Goal: Information Seeking & Learning: Learn about a topic

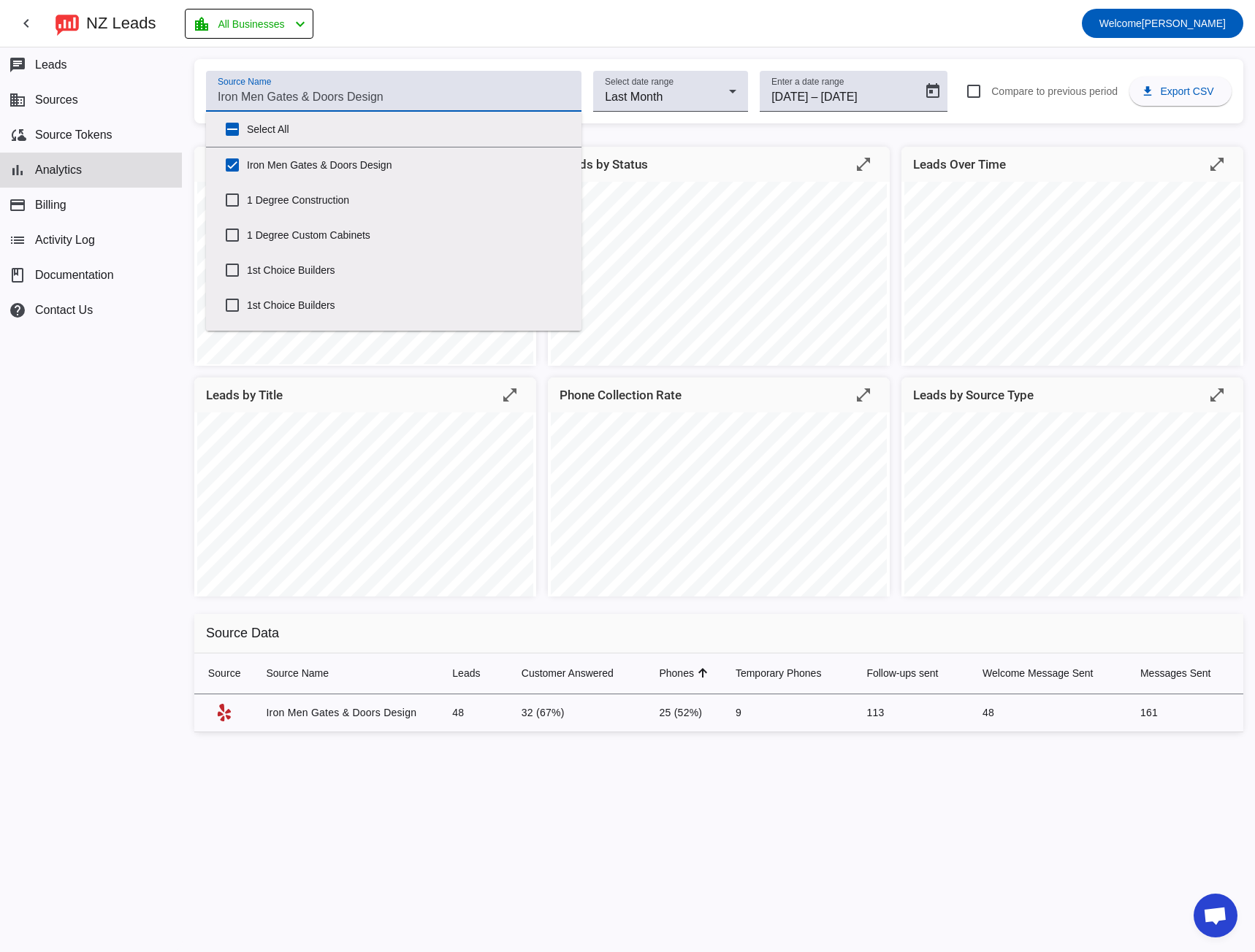
click at [239, 97] on input "Source Name" at bounding box center [393, 97] width 352 height 18
click at [231, 126] on input "Select All" at bounding box center [232, 129] width 29 height 29
checkbox input "true"
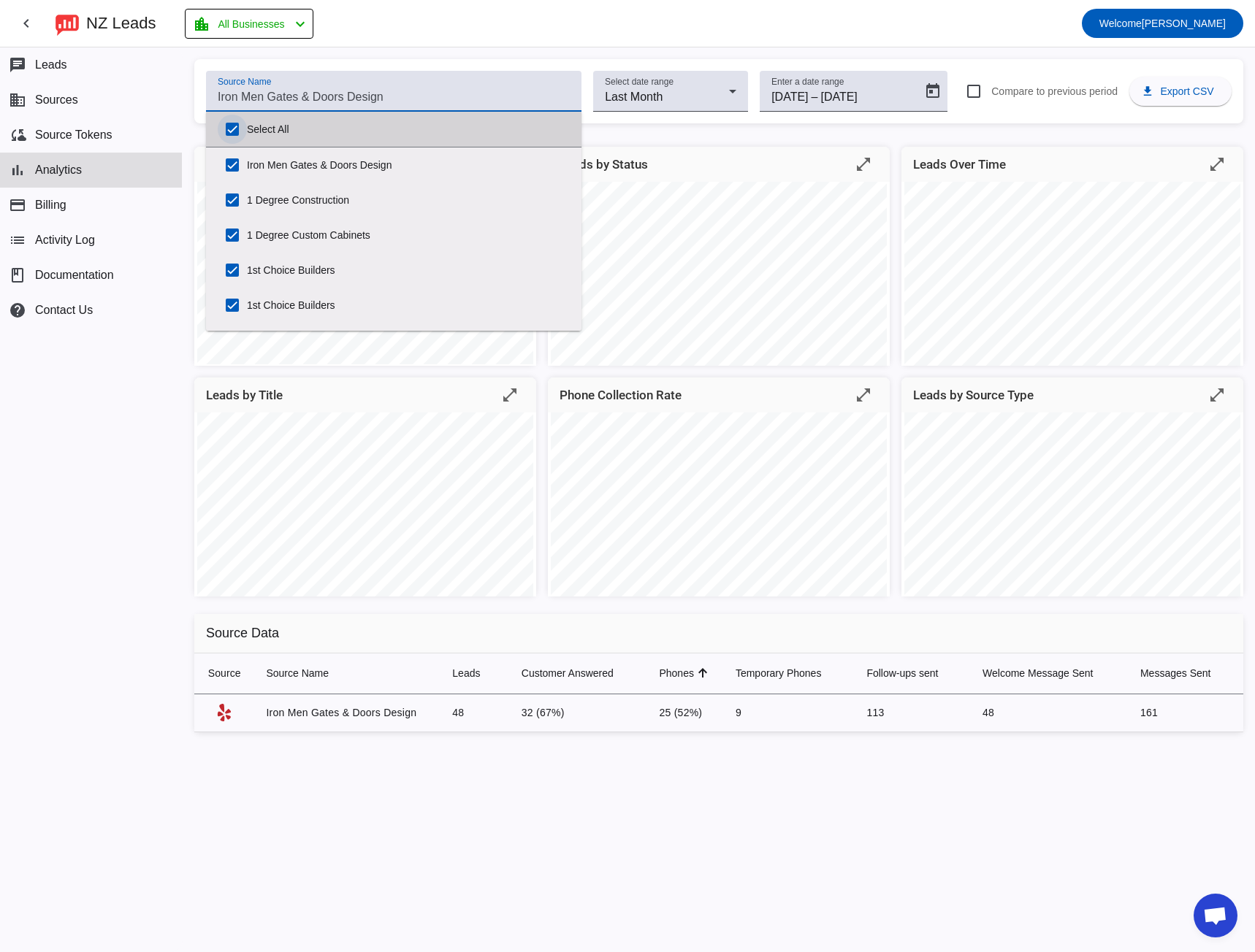
checkbox input "true"
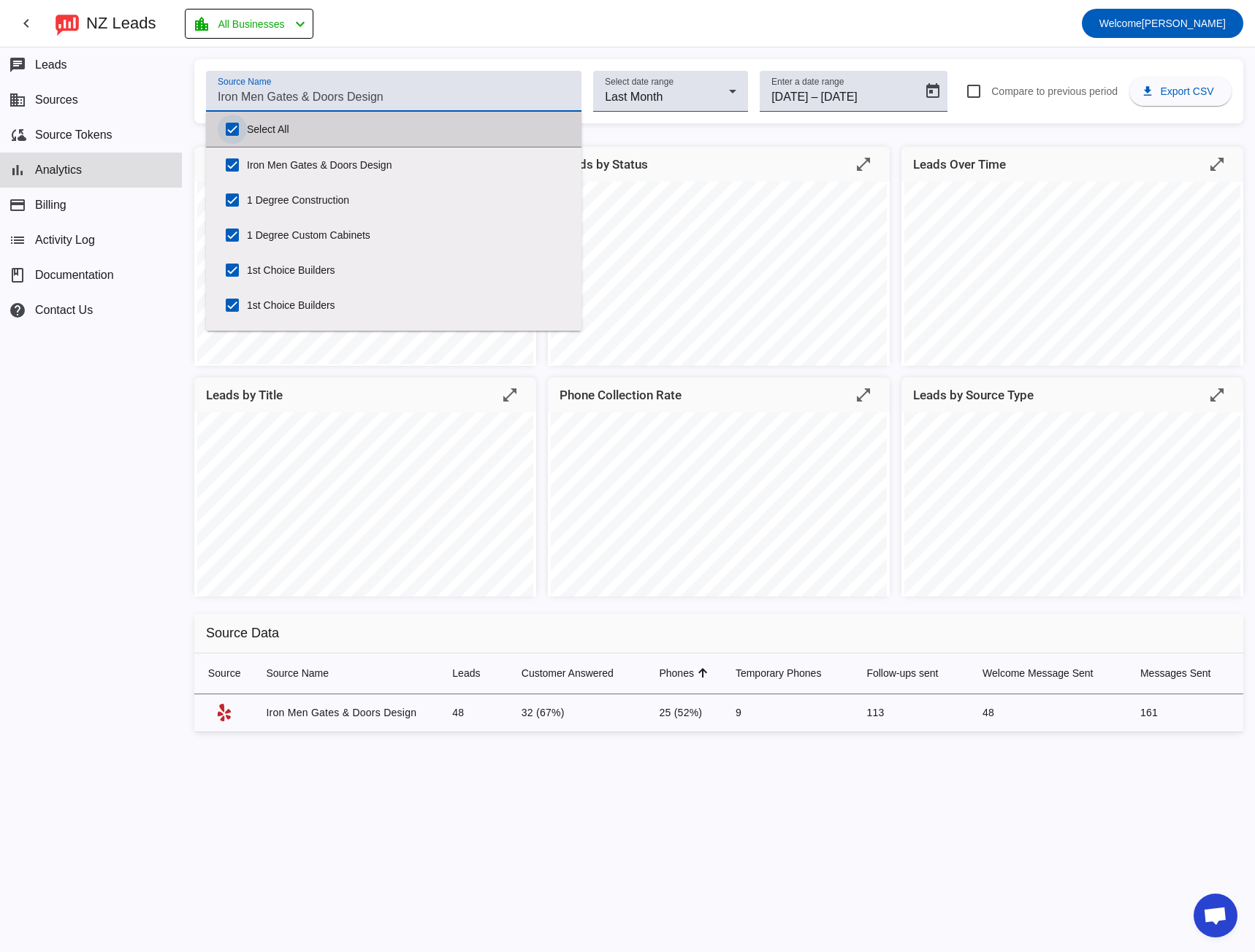
checkbox input "true"
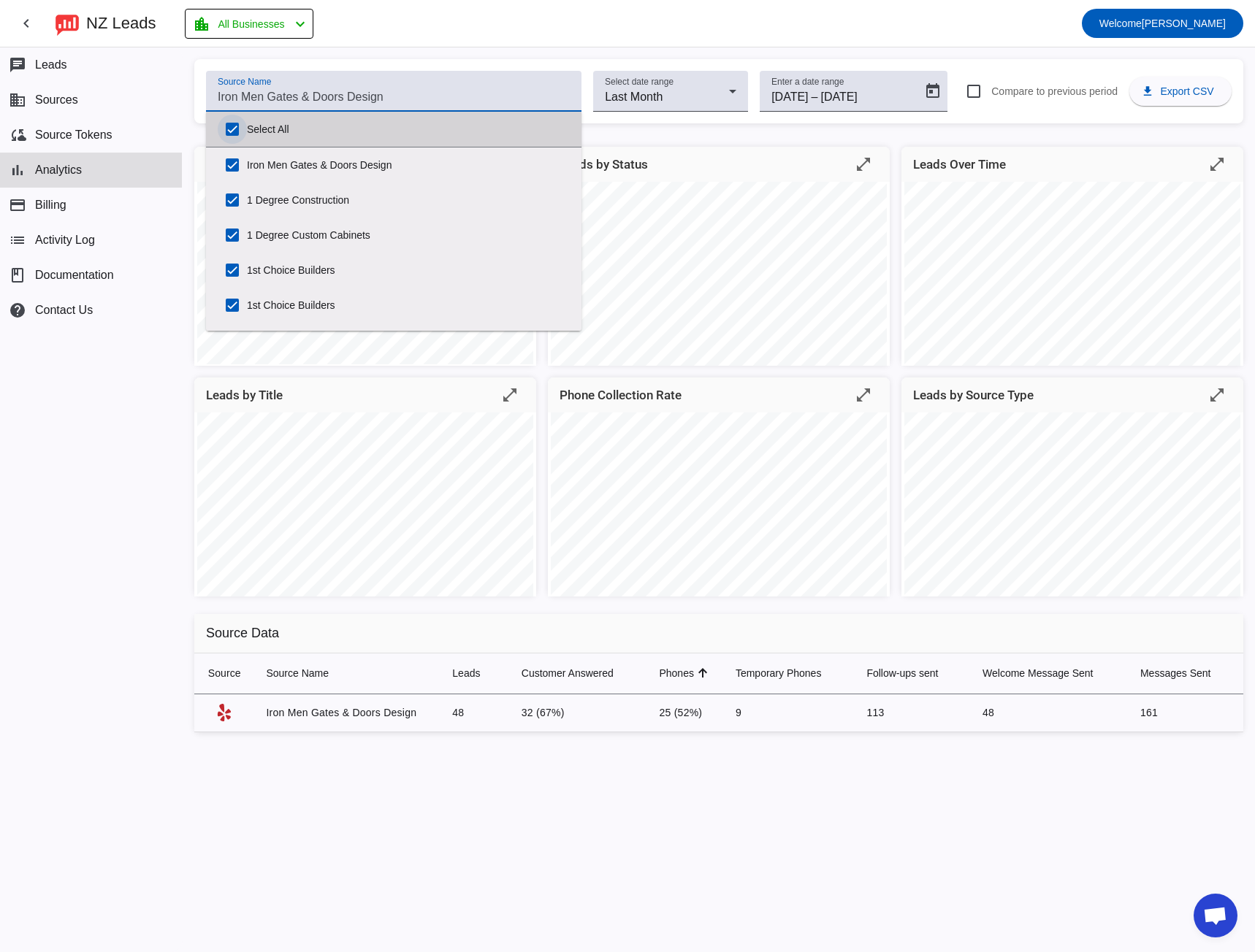
checkbox input "true"
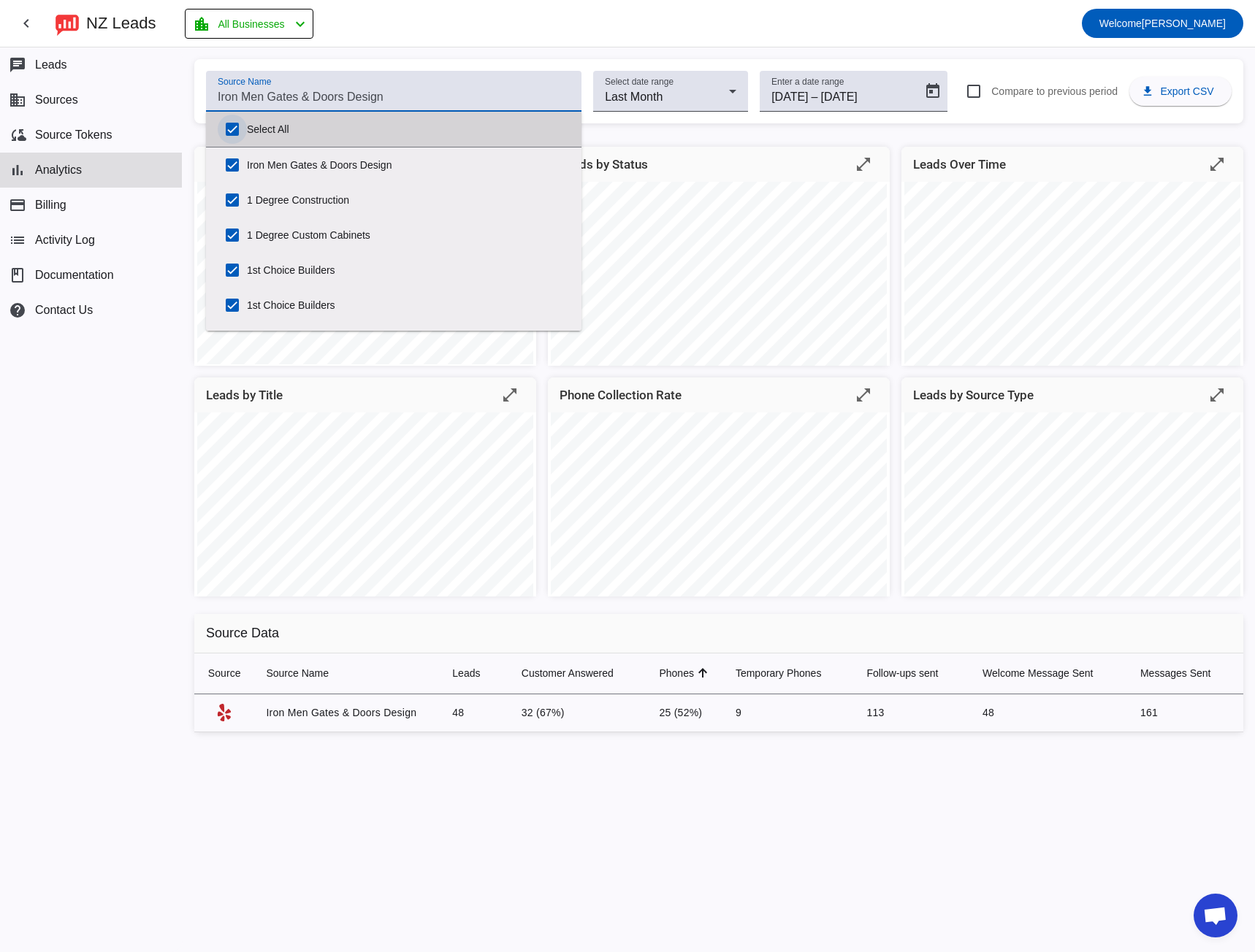
checkbox input "true"
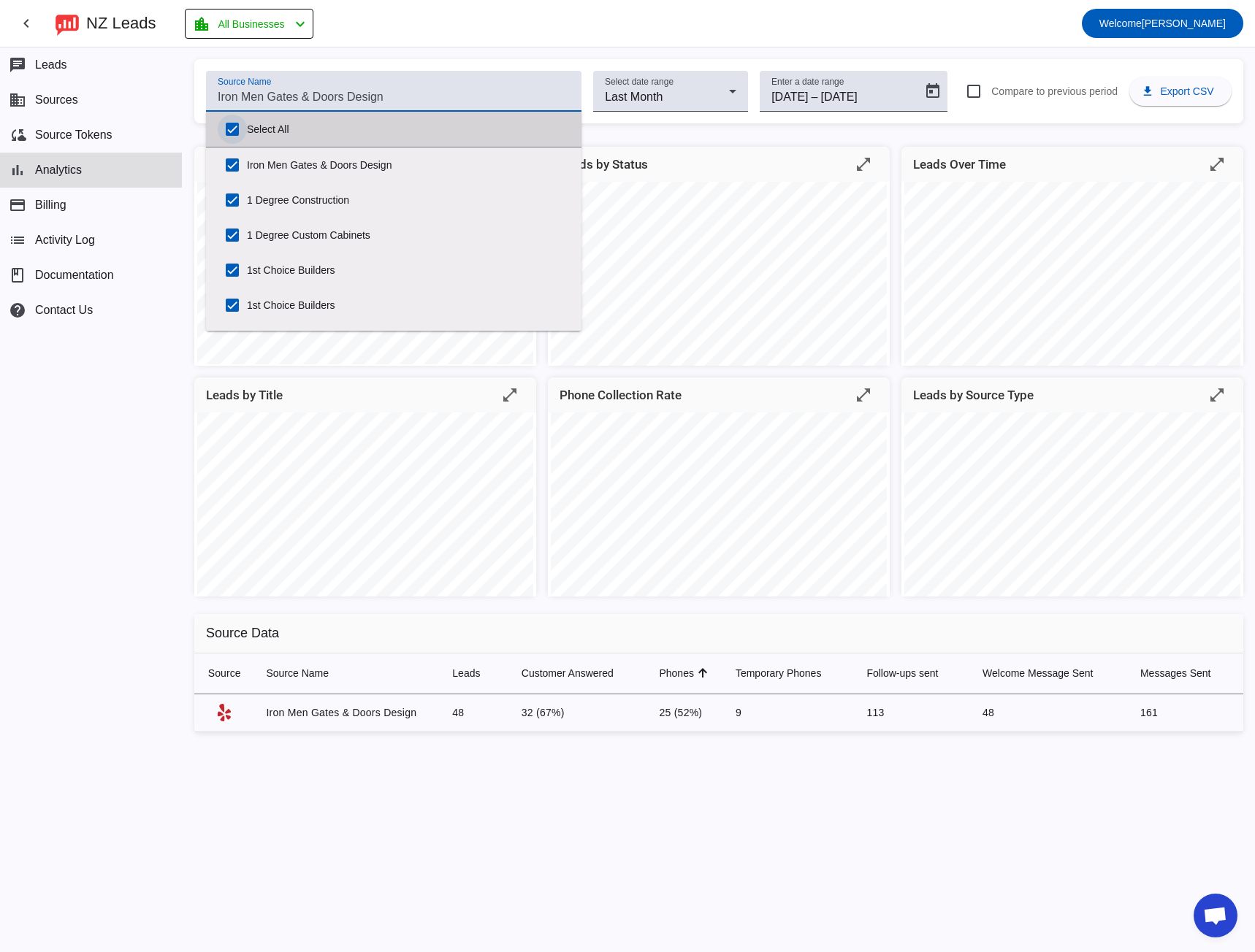
checkbox input "true"
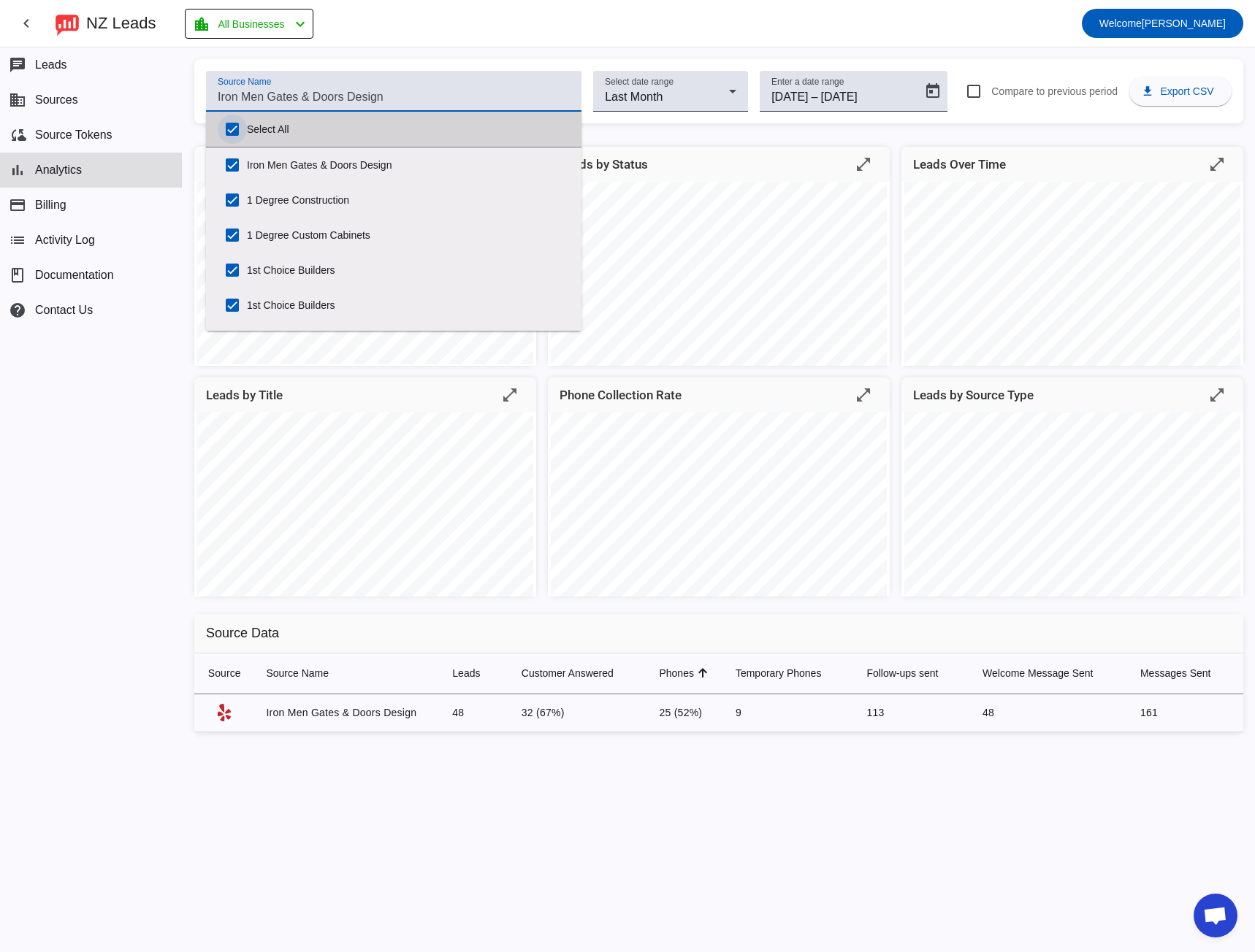
checkbox input "true"
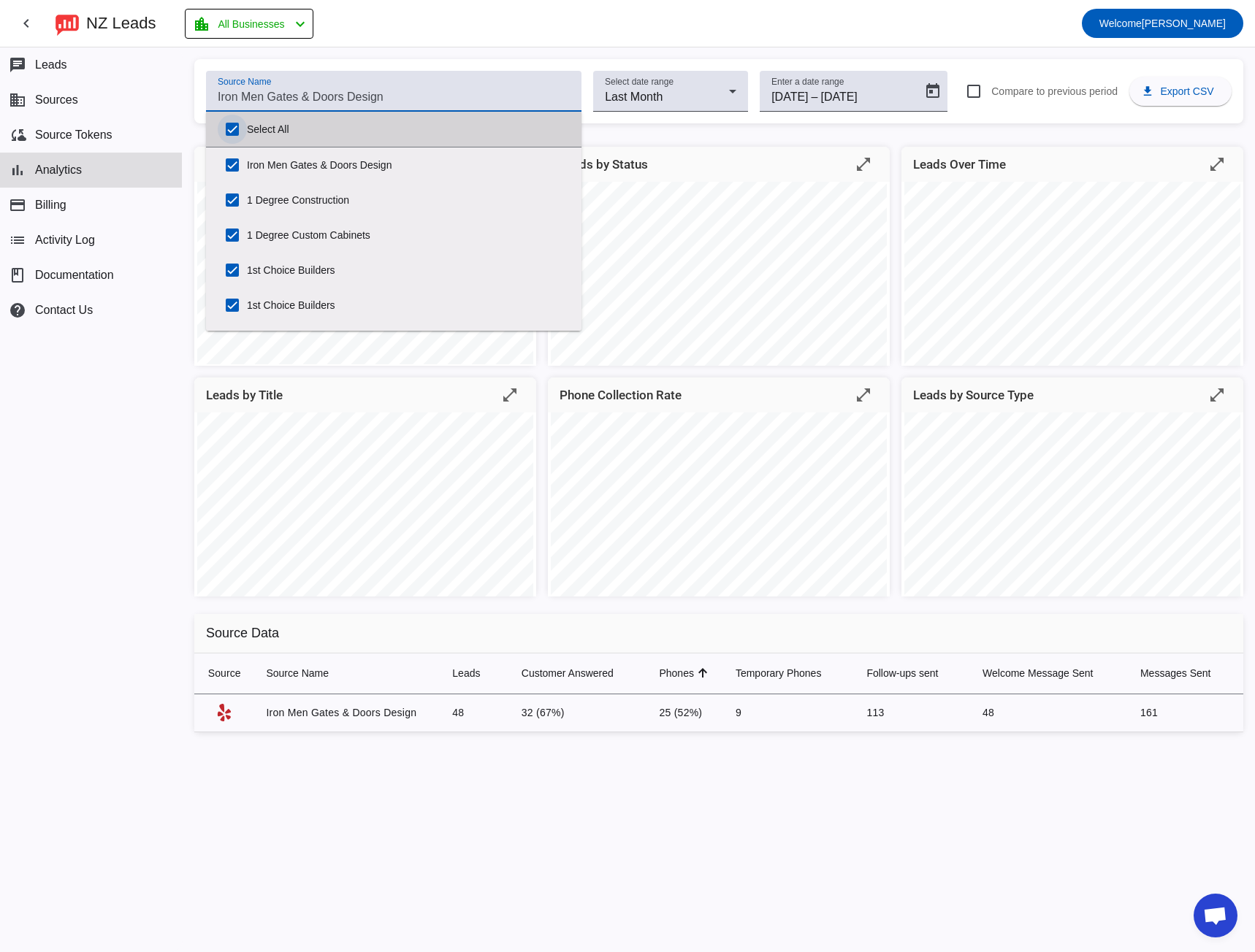
checkbox input "true"
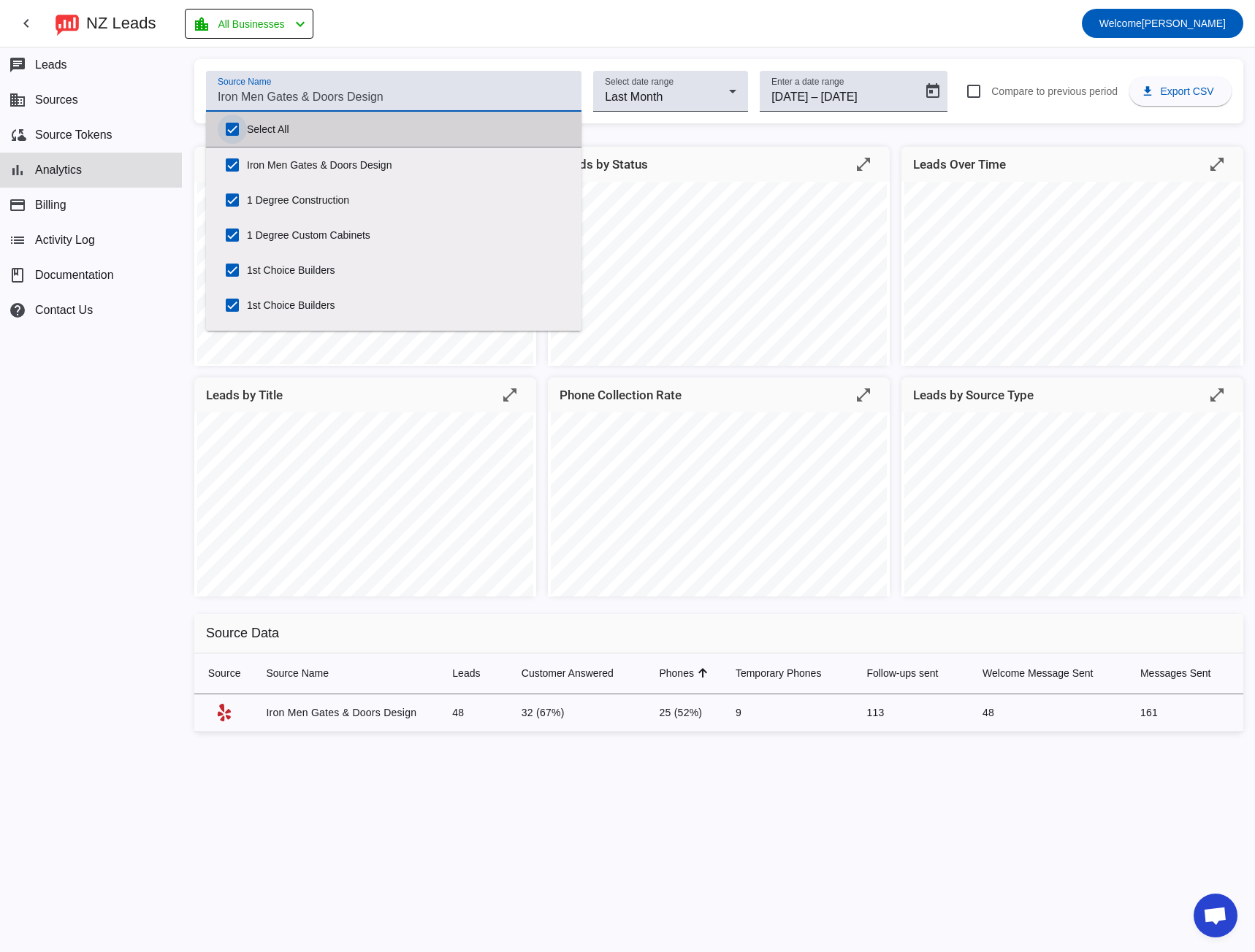
checkbox input "true"
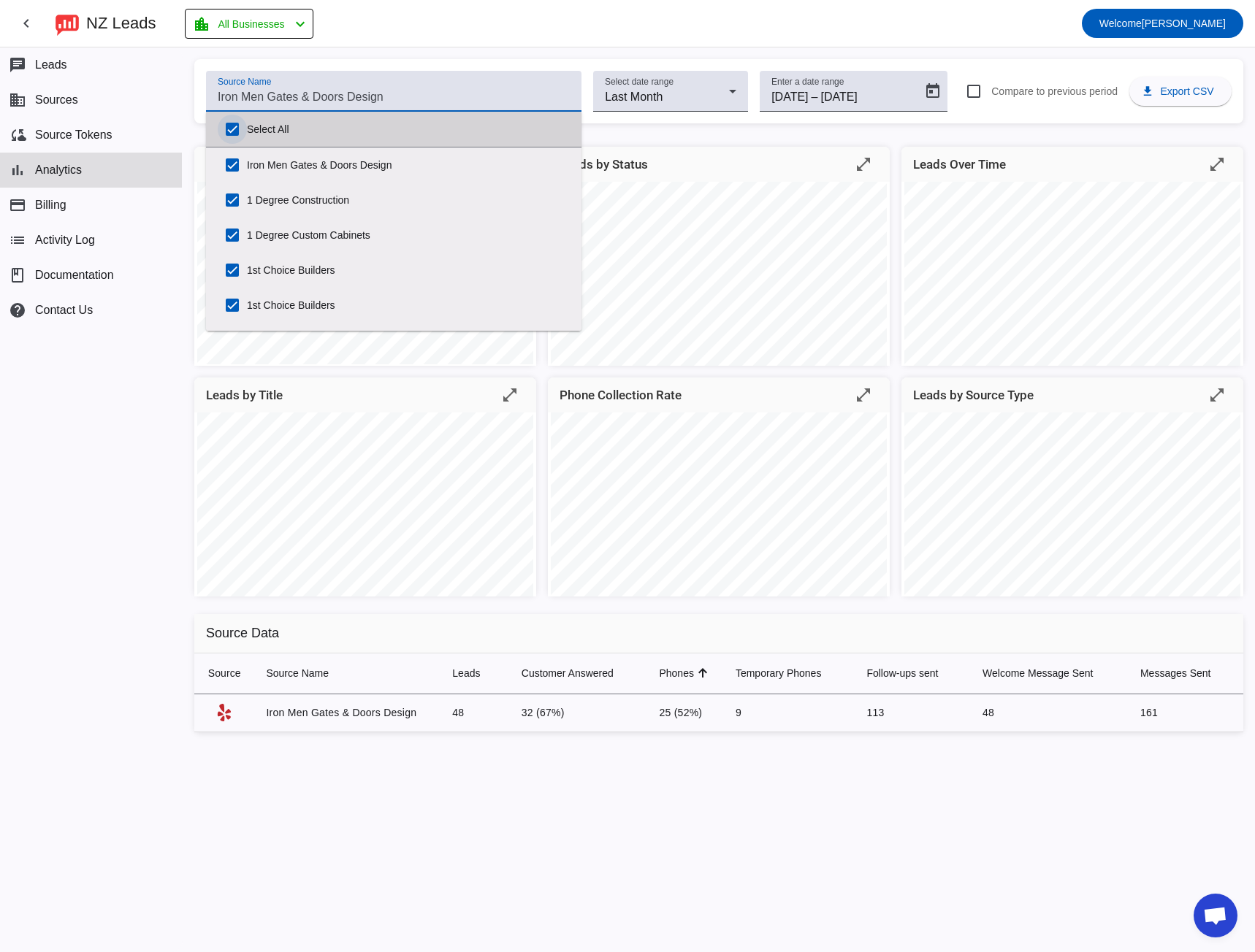
checkbox input "true"
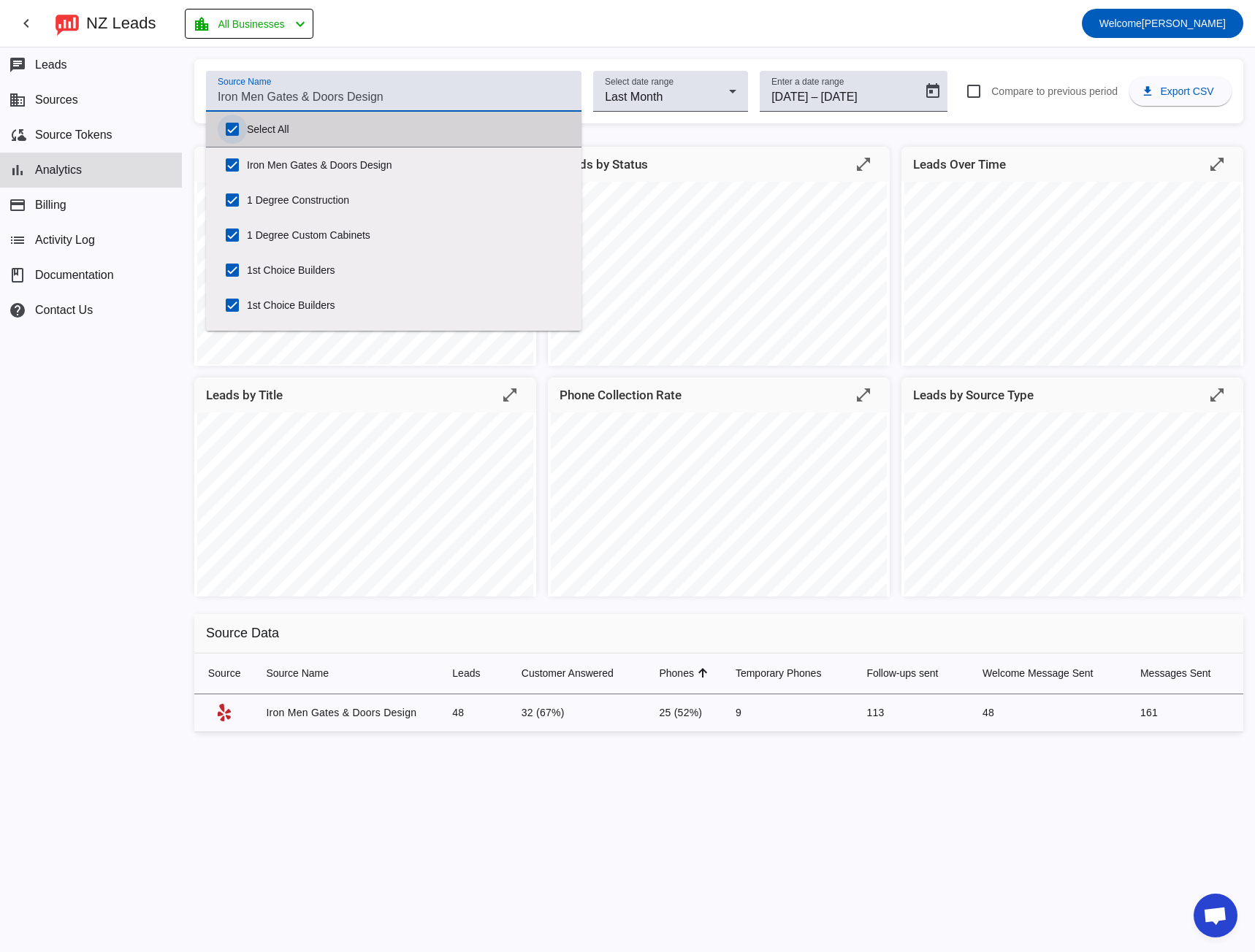
checkbox input "true"
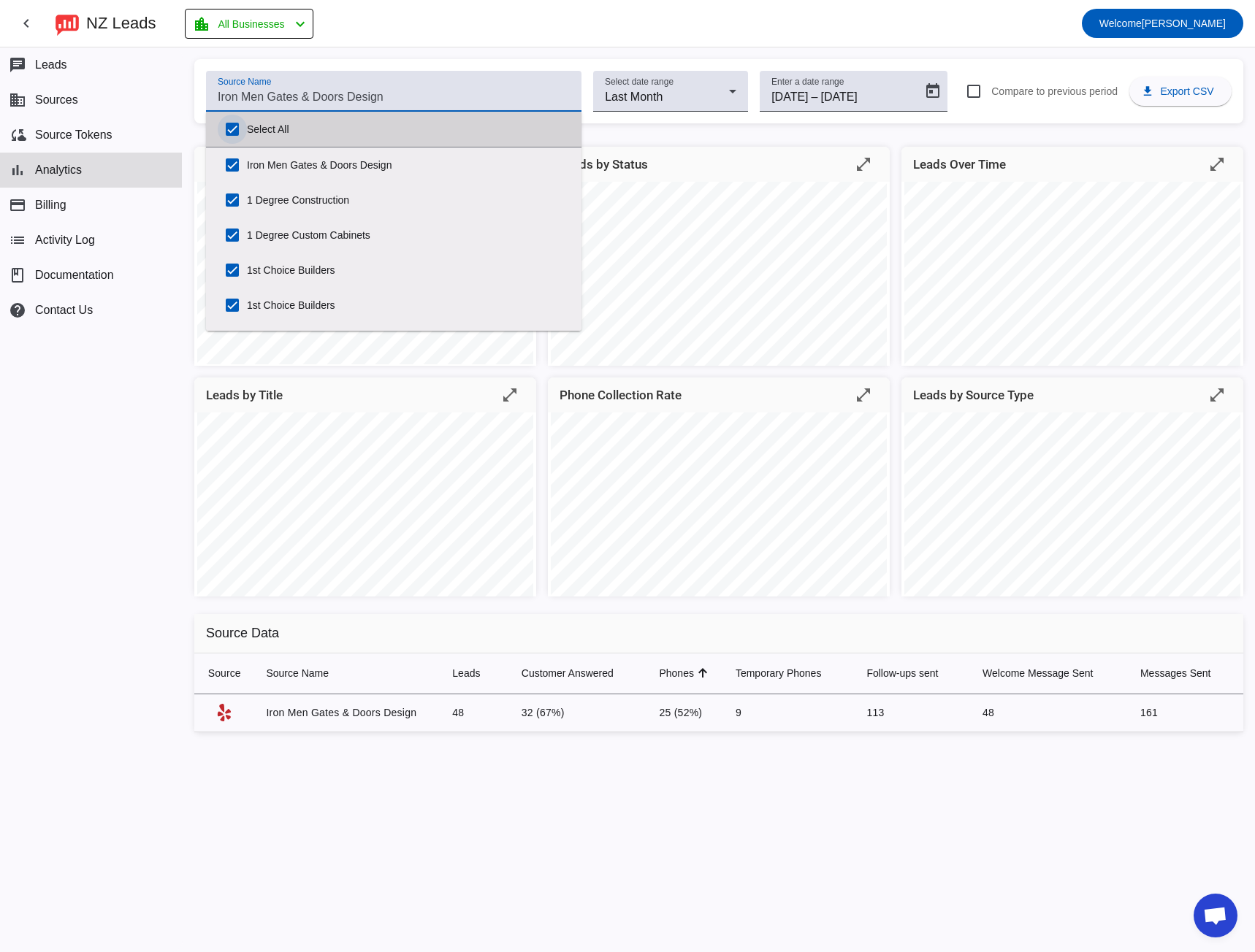
checkbox input "true"
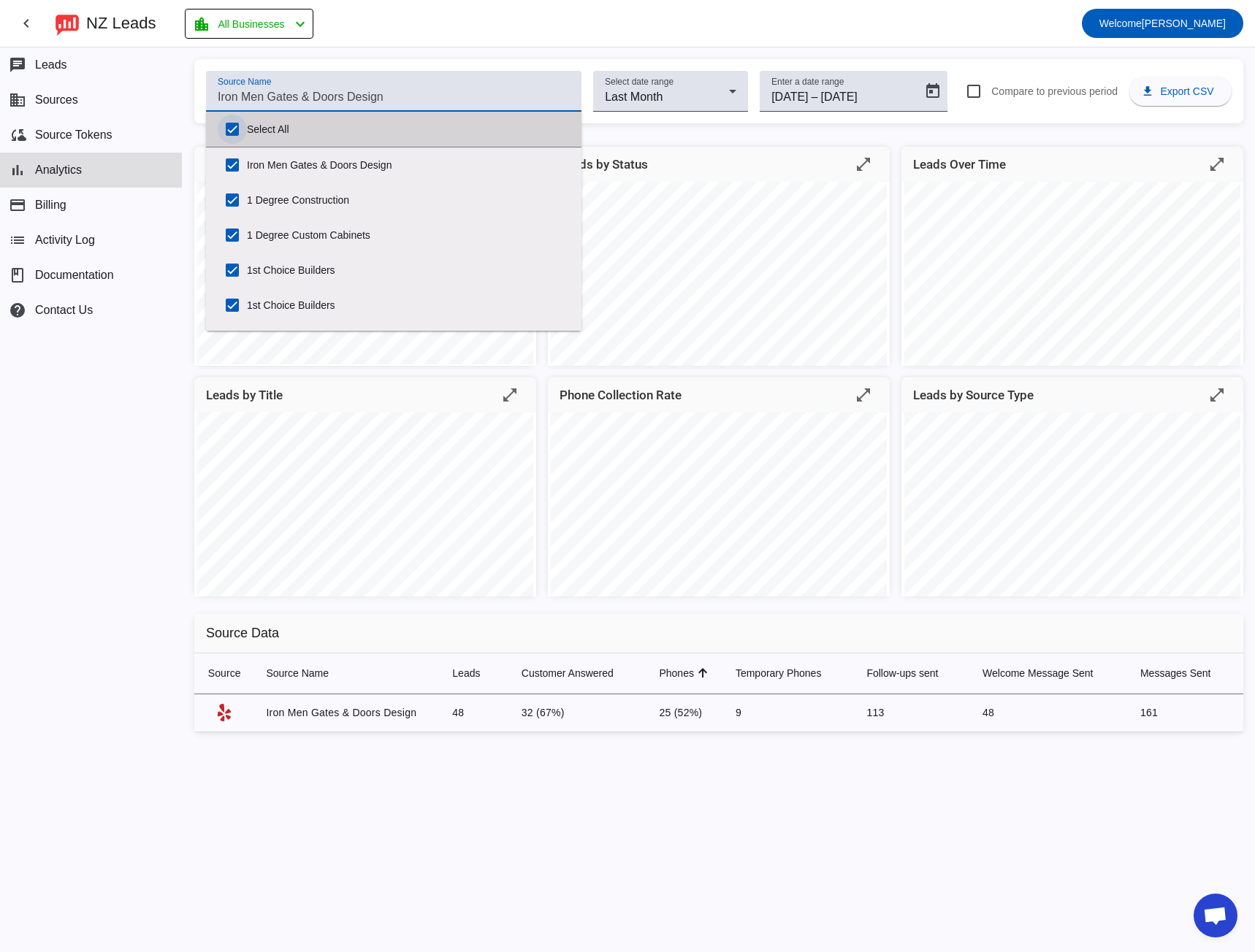
checkbox input "true"
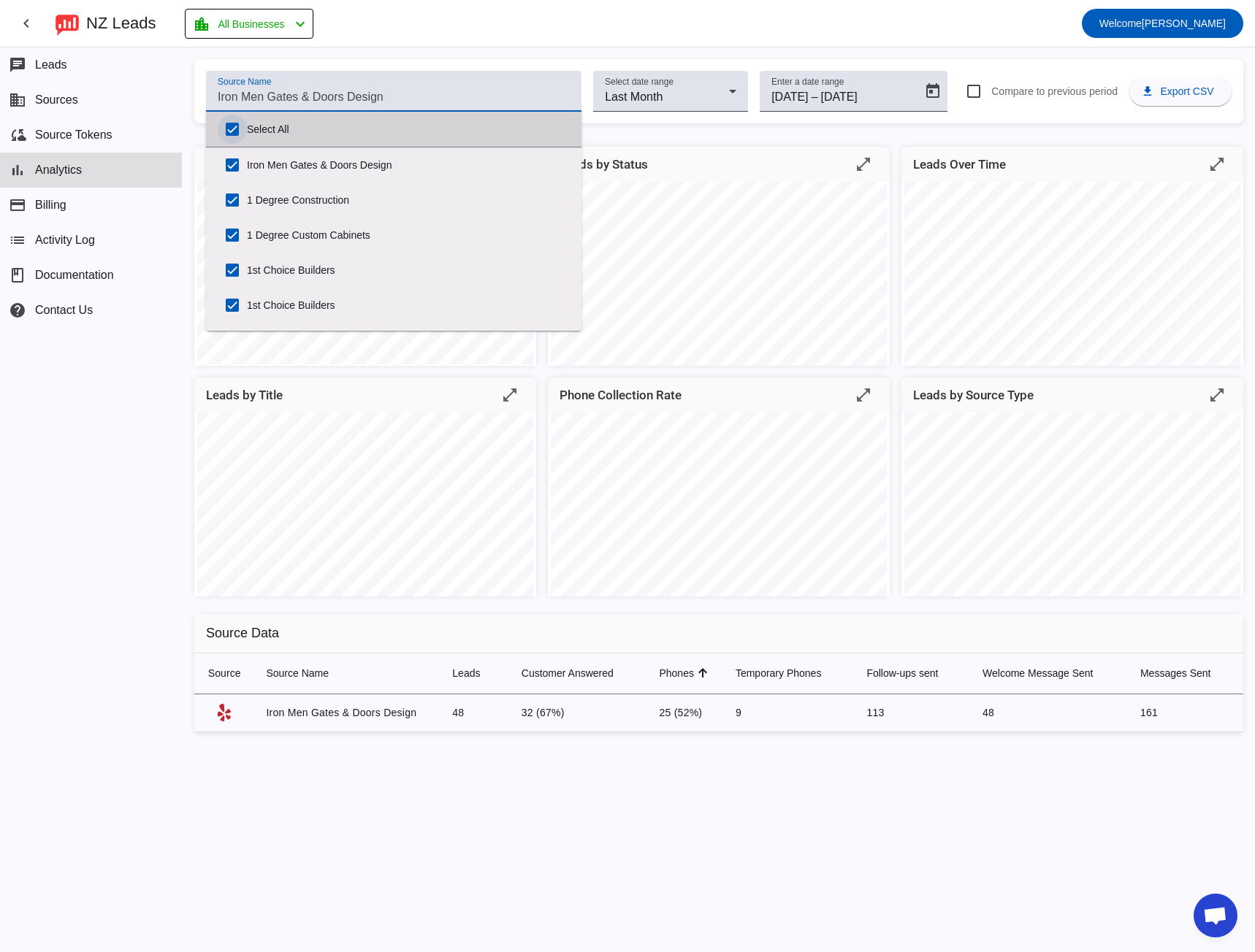
checkbox input "true"
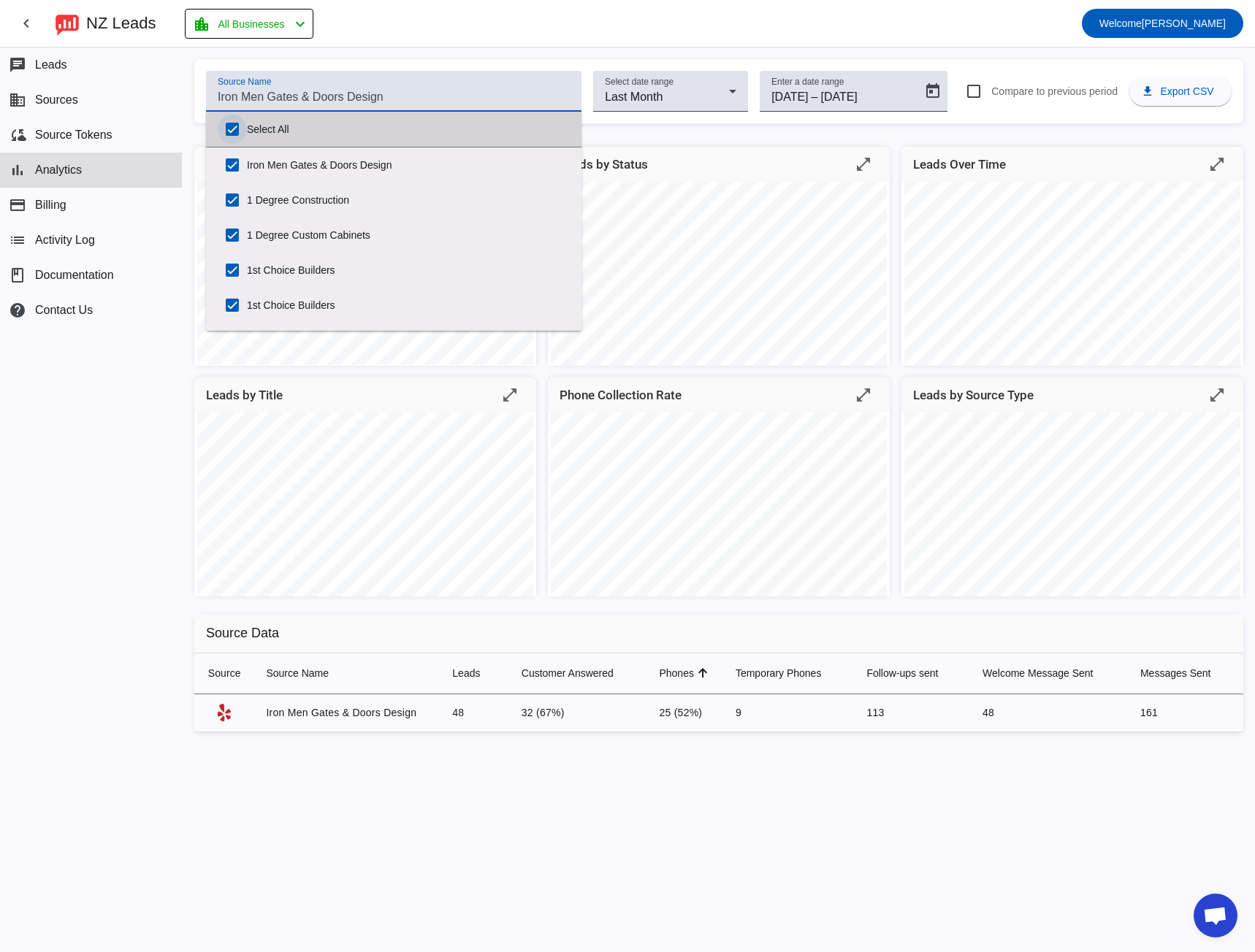
checkbox input "true"
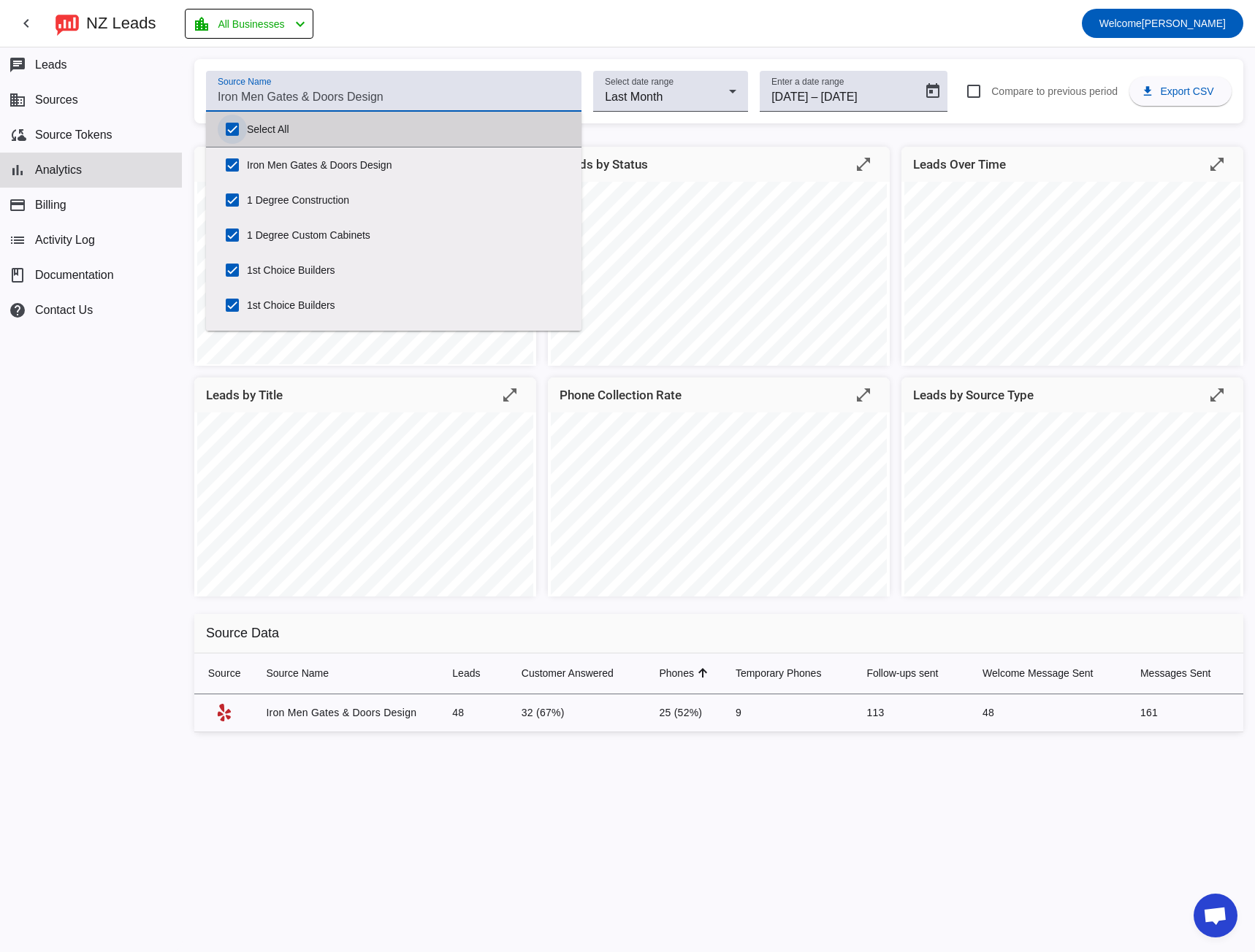
checkbox input "true"
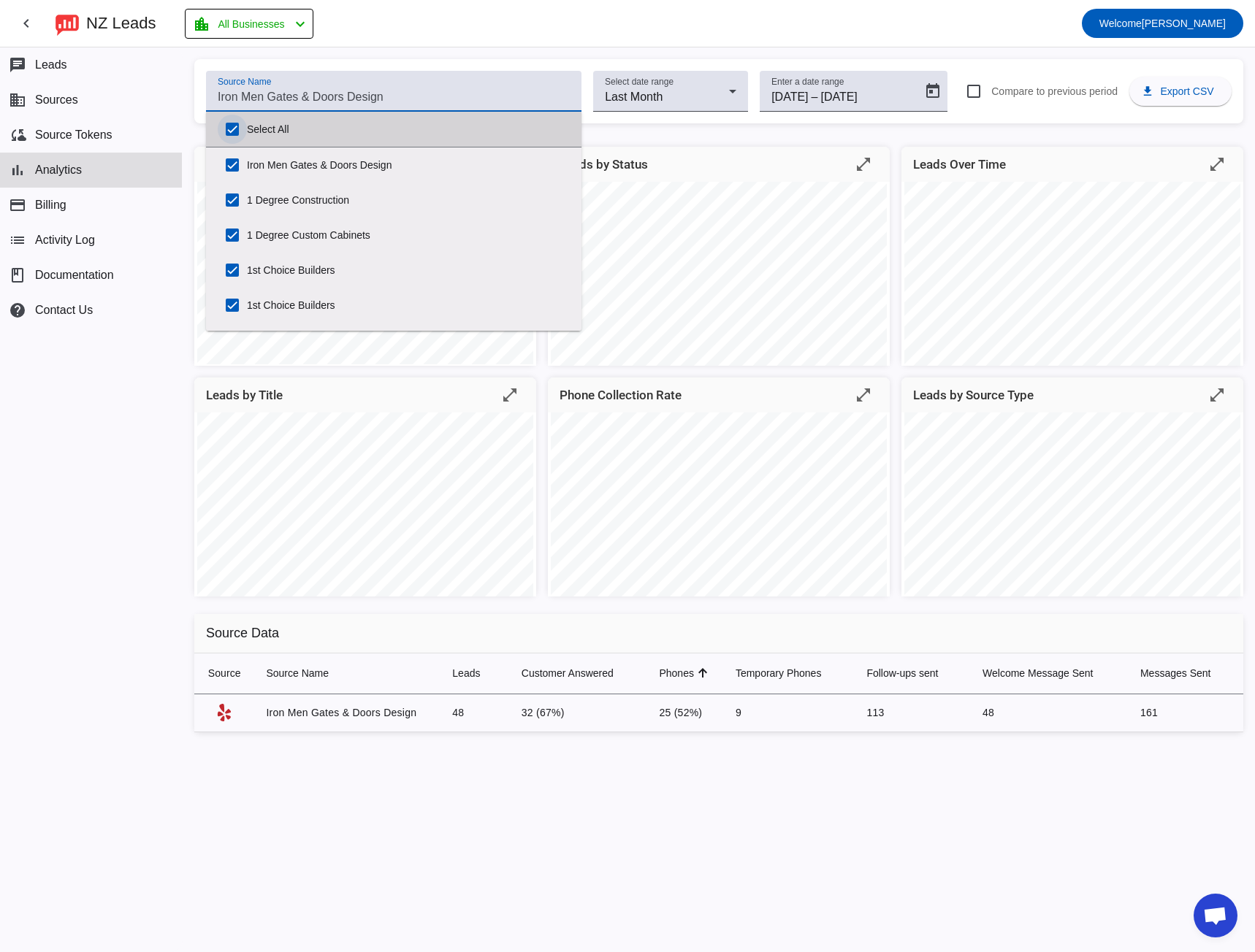
checkbox input "true"
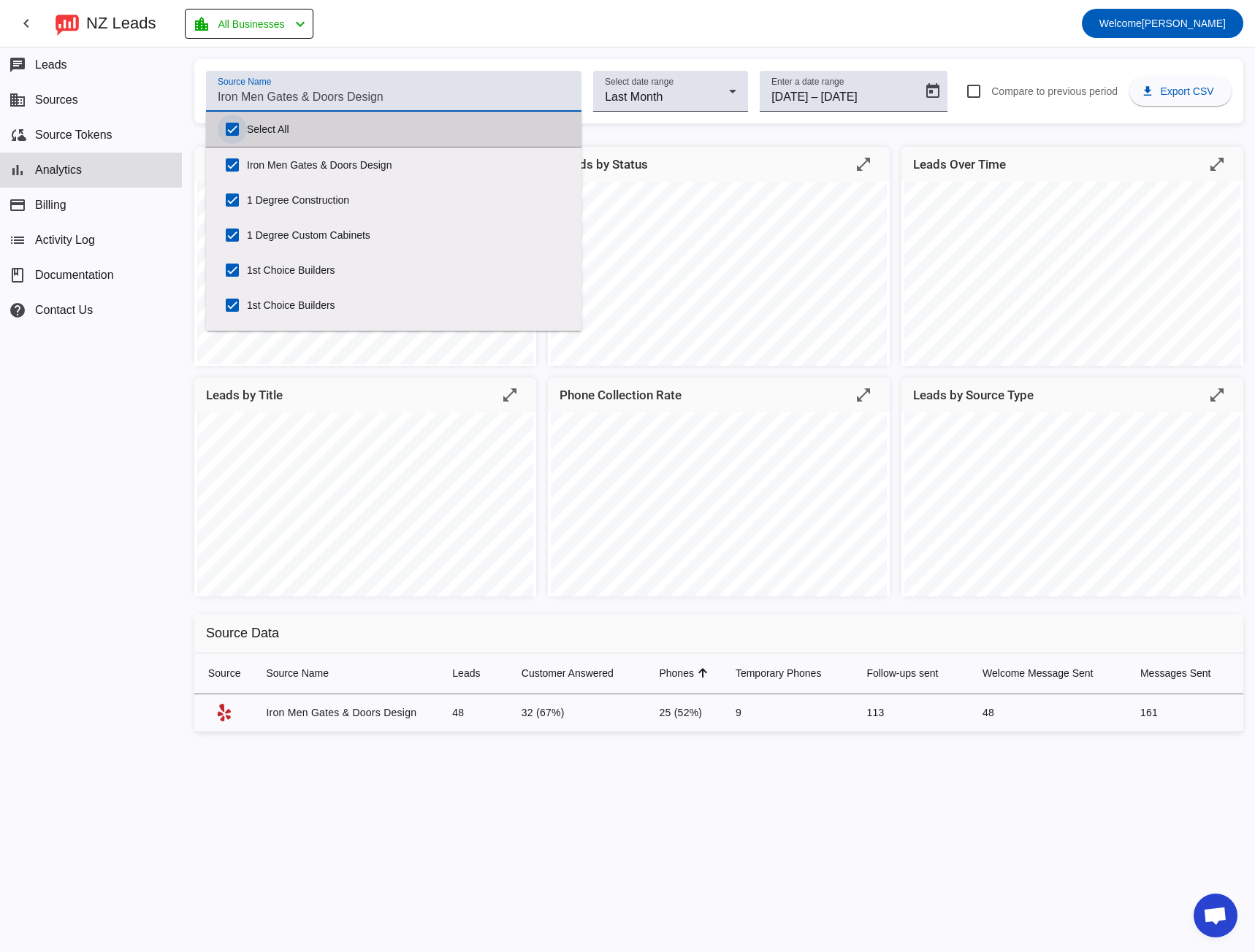
checkbox input "true"
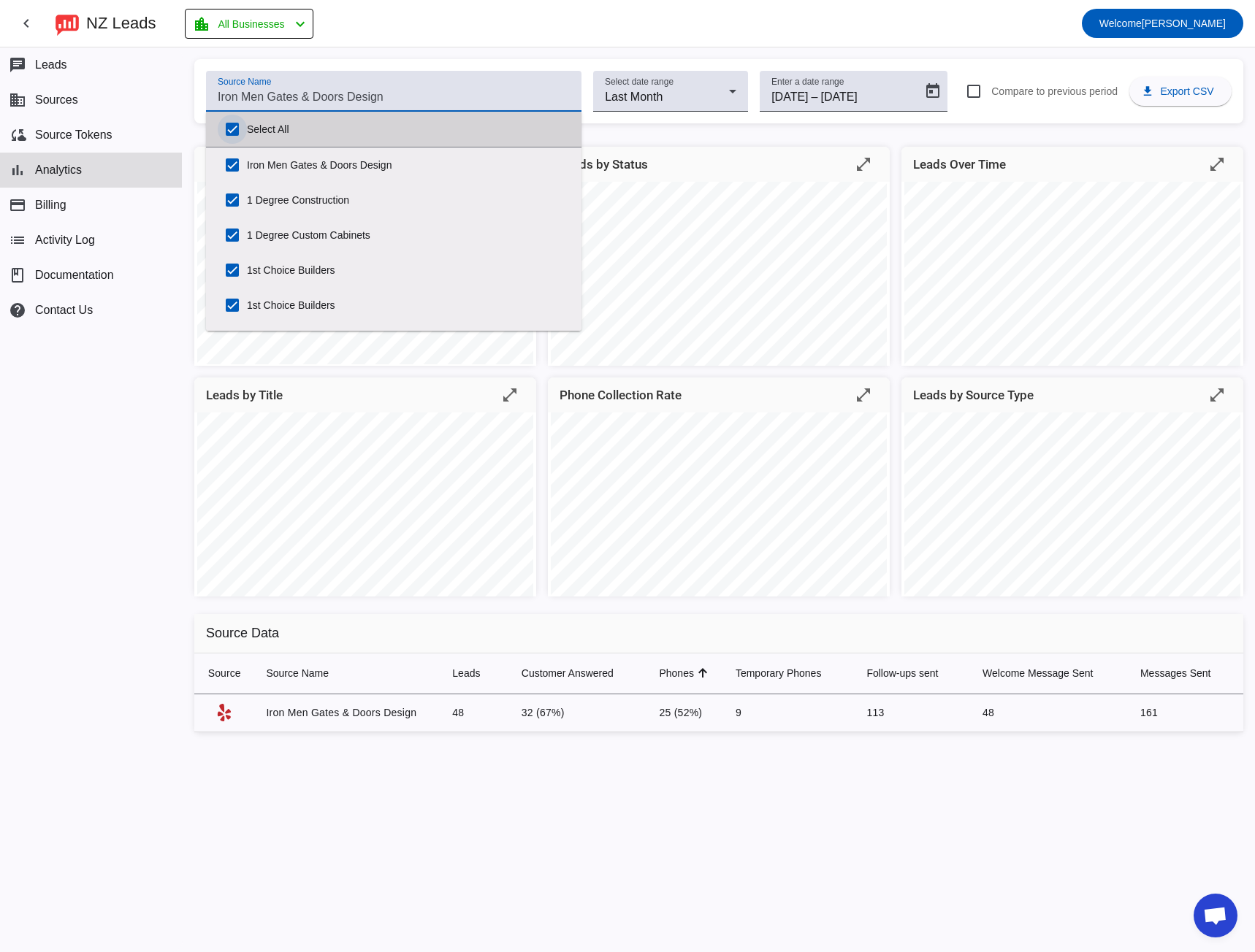
checkbox input "true"
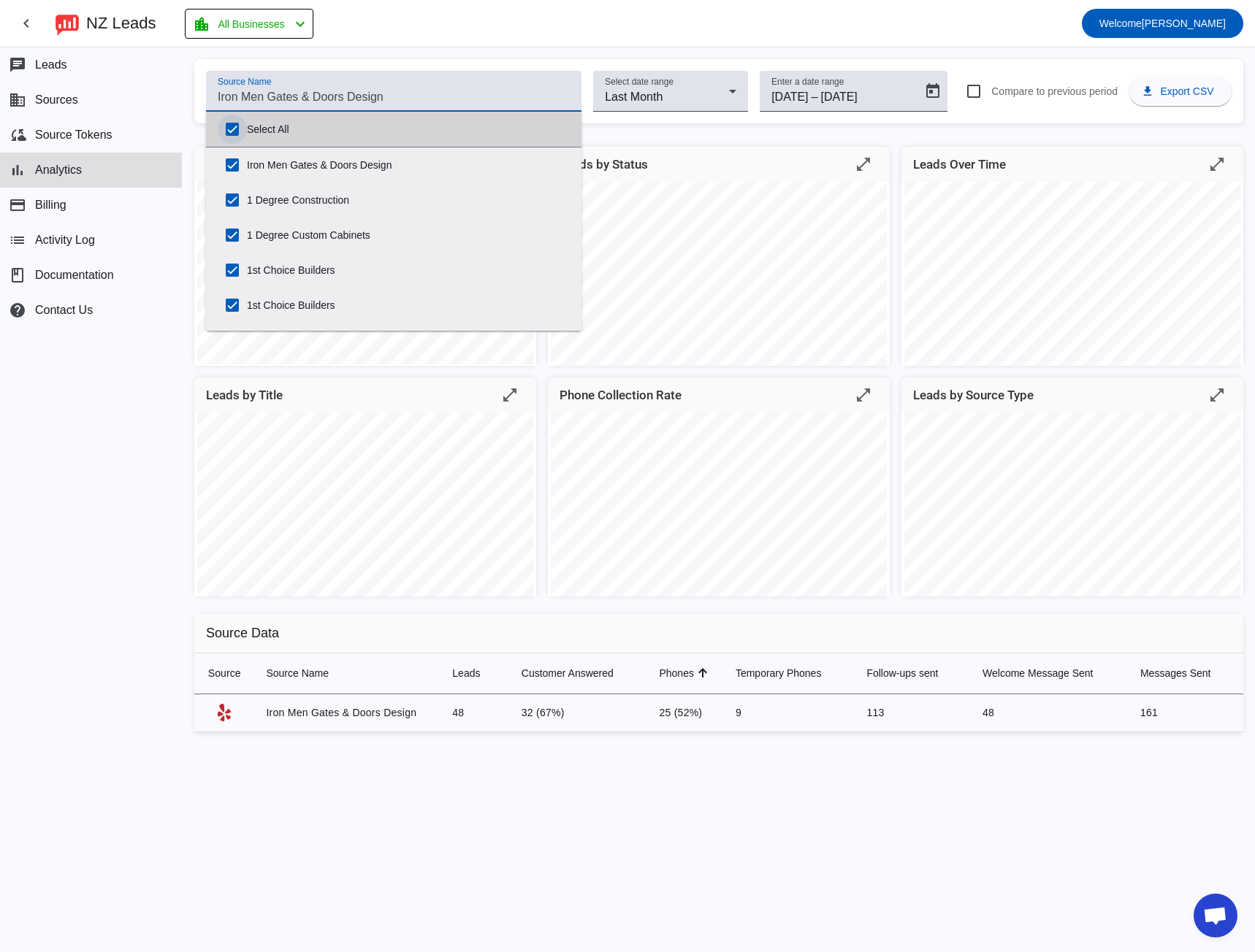
checkbox input "true"
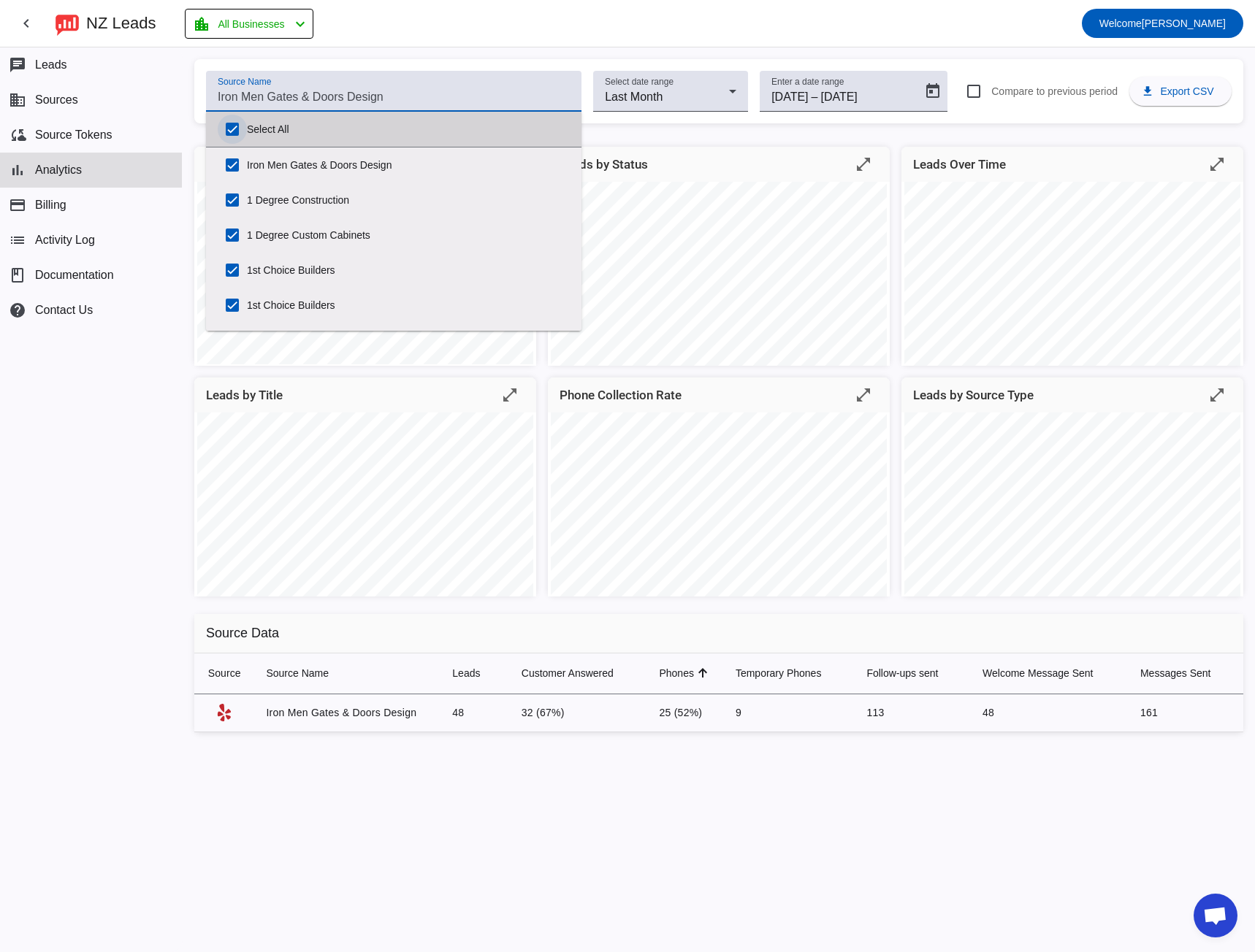
checkbox input "true"
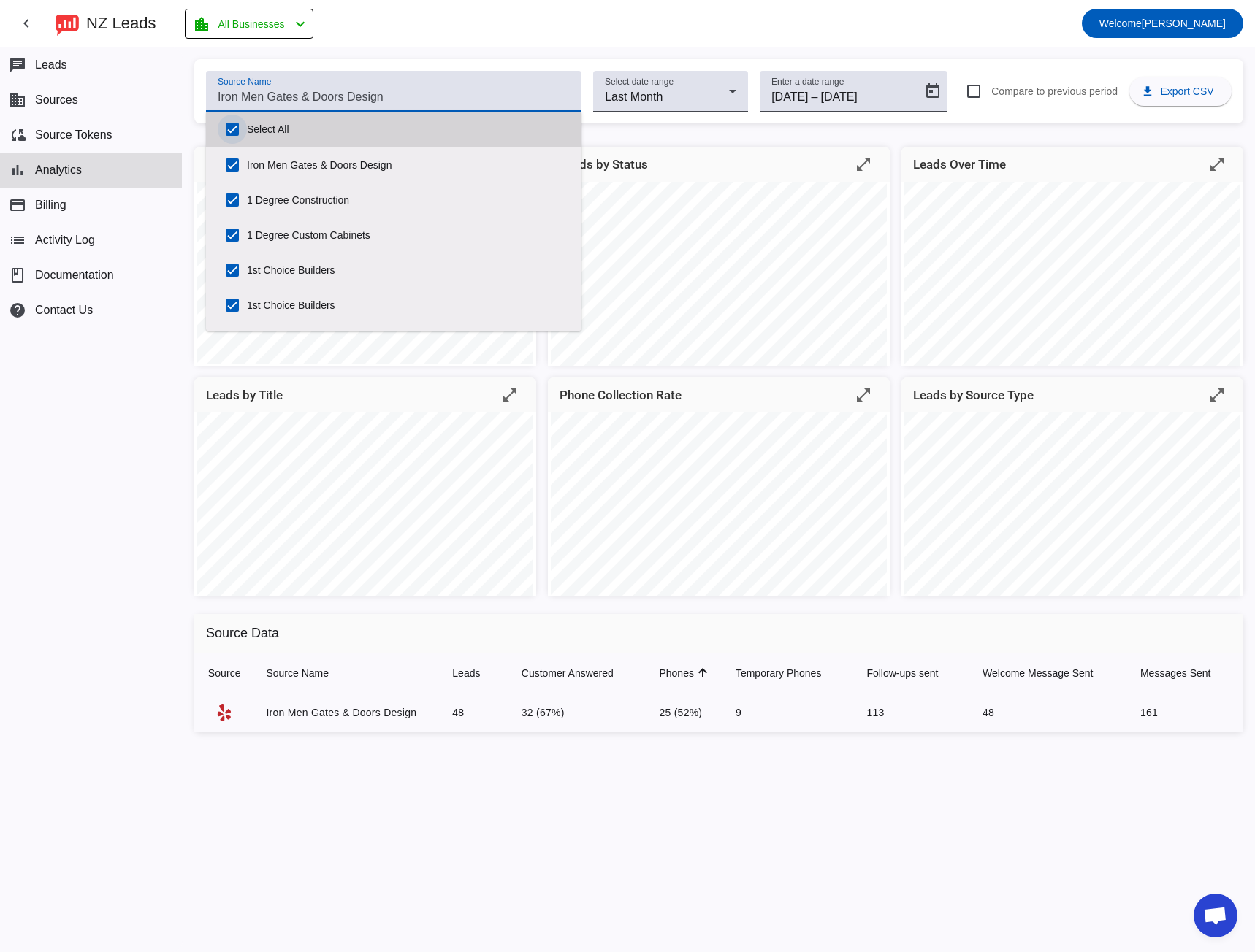
checkbox input "true"
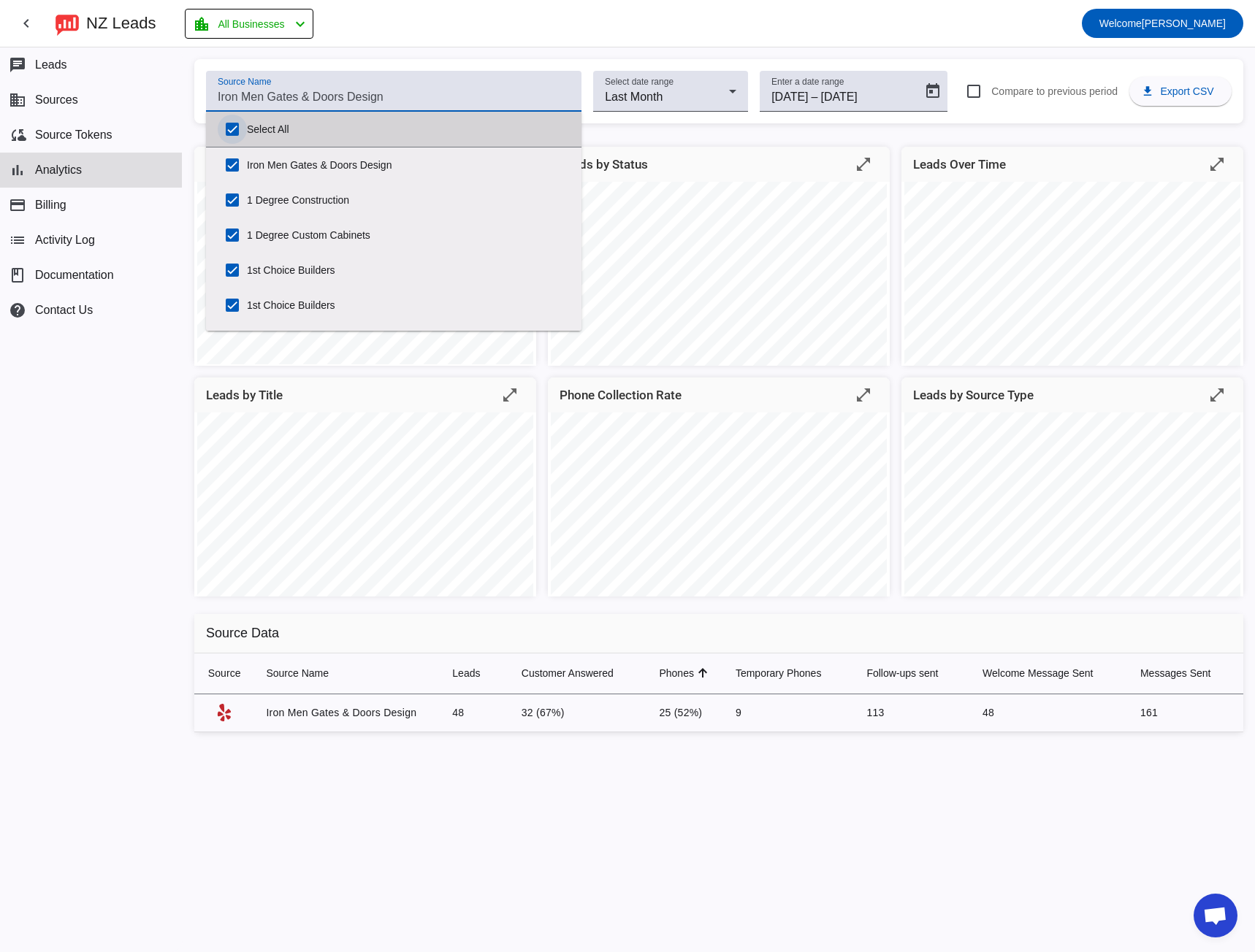
checkbox input "true"
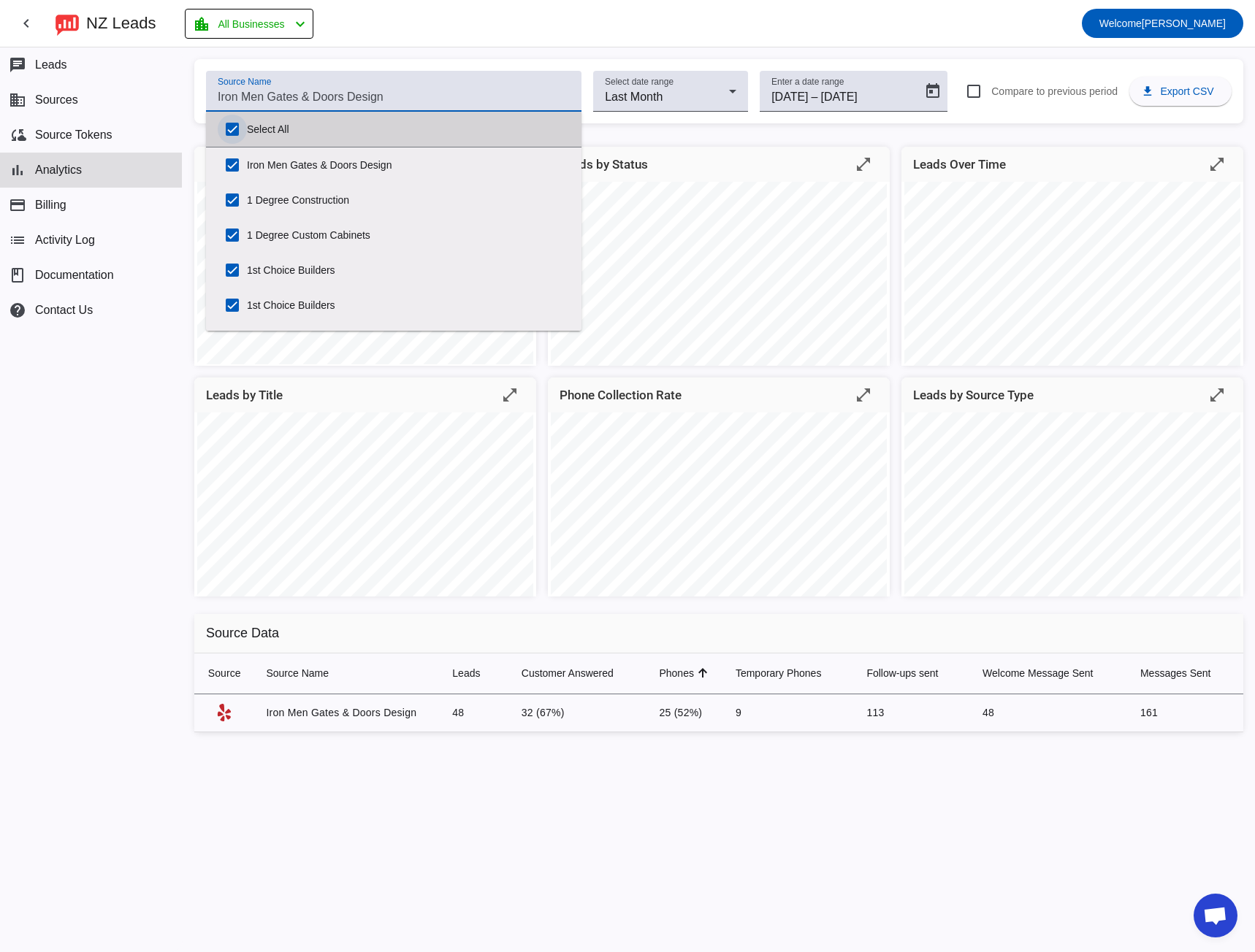
checkbox input "true"
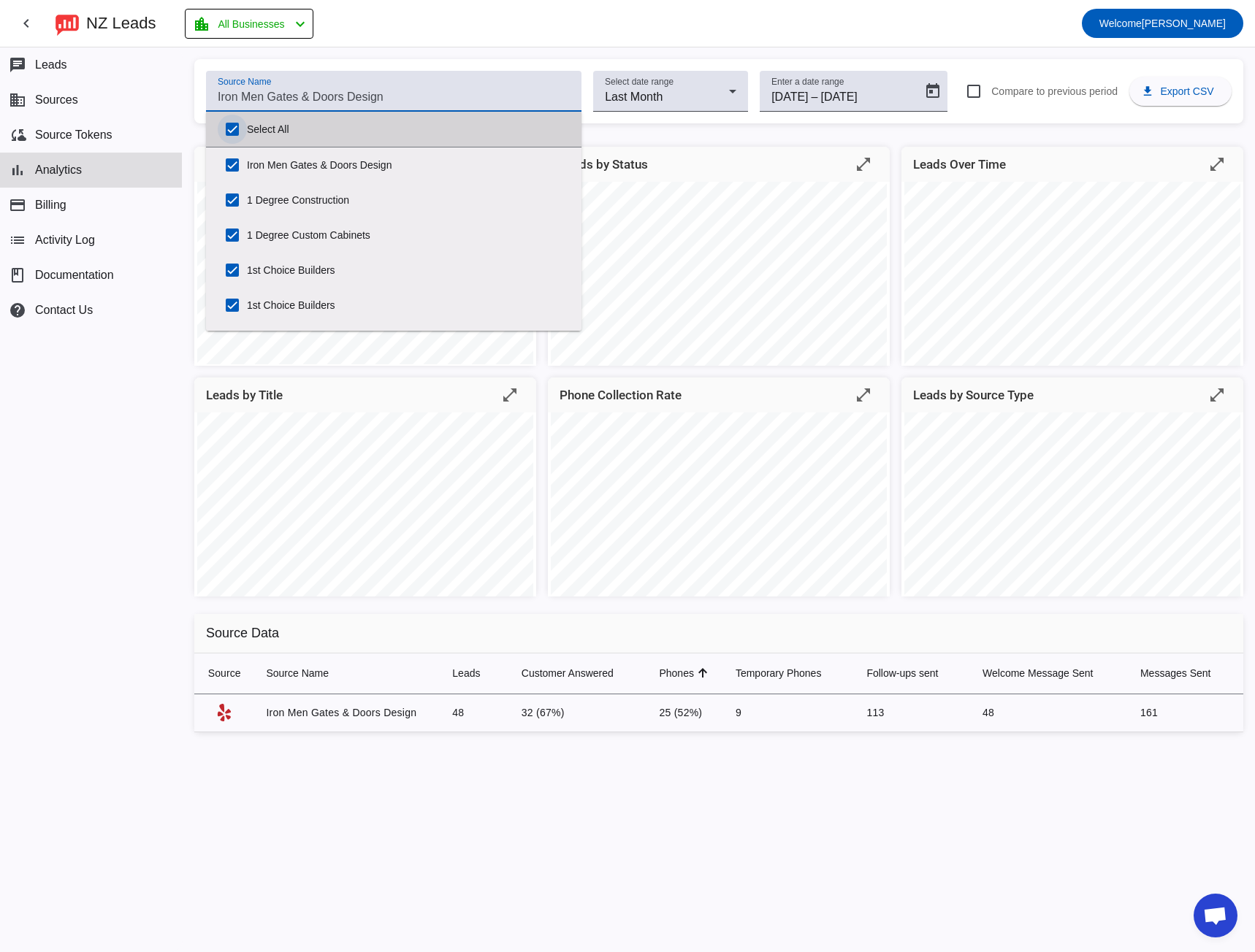
checkbox input "true"
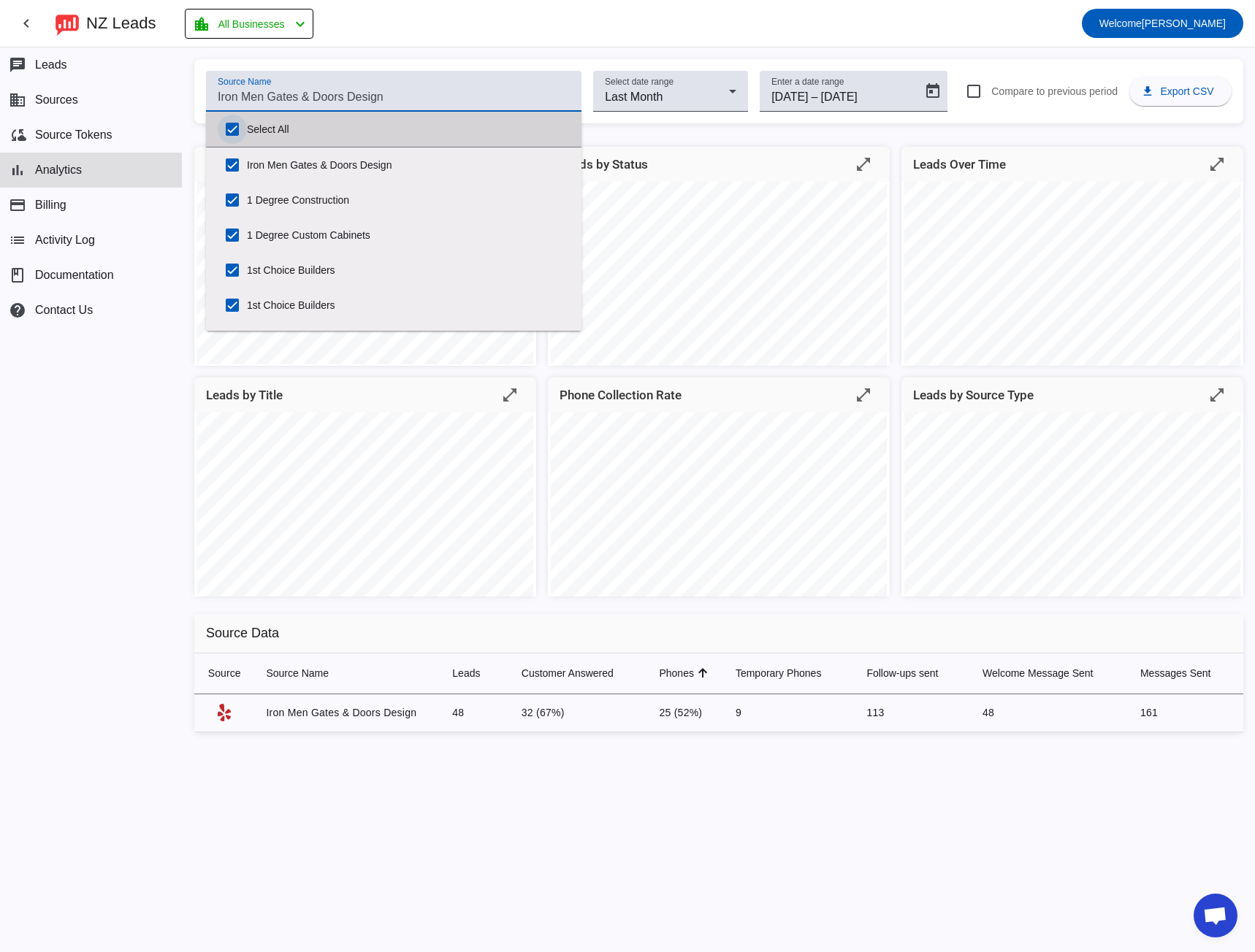
checkbox input "true"
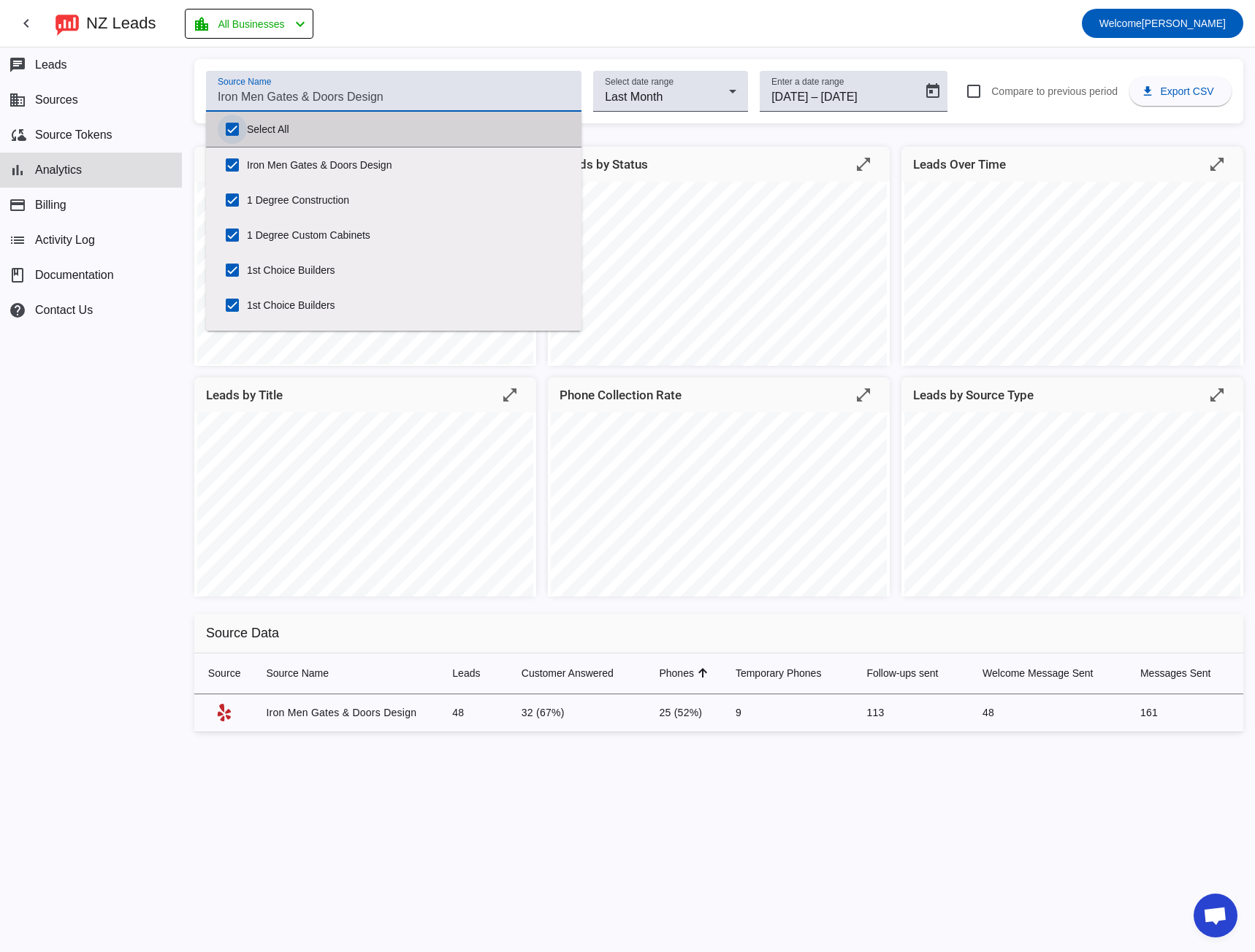
checkbox input "true"
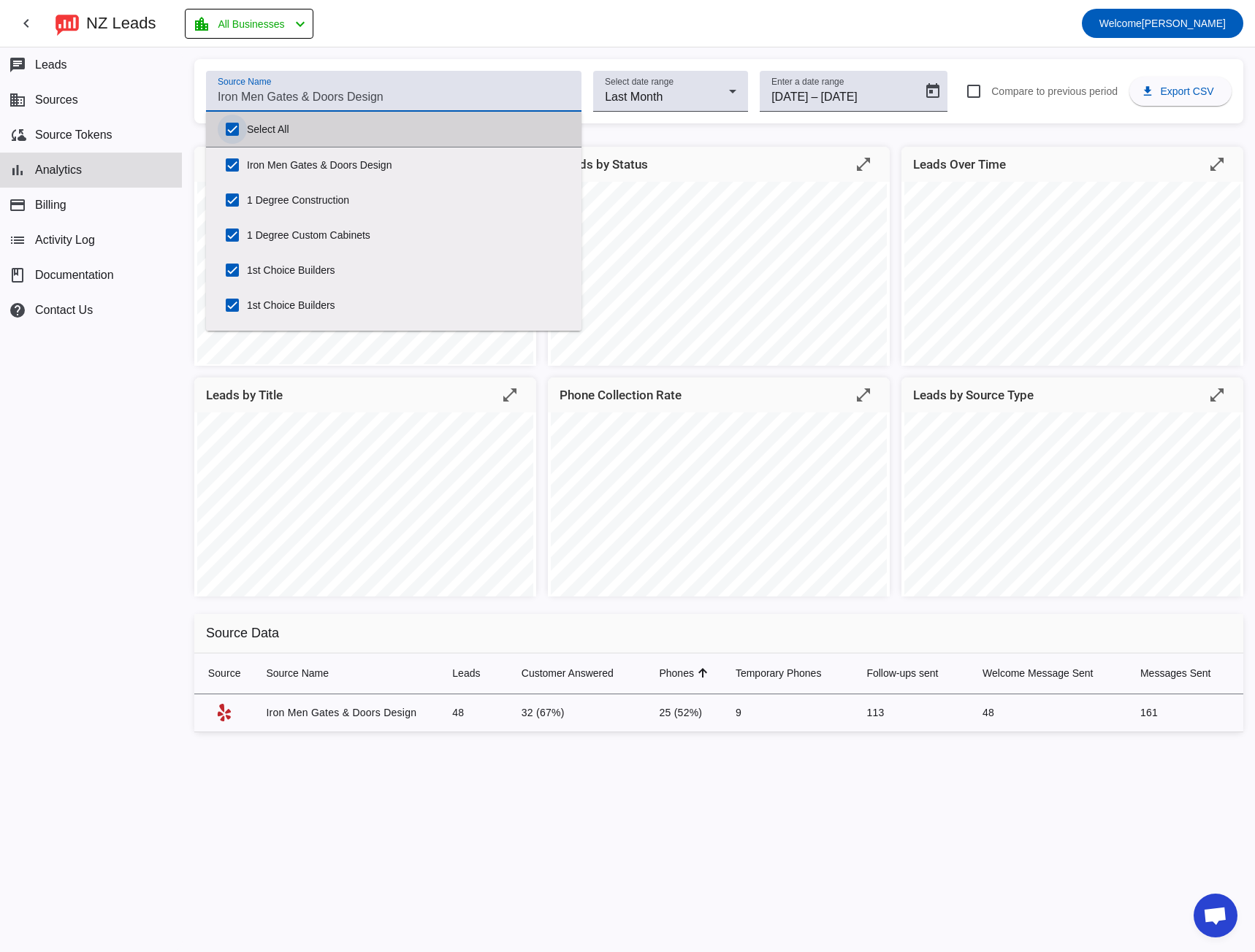
checkbox input "true"
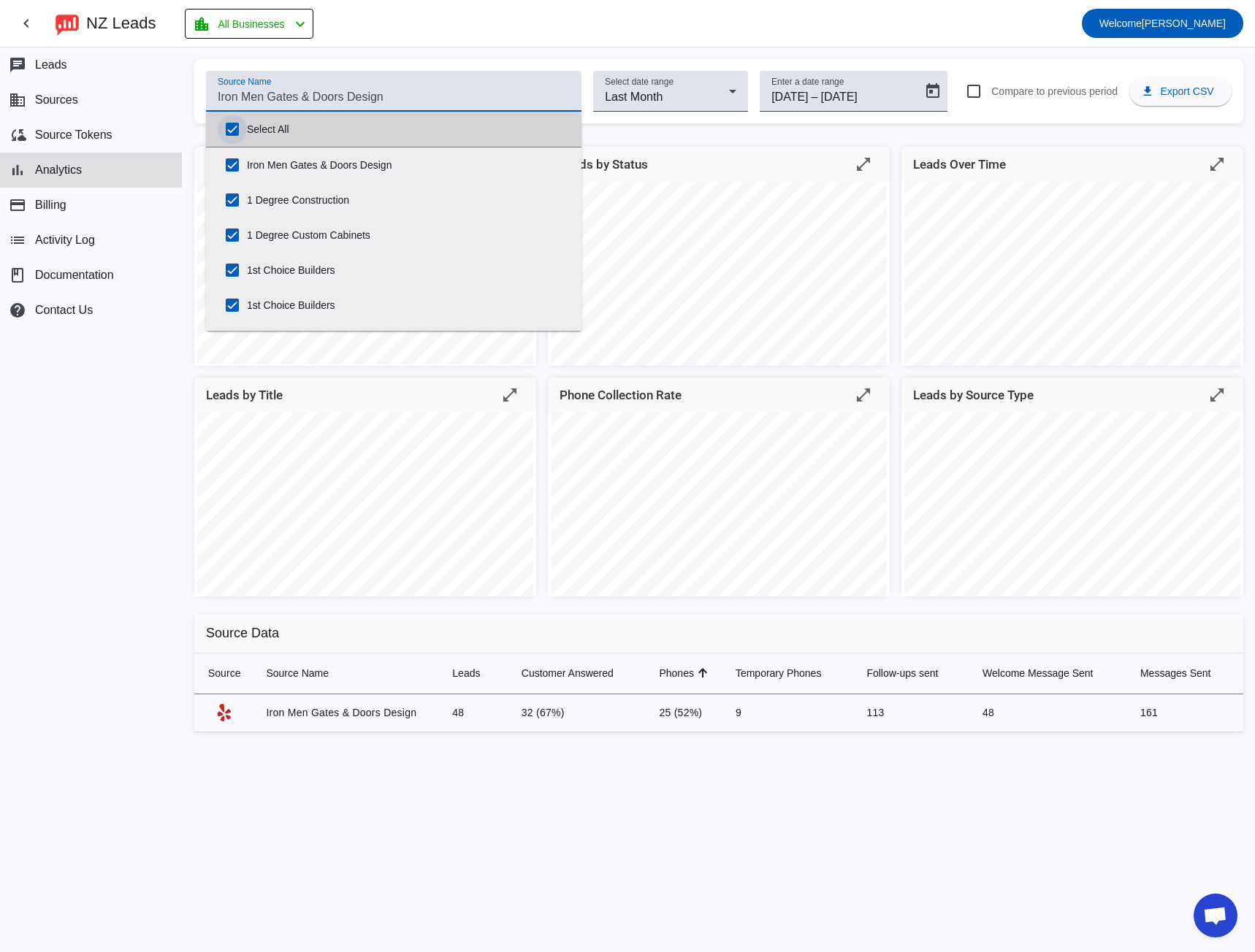
checkbox input "true"
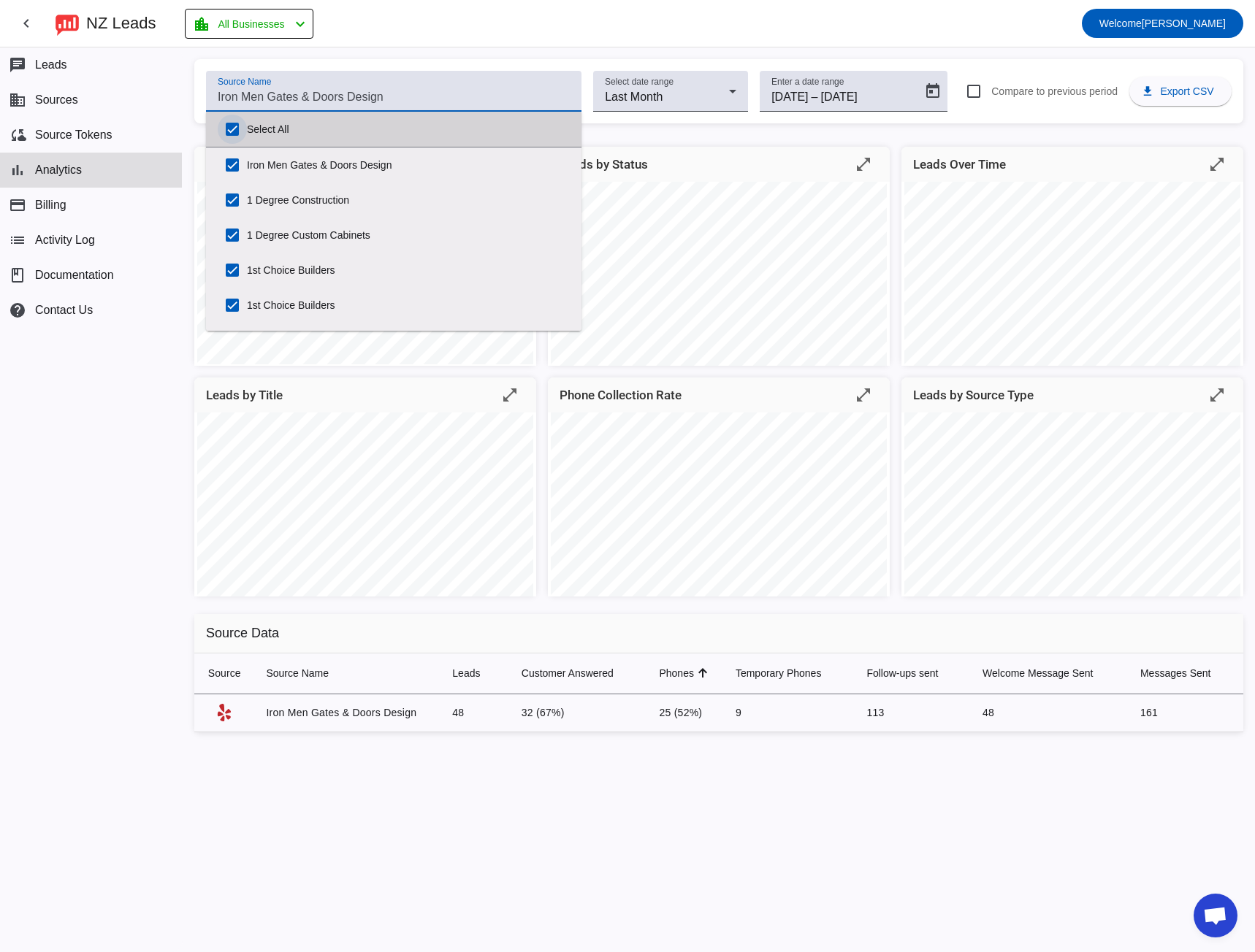
checkbox input "true"
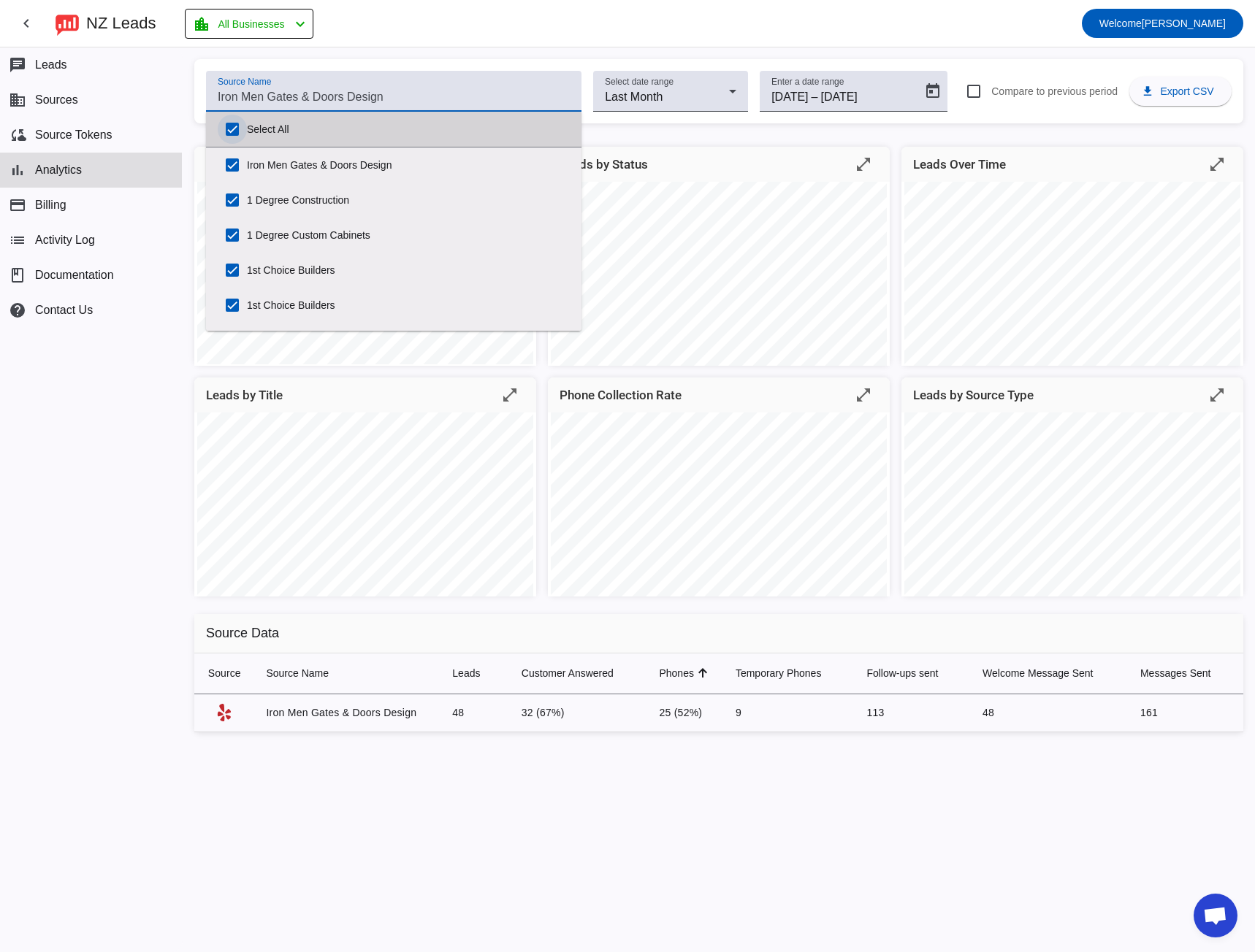
checkbox input "true"
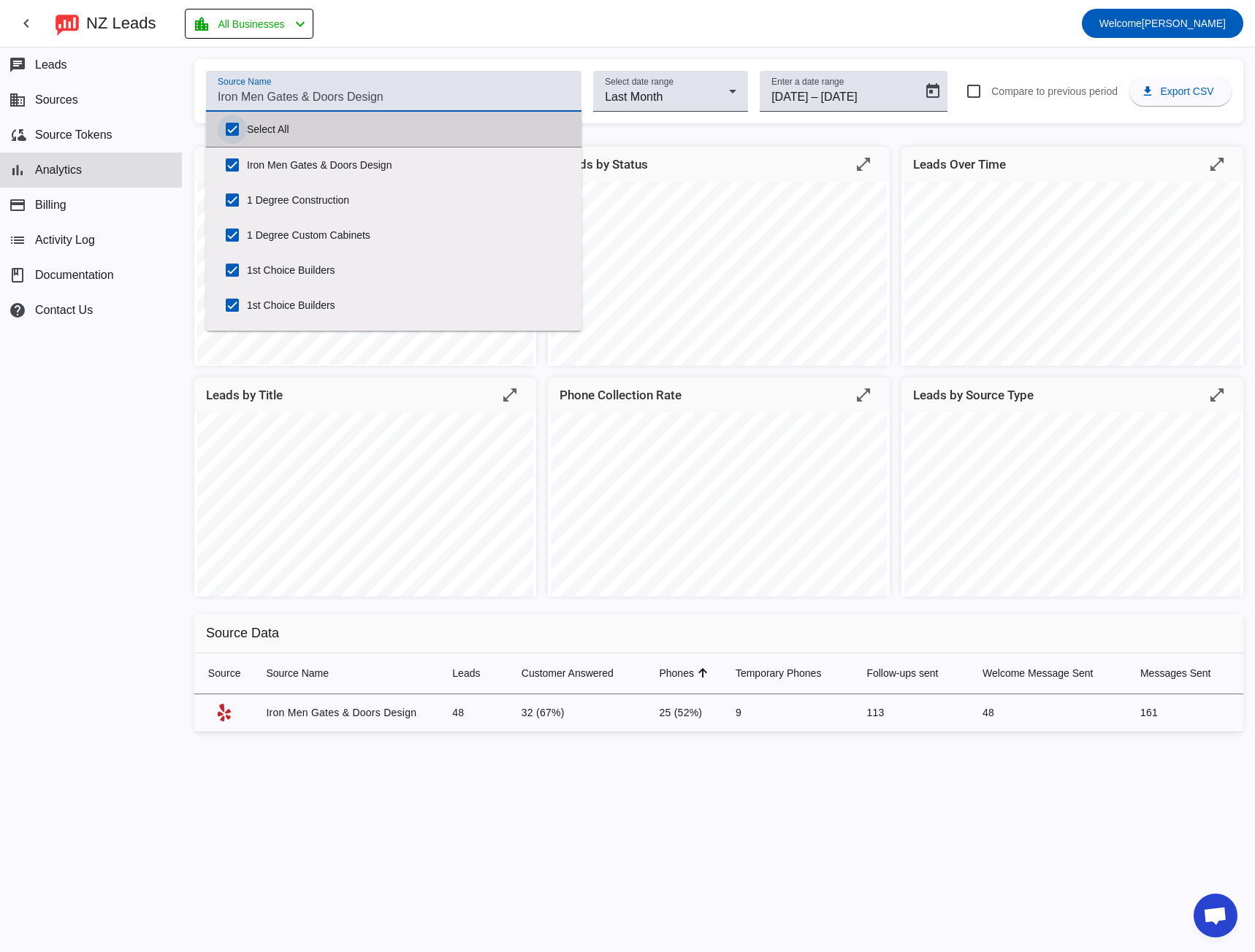
checkbox input "true"
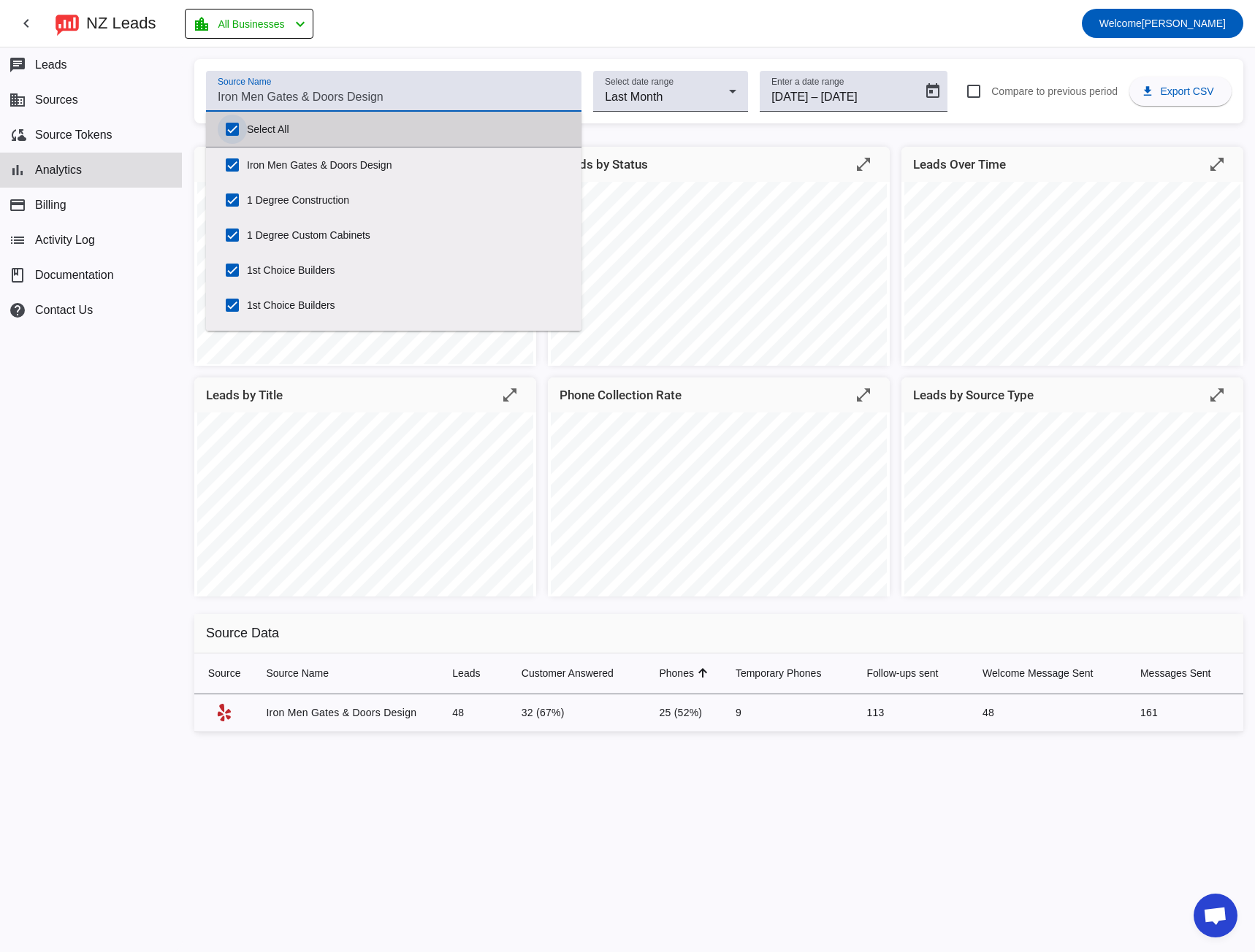
checkbox input "true"
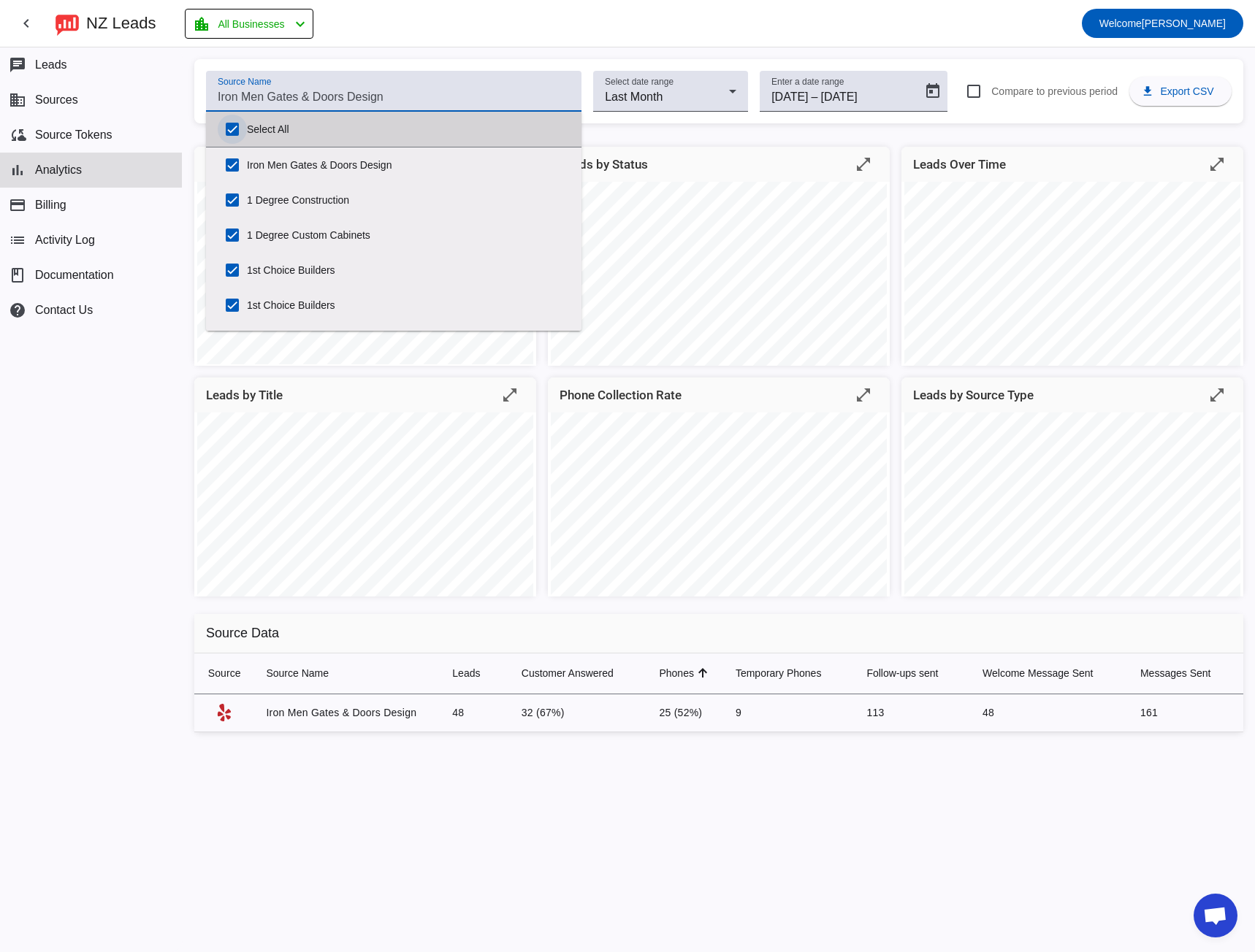
checkbox input "true"
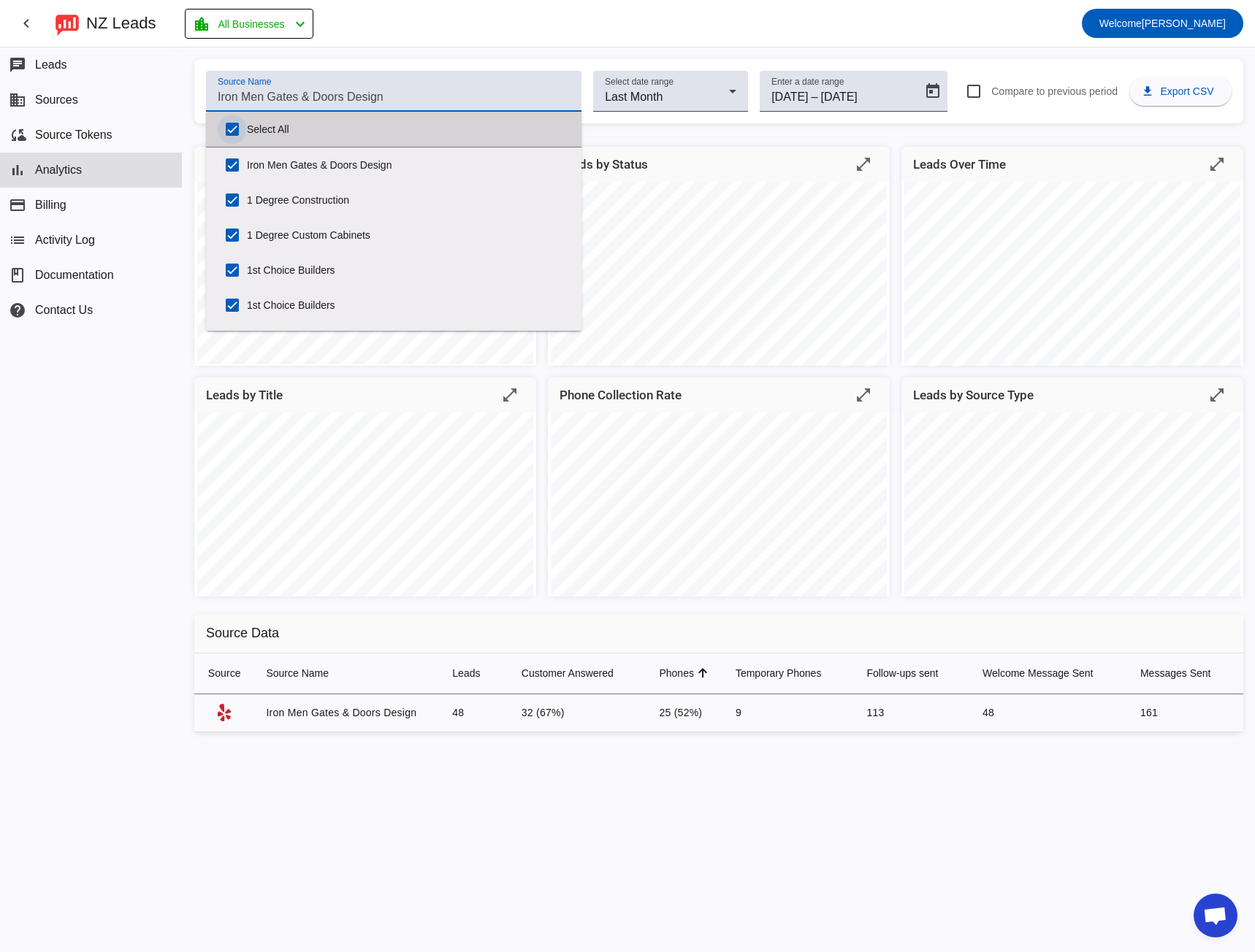
checkbox input "true"
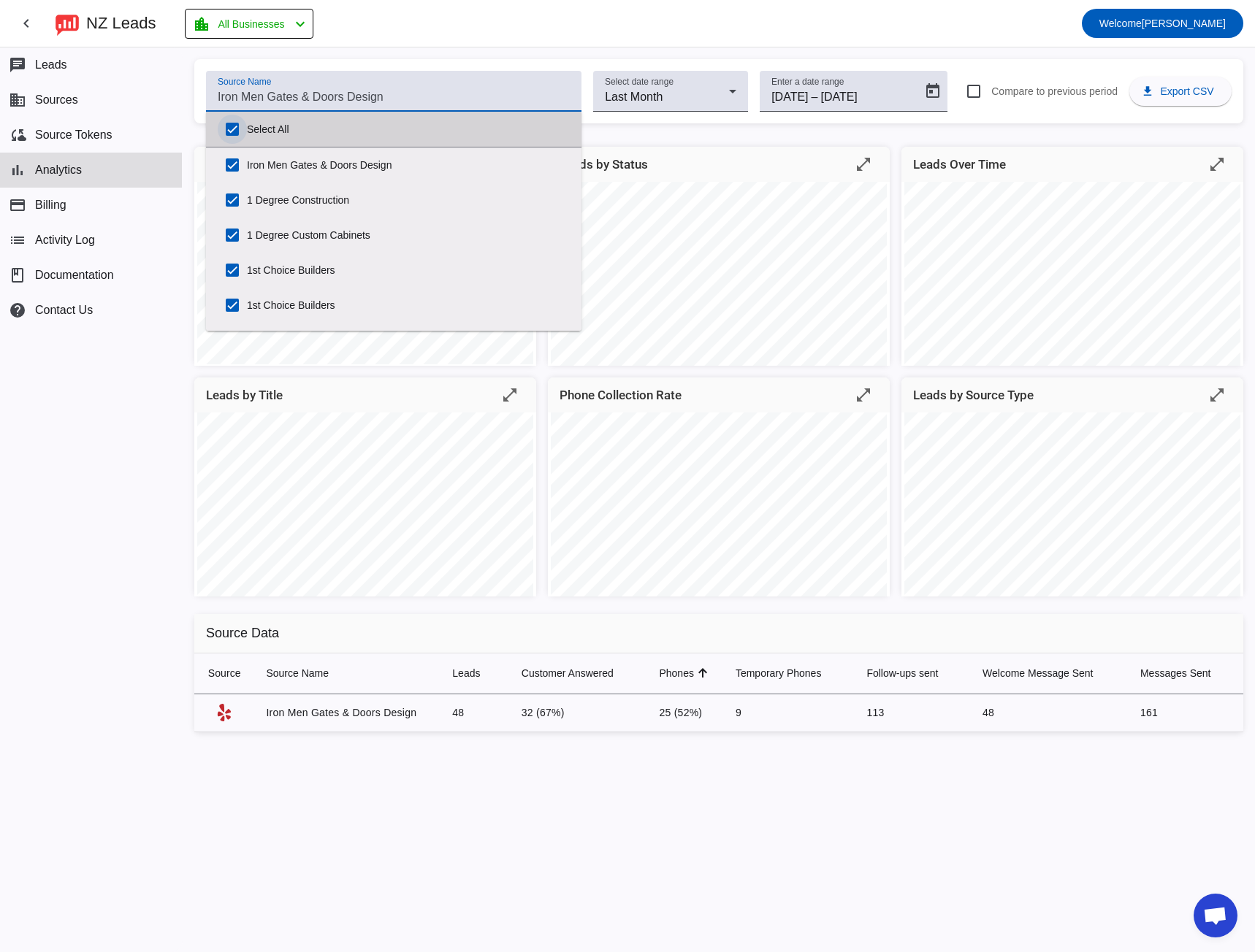
checkbox input "true"
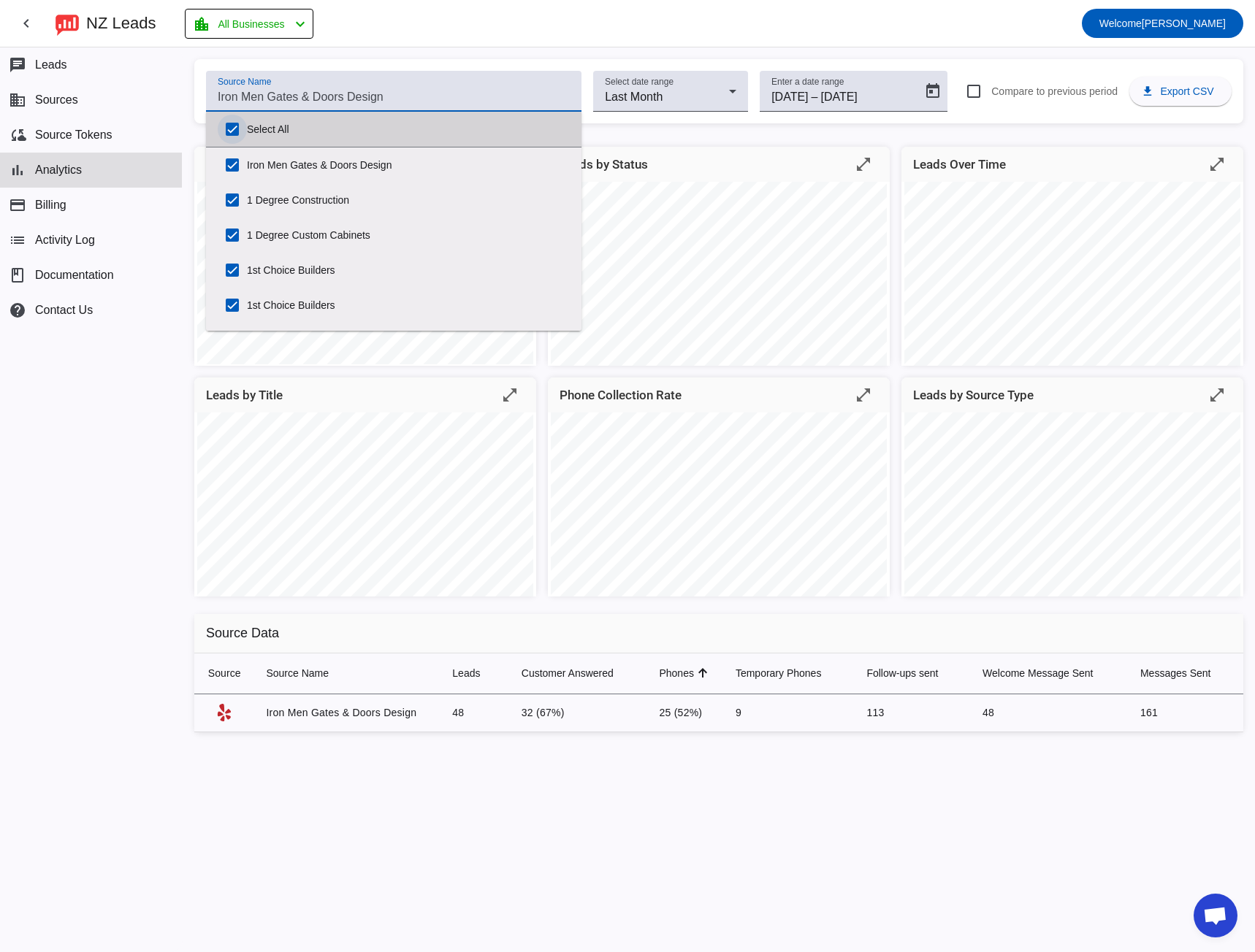
checkbox input "true"
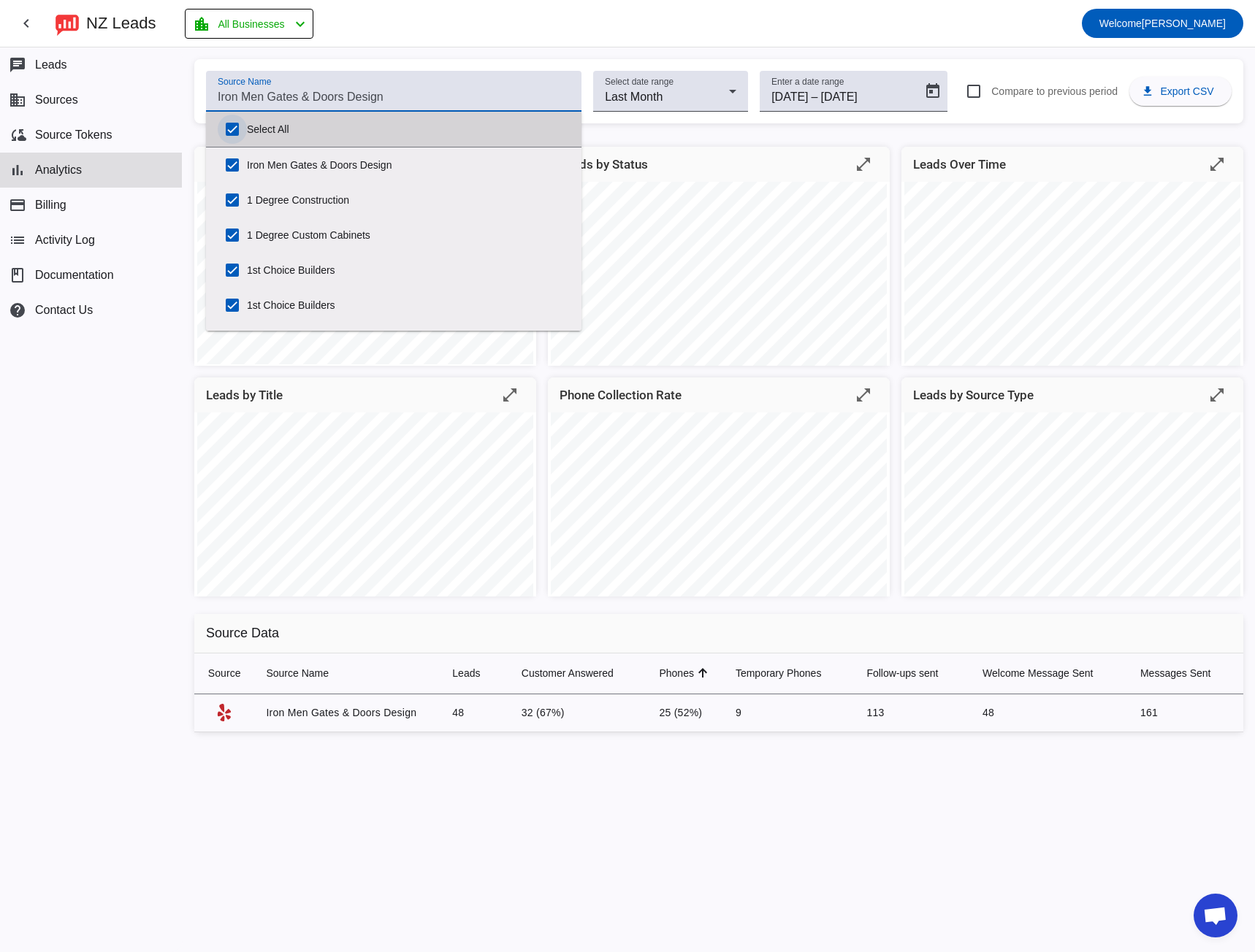
checkbox input "true"
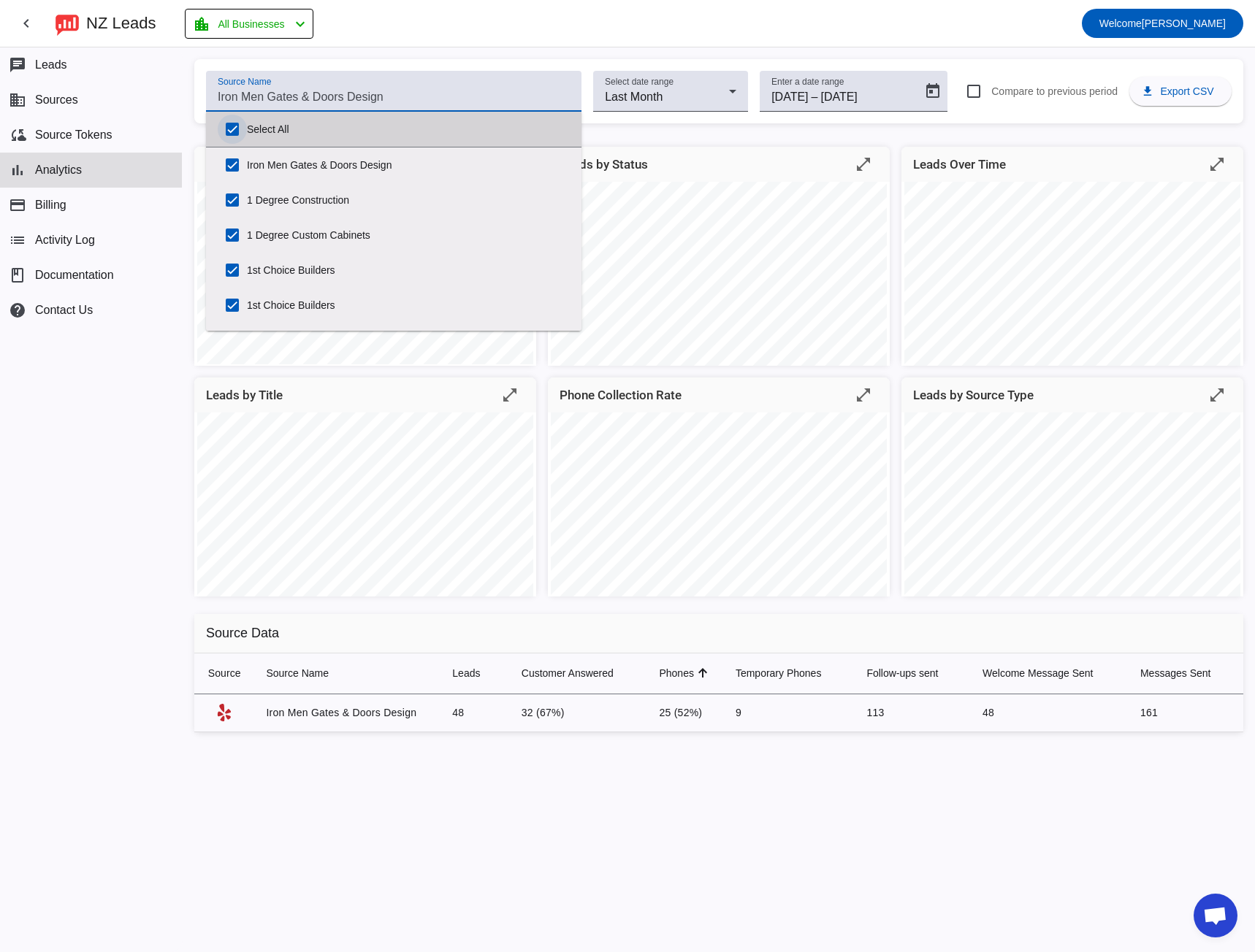
checkbox input "true"
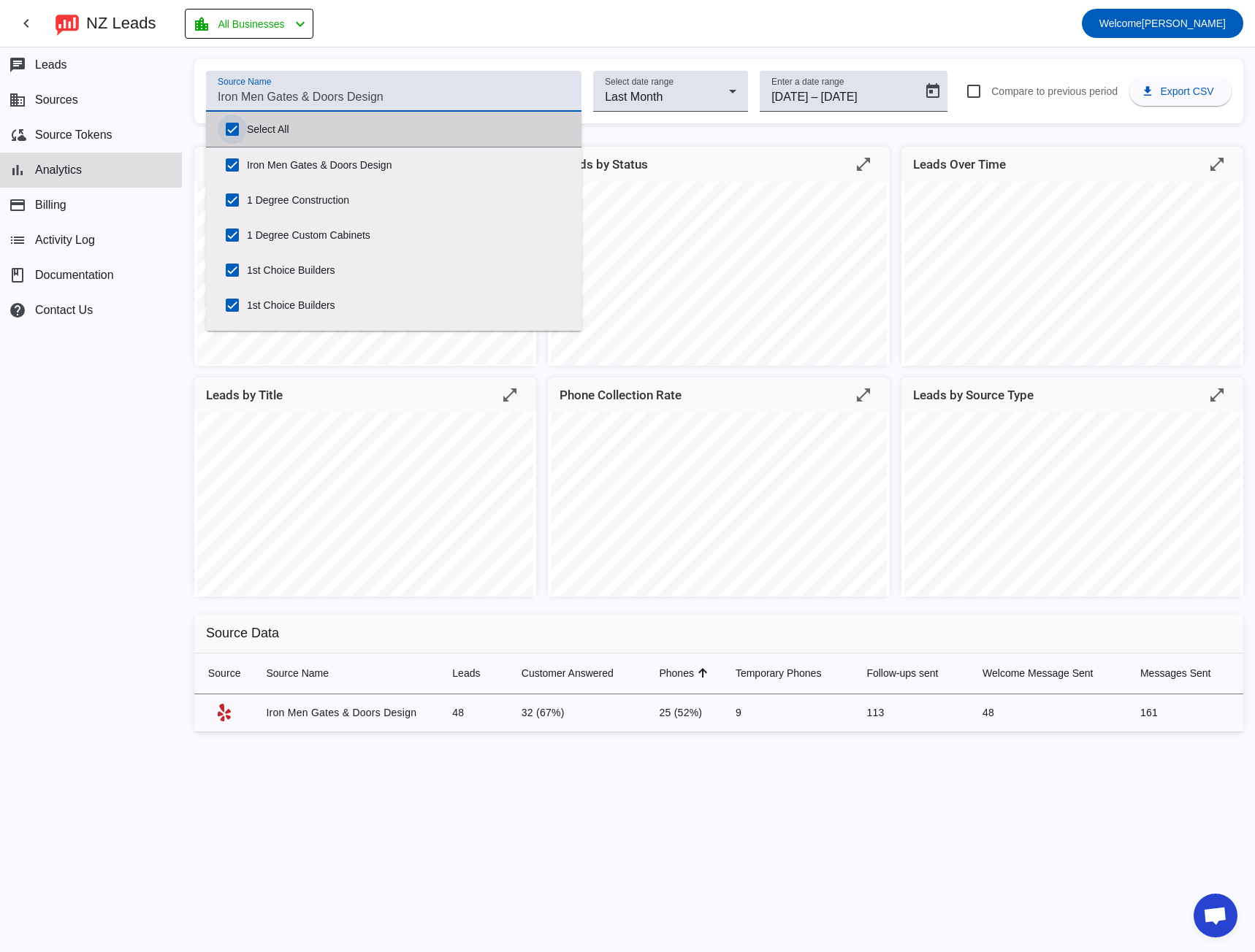
checkbox input "true"
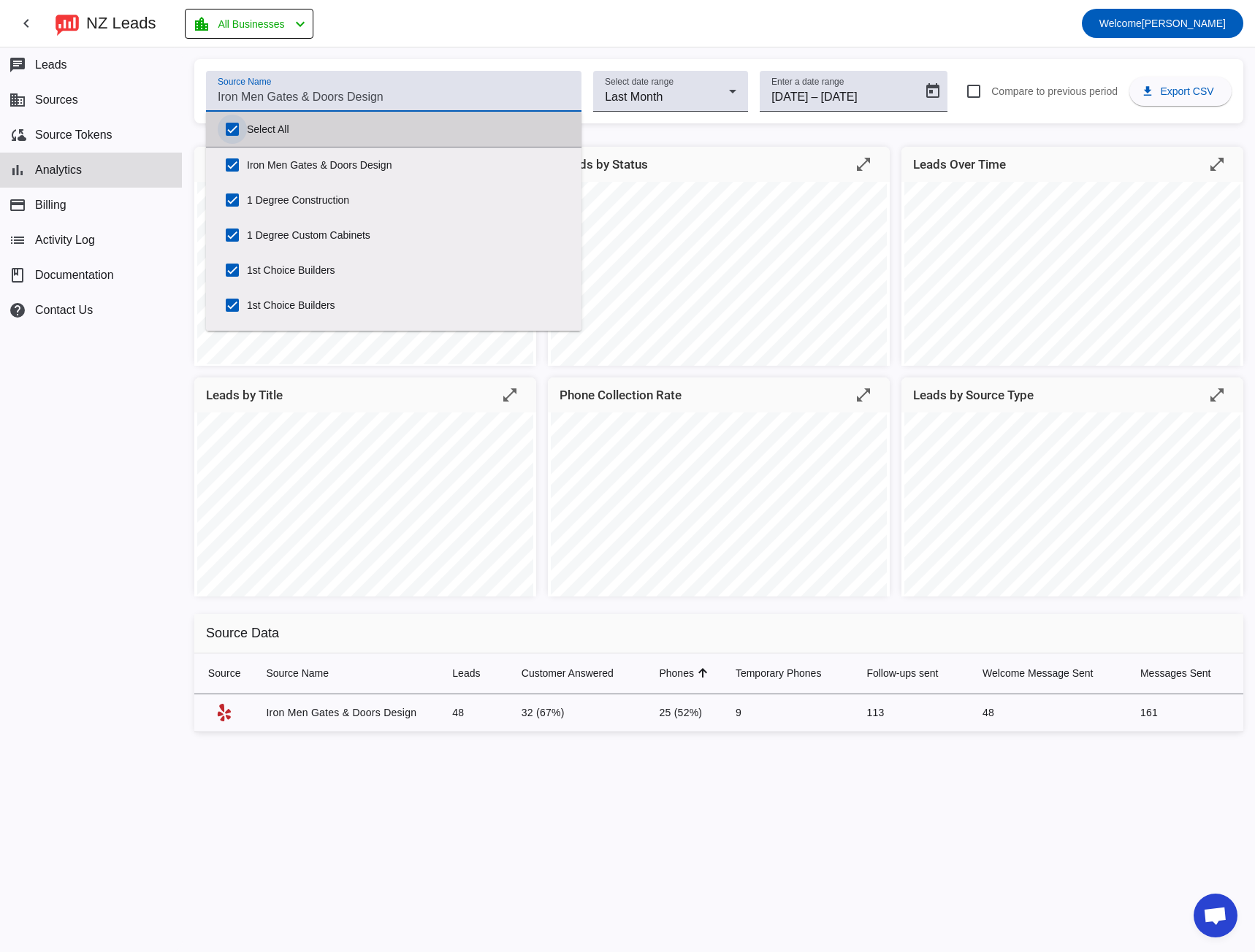
checkbox input "true"
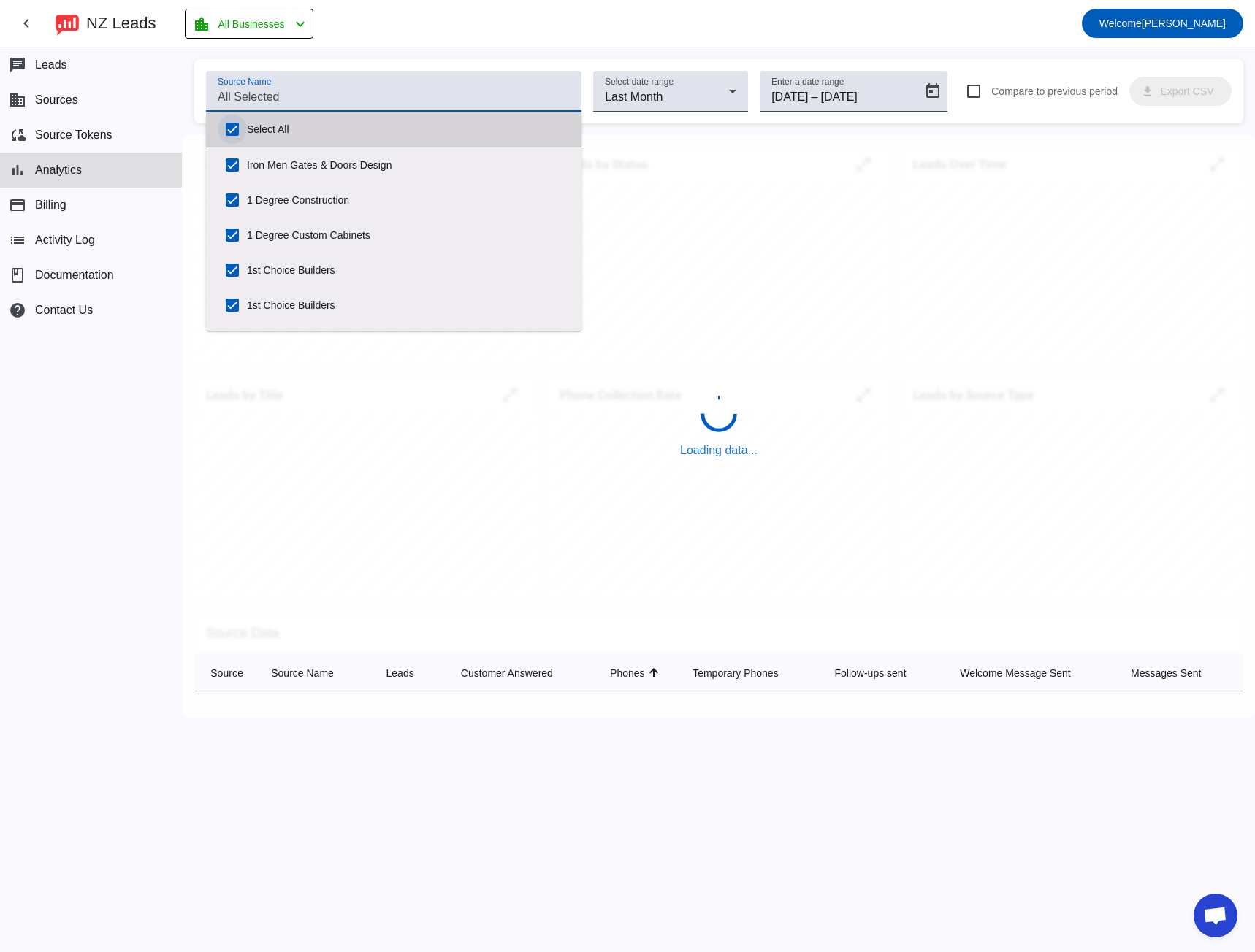
click at [229, 130] on input "Select All" at bounding box center [232, 129] width 29 height 29
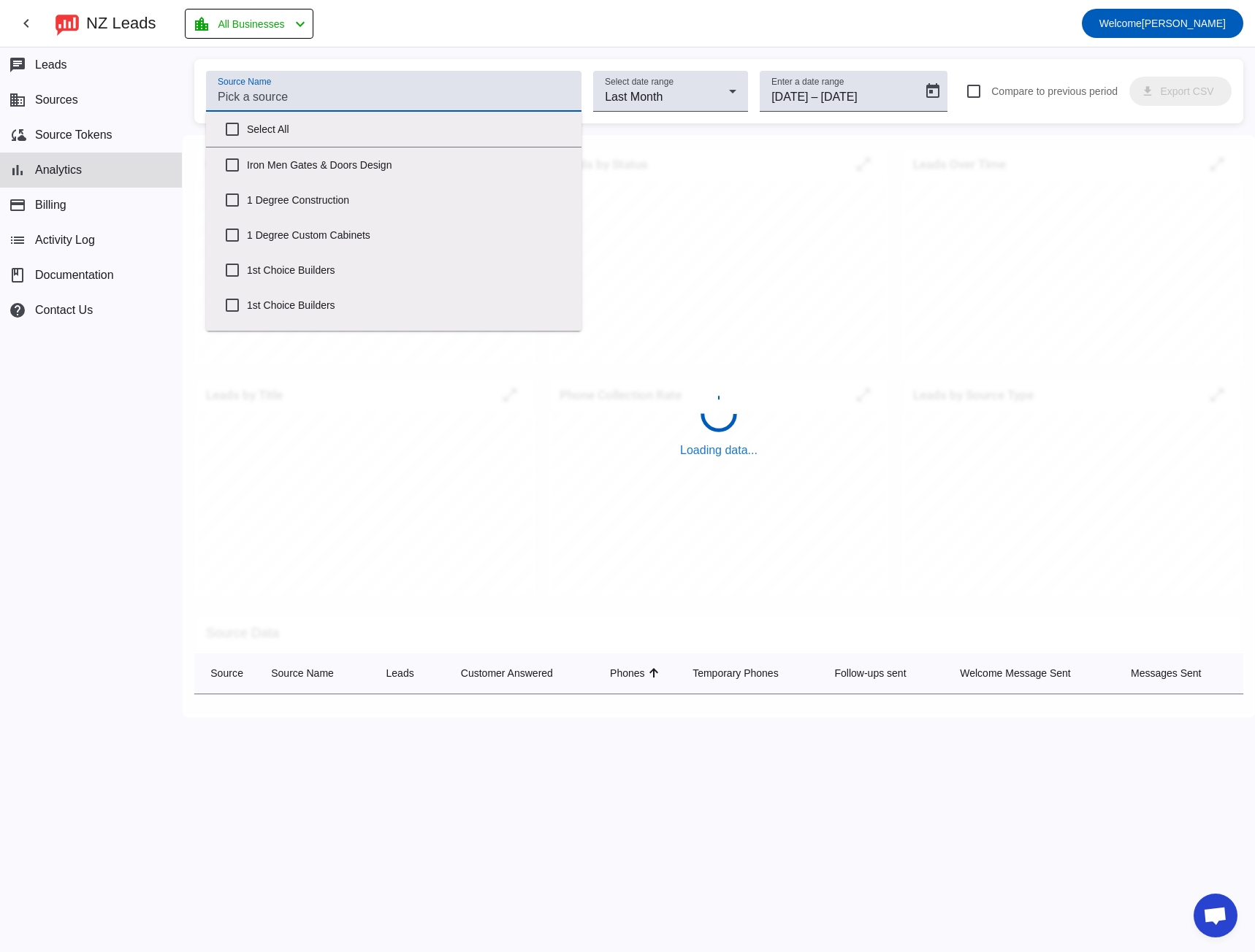
click at [235, 98] on input "Source Name" at bounding box center [393, 97] width 352 height 18
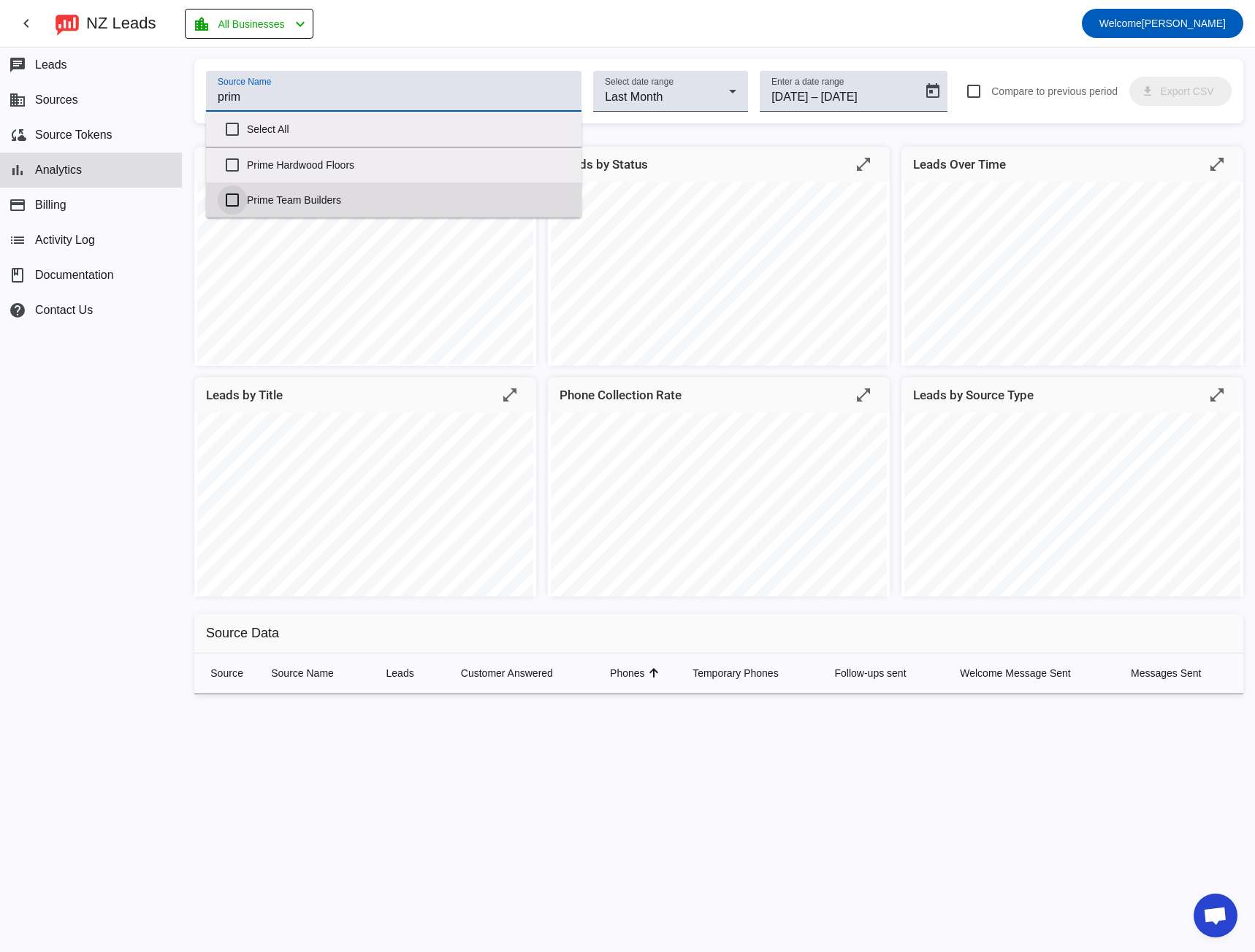
click at [233, 199] on input "Prime Team Builders" at bounding box center [232, 200] width 29 height 29
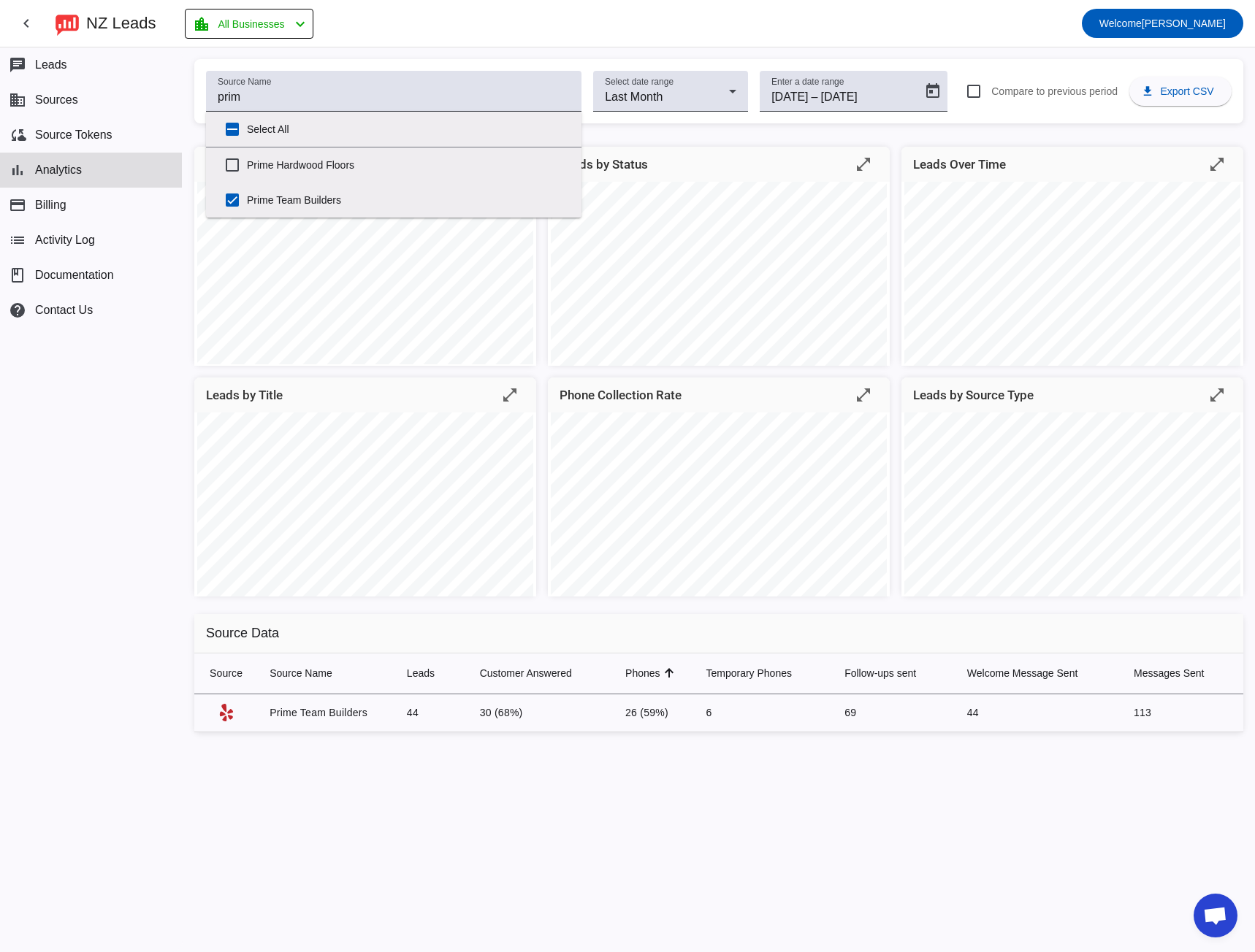
click at [597, 37] on mat-toolbar-row "chevron_left [GEOGRAPHIC_DATA] Leads location_city All Businesses chevron_left …" at bounding box center [627, 23] width 1255 height 47
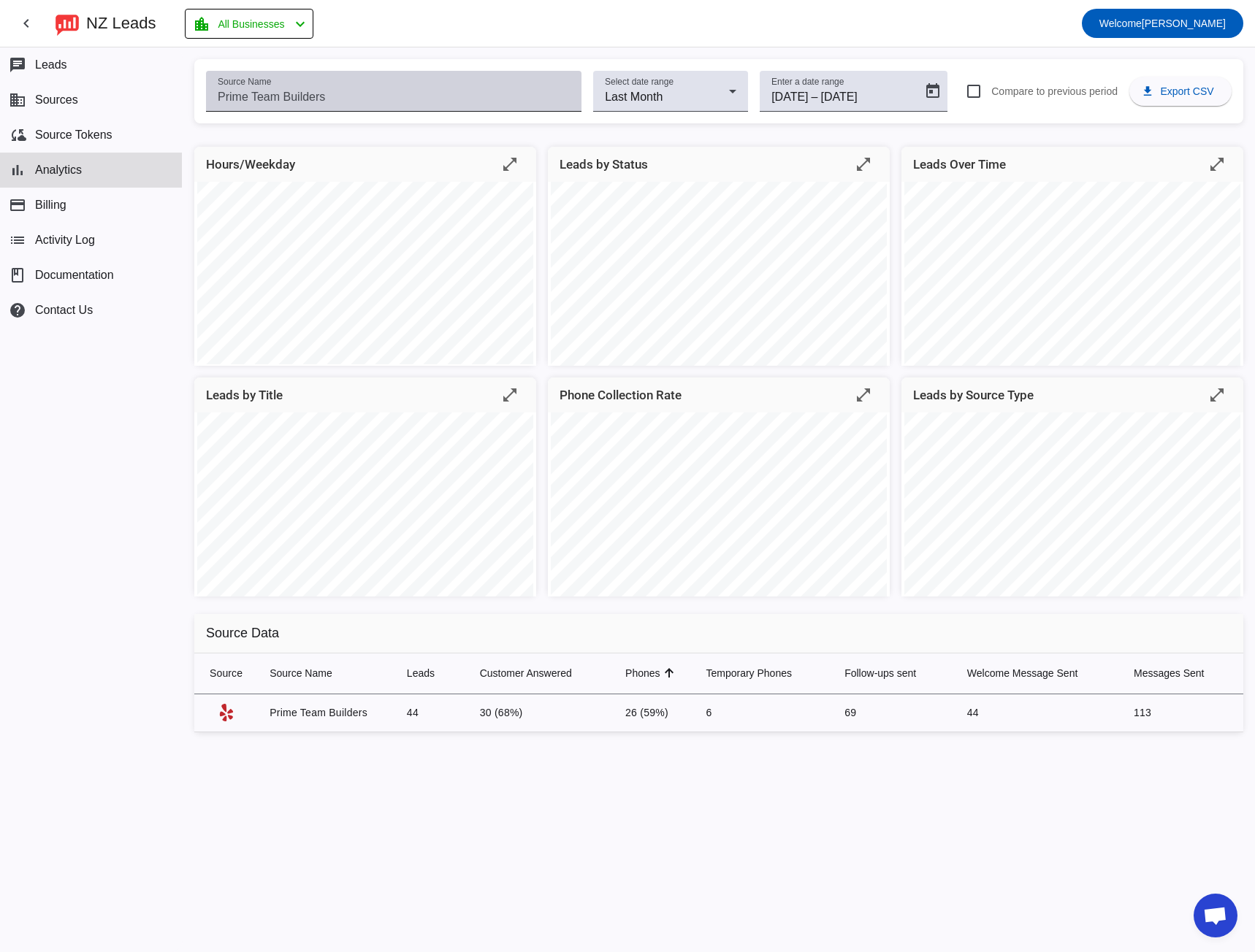
click at [312, 90] on input "Source Name" at bounding box center [393, 97] width 352 height 18
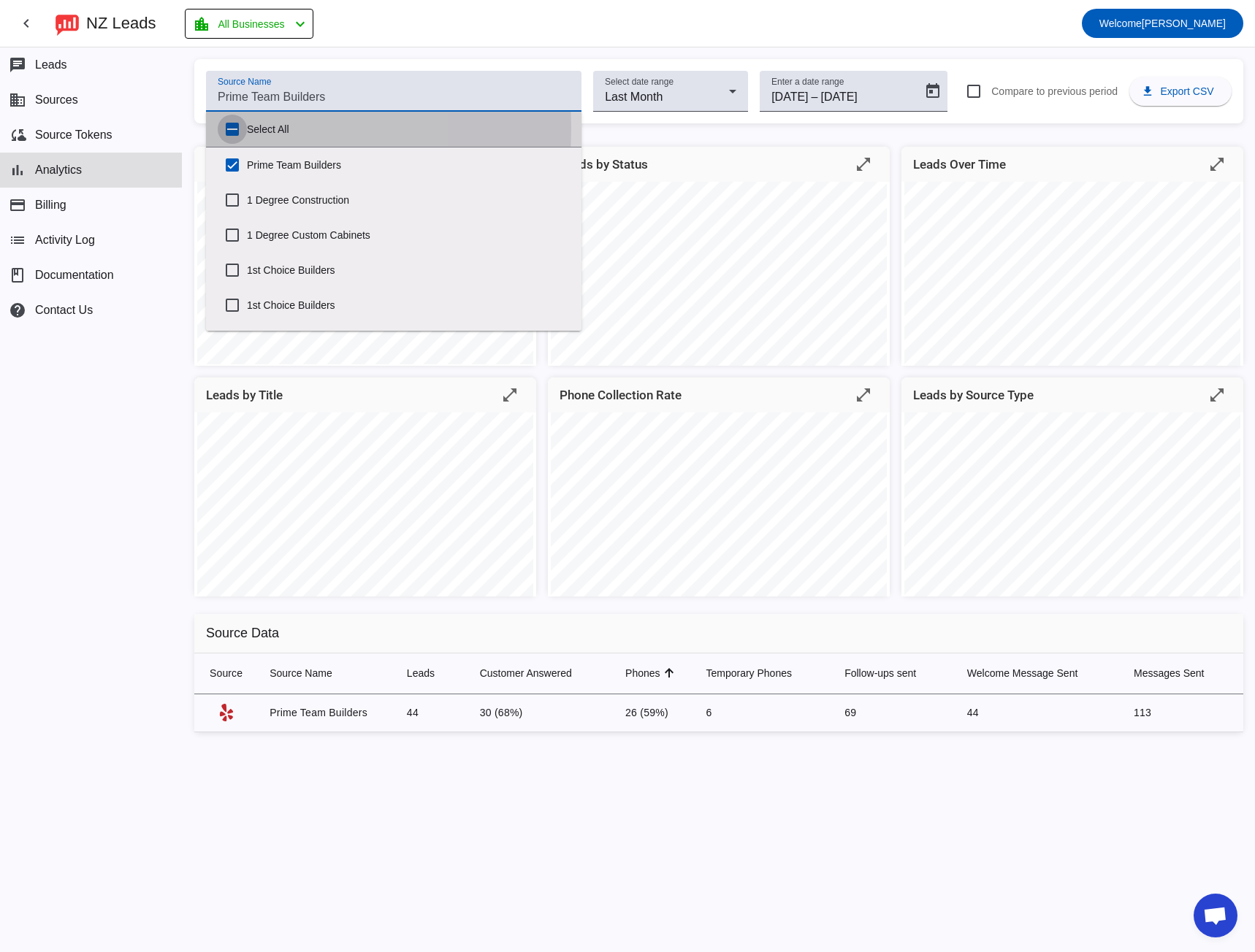
click at [231, 128] on input "Select All" at bounding box center [232, 129] width 29 height 29
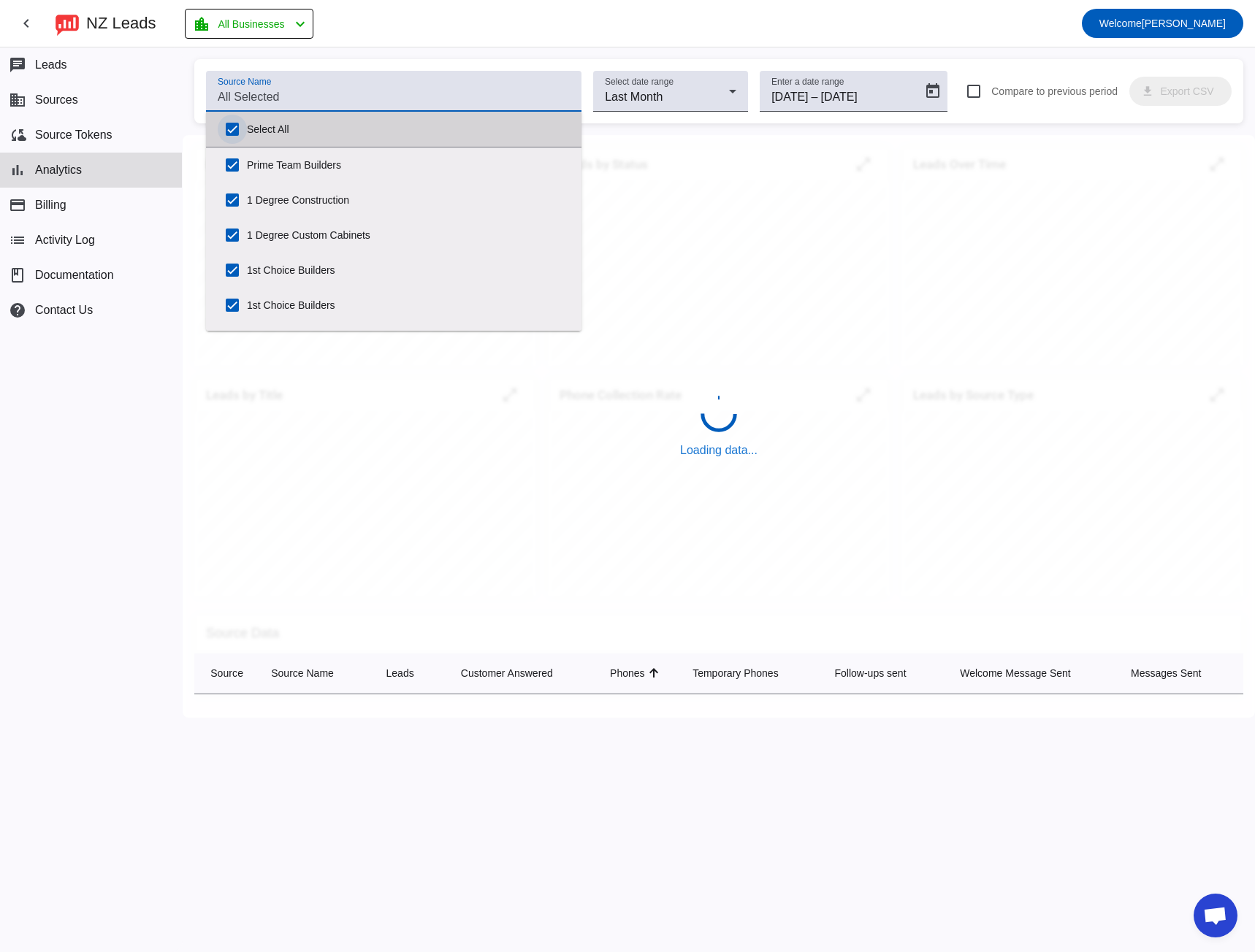
click at [231, 128] on input "Select All" at bounding box center [232, 129] width 29 height 29
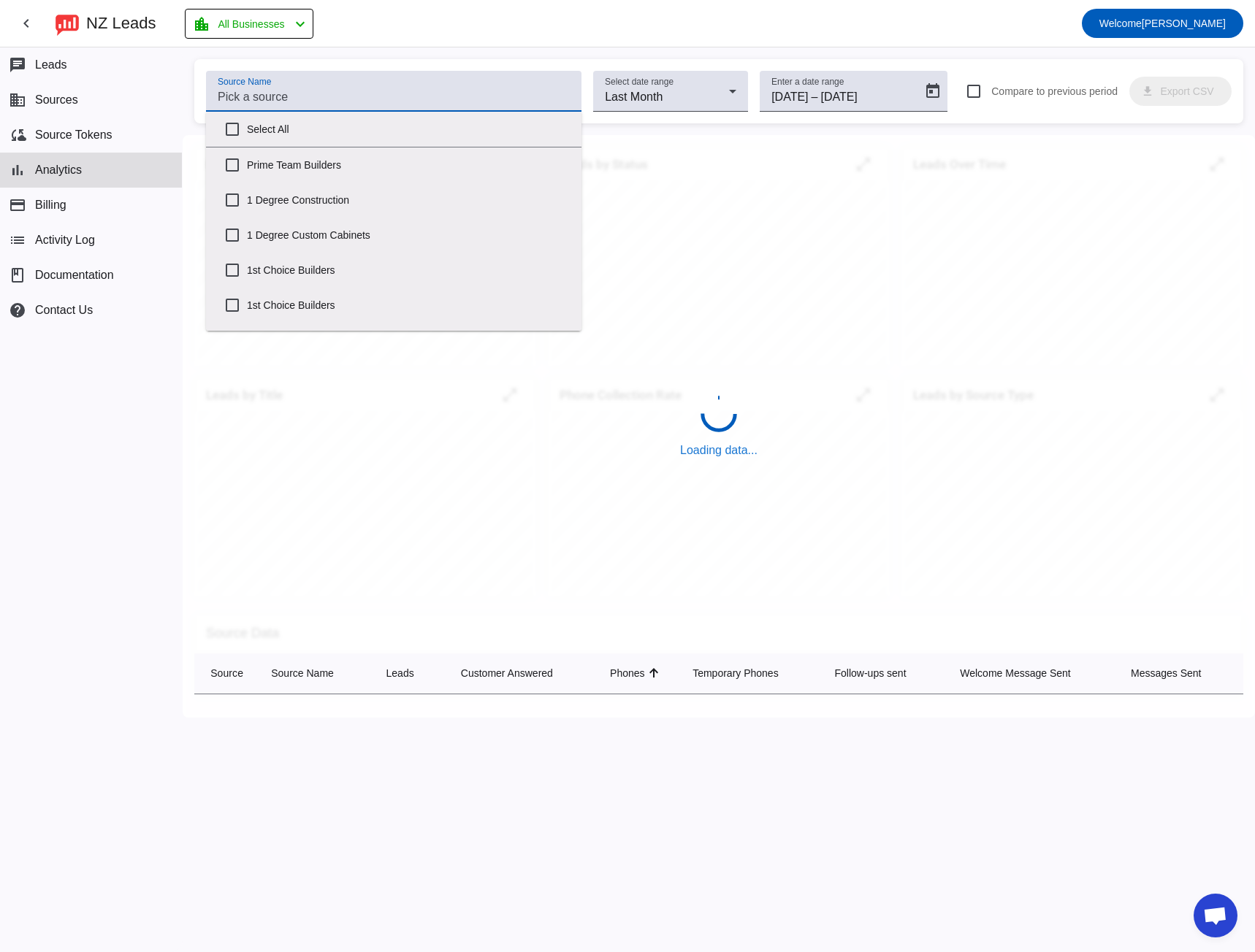
click at [239, 92] on input "Source Name" at bounding box center [393, 97] width 352 height 18
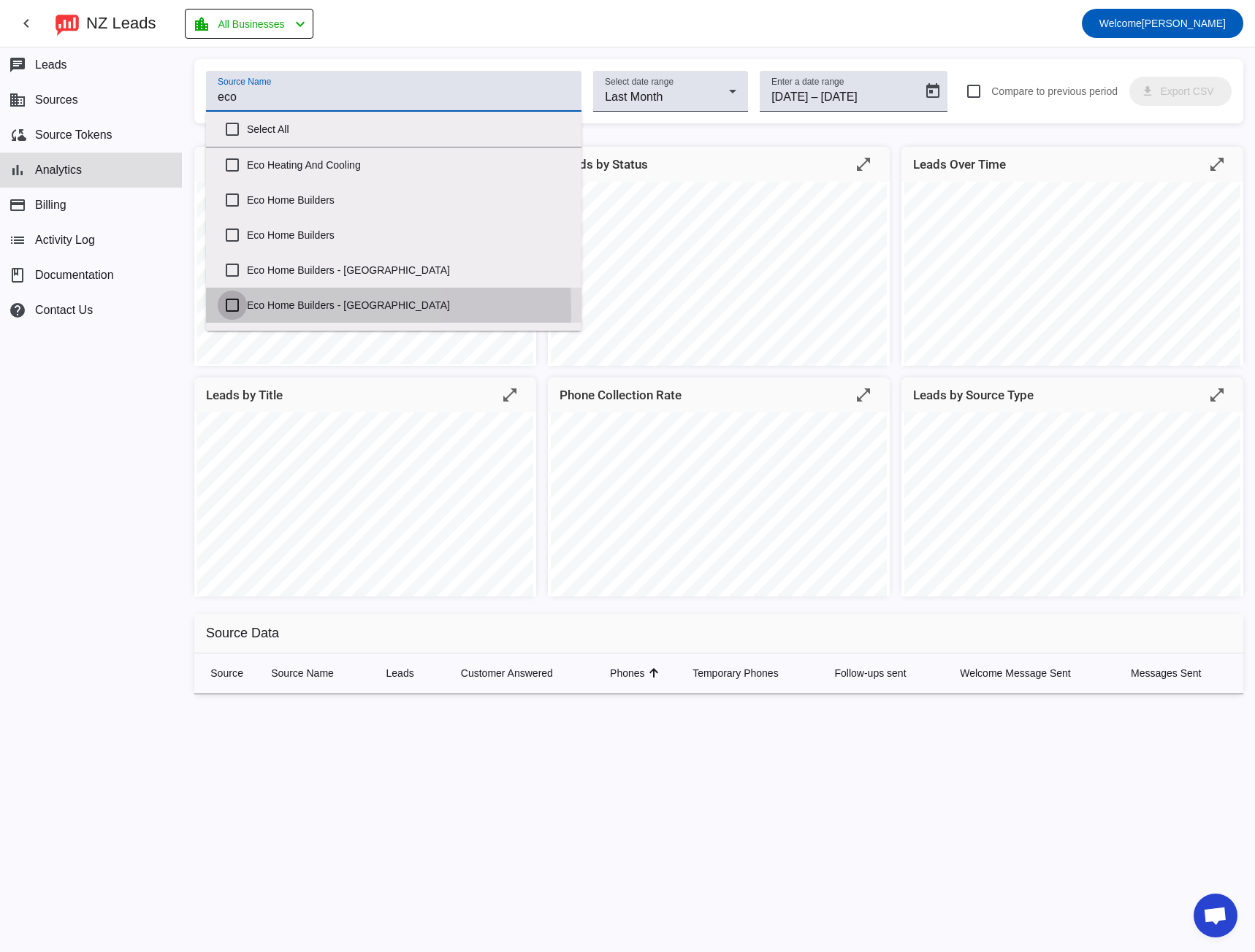
click at [228, 309] on input "Eco Home Builders - [GEOGRAPHIC_DATA]" at bounding box center [232, 305] width 29 height 29
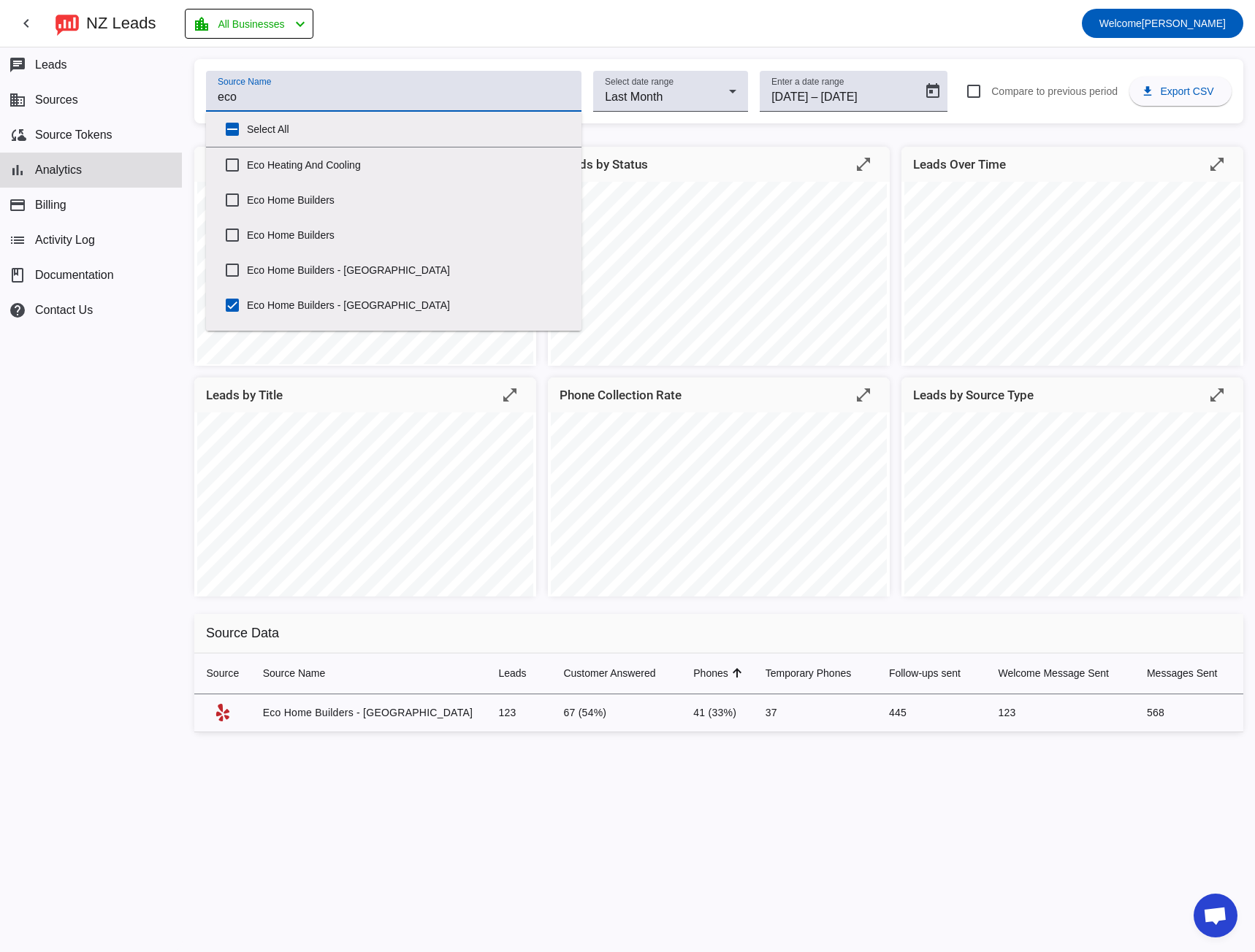
click at [647, 35] on mat-toolbar-row "chevron_left [GEOGRAPHIC_DATA] Leads location_city All Businesses chevron_left …" at bounding box center [627, 23] width 1255 height 47
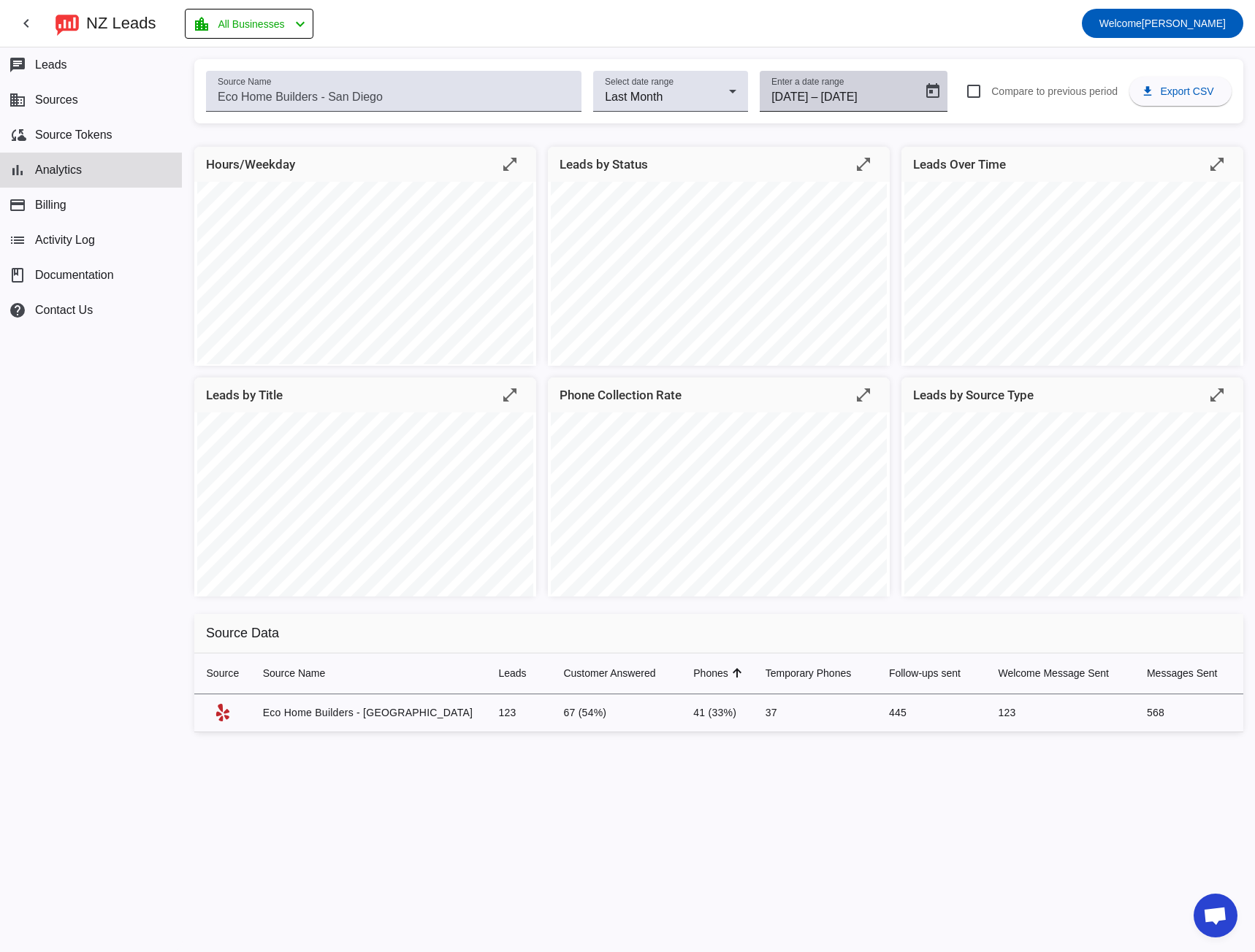
click at [804, 80] on mat-label "Enter a date range" at bounding box center [806, 82] width 72 height 9
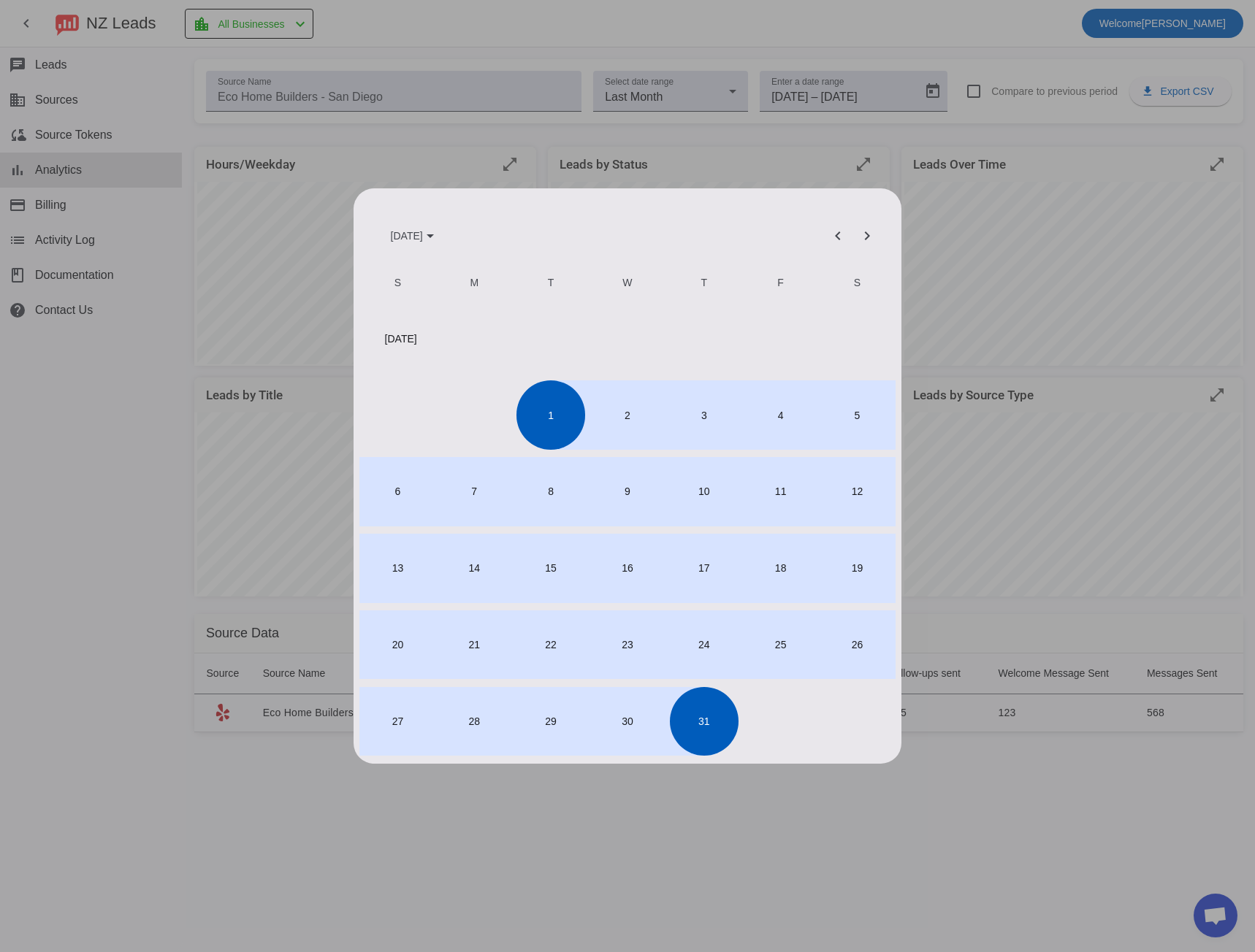
click at [832, 650] on span "26" at bounding box center [856, 644] width 68 height 68
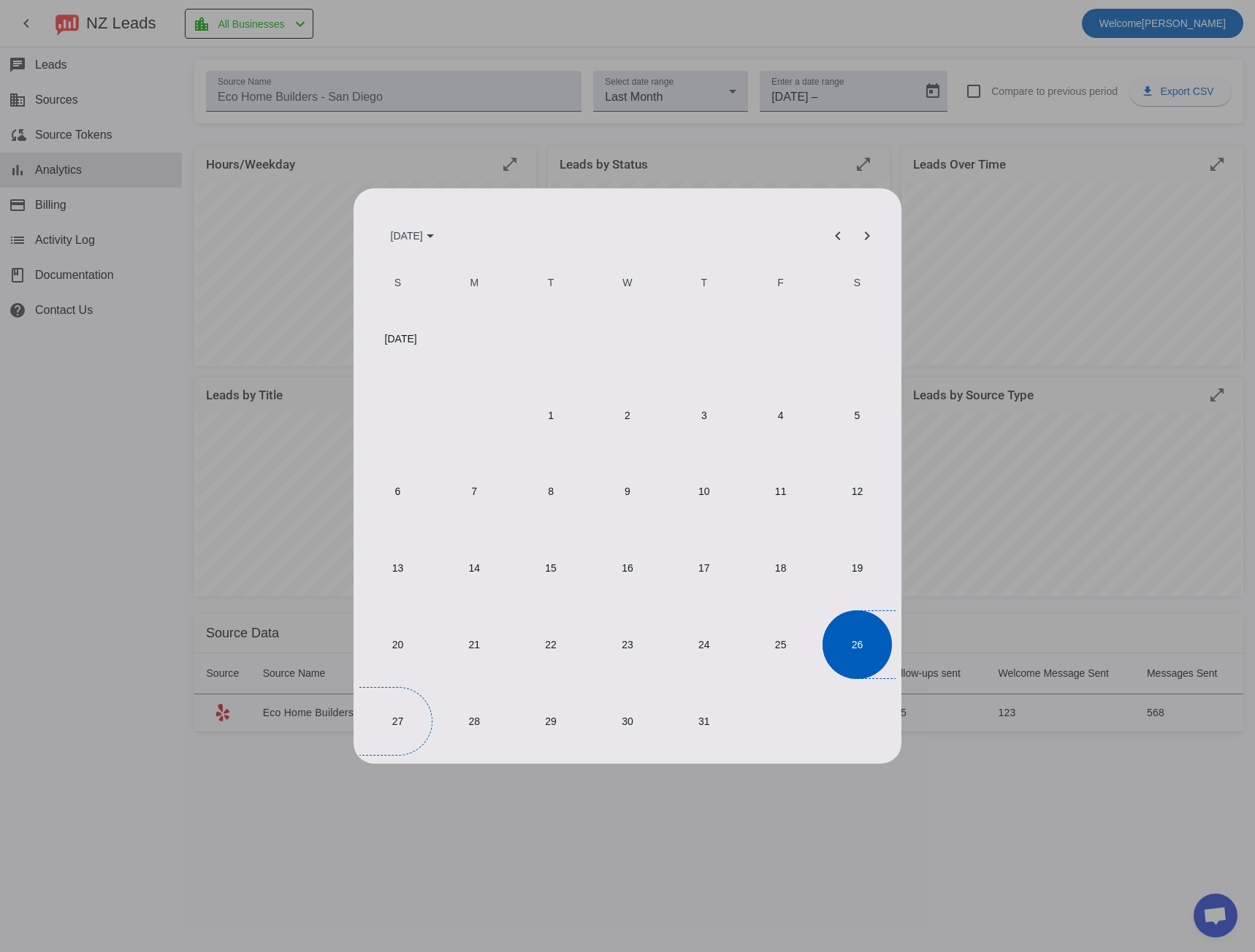
click at [383, 718] on span "27" at bounding box center [396, 720] width 68 height 68
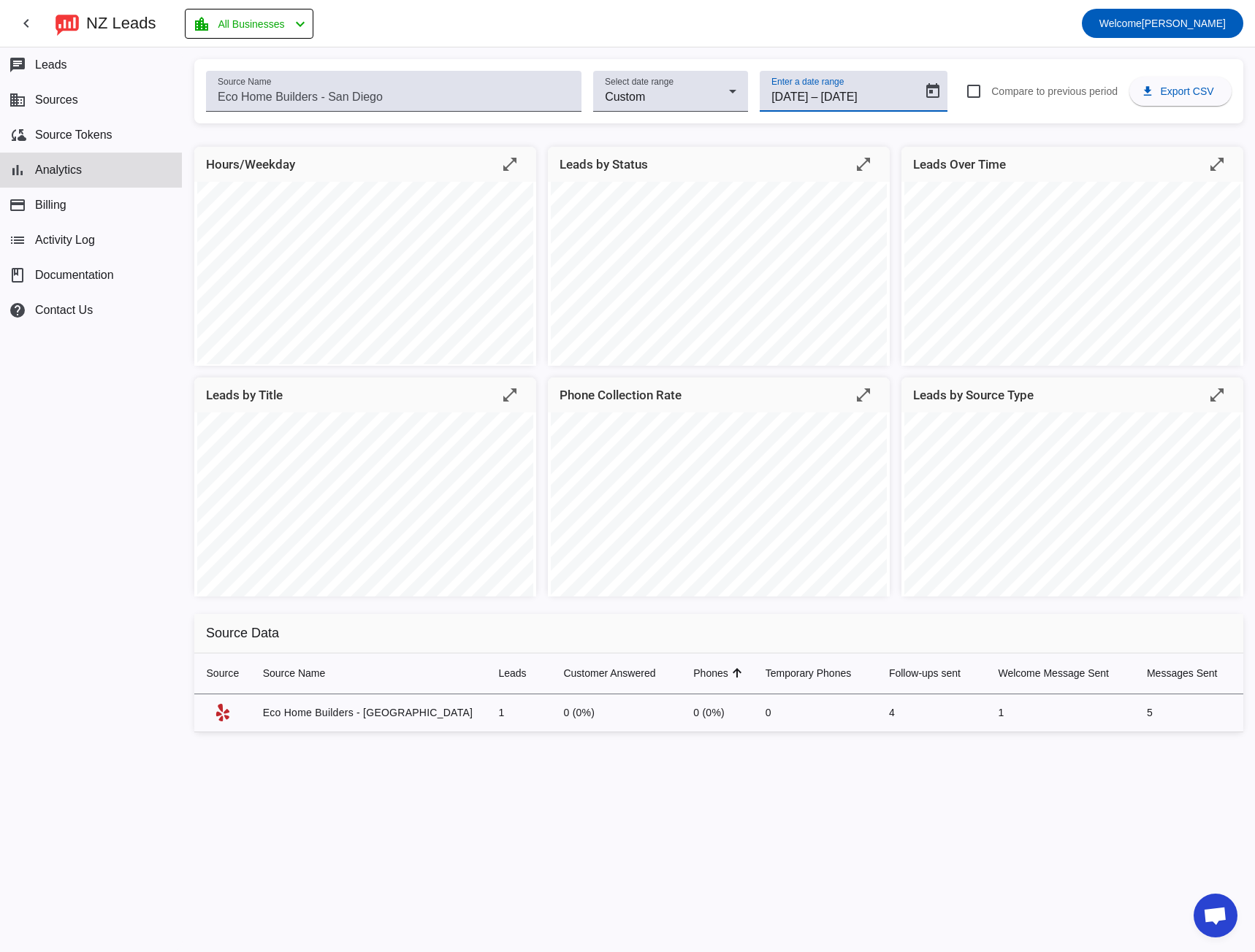
click at [801, 96] on input "[DATE]" at bounding box center [789, 97] width 36 height 18
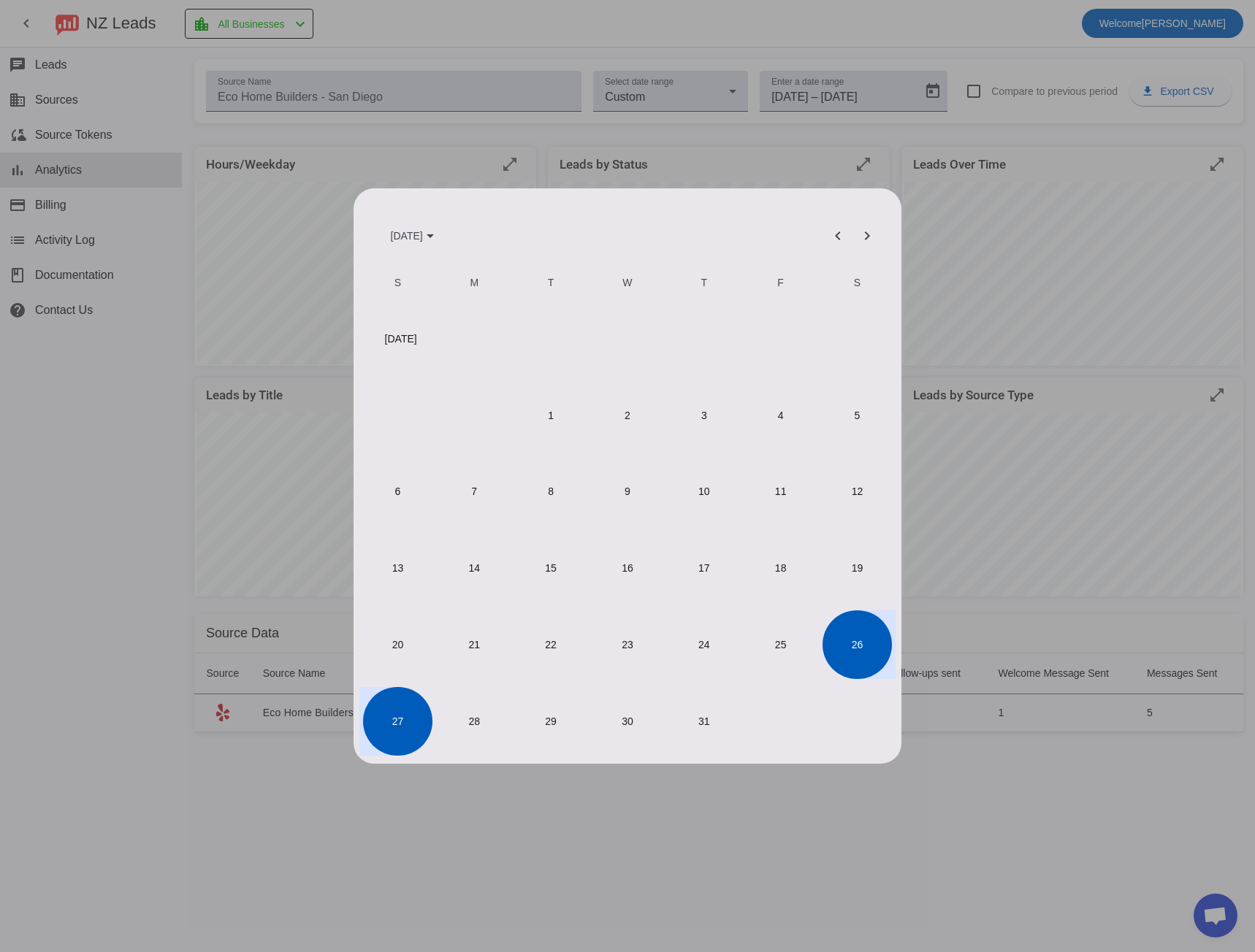
click at [854, 566] on span "19" at bounding box center [856, 567] width 68 height 68
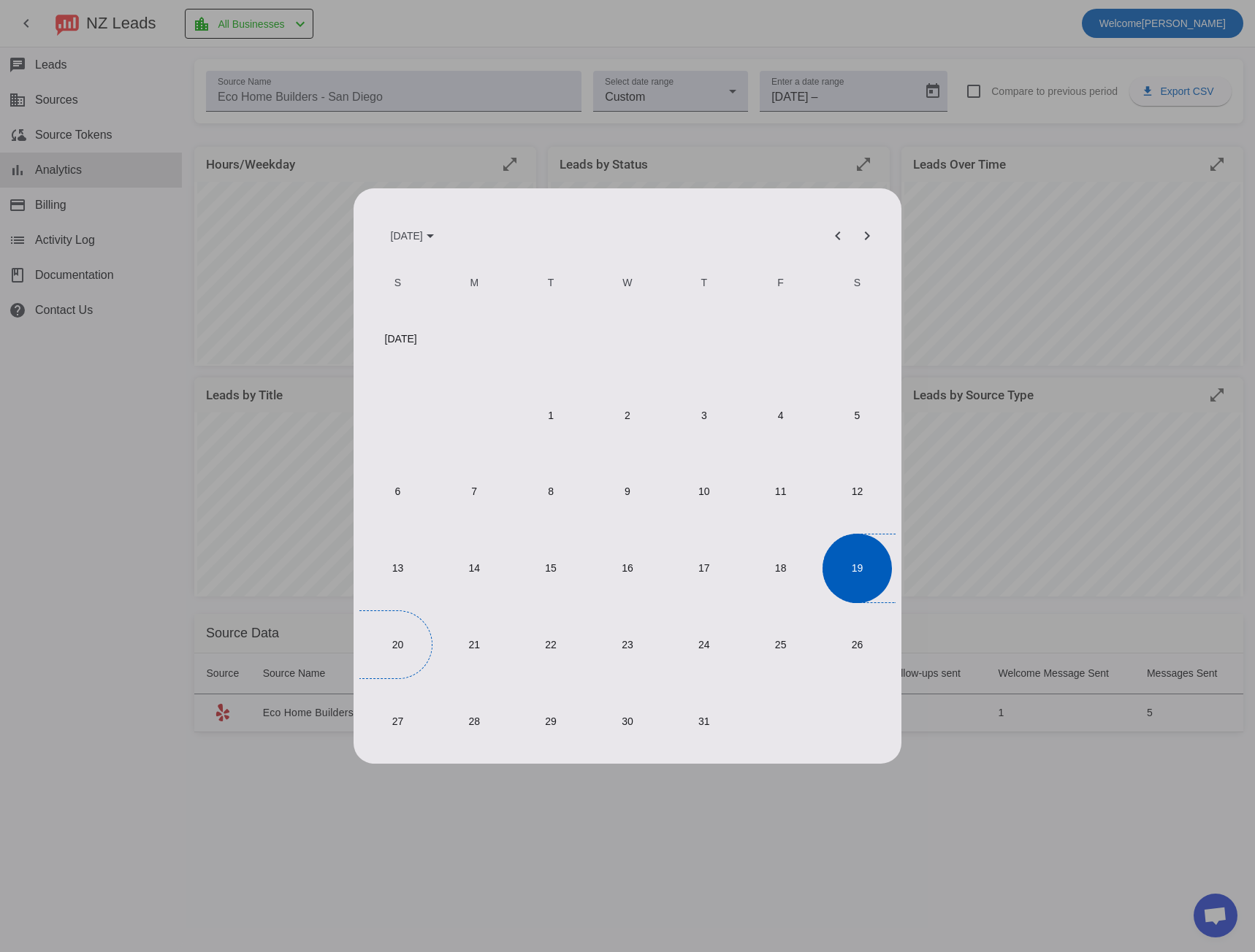
click at [409, 657] on span "20" at bounding box center [396, 644] width 68 height 68
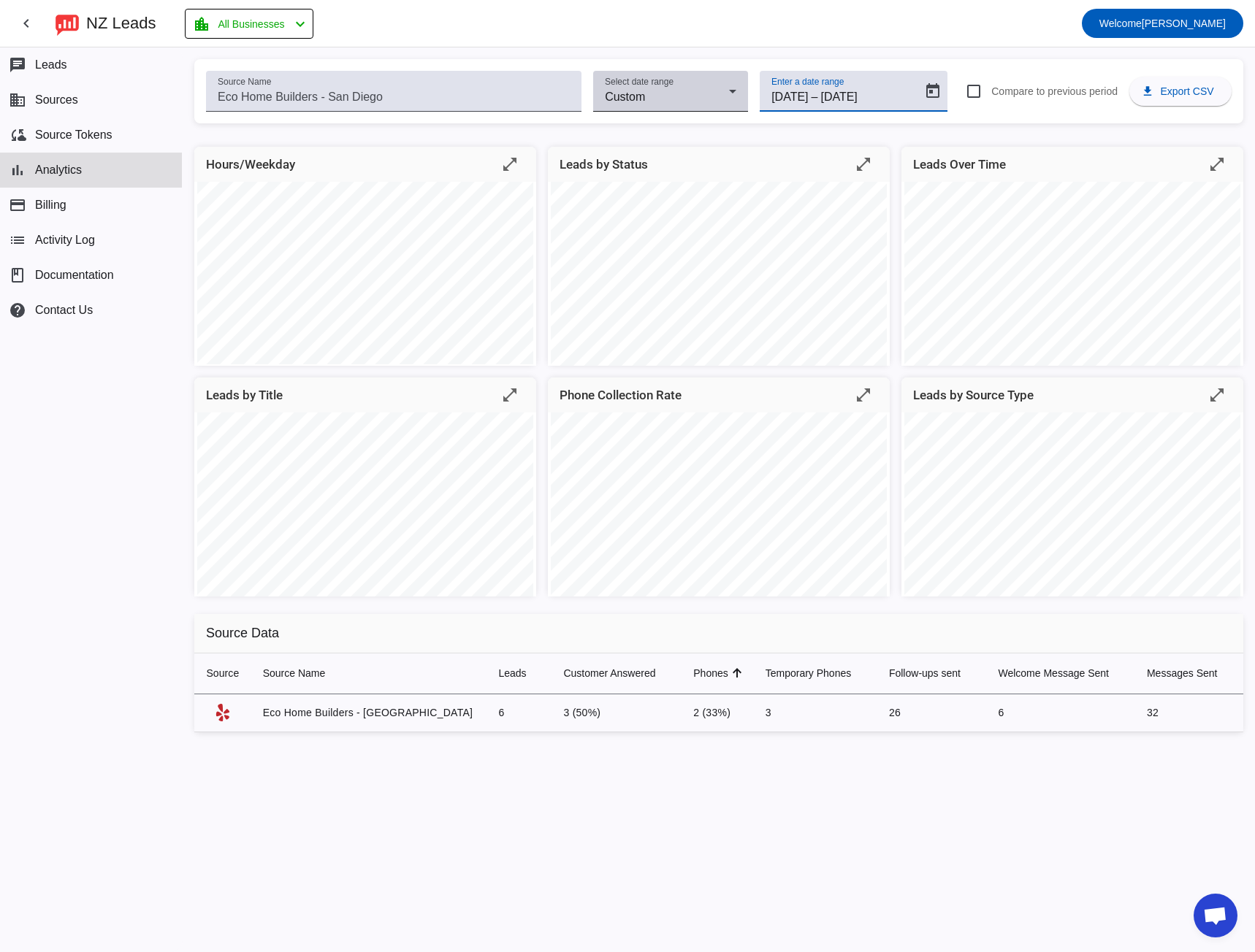
click at [730, 95] on icon at bounding box center [732, 91] width 18 height 18
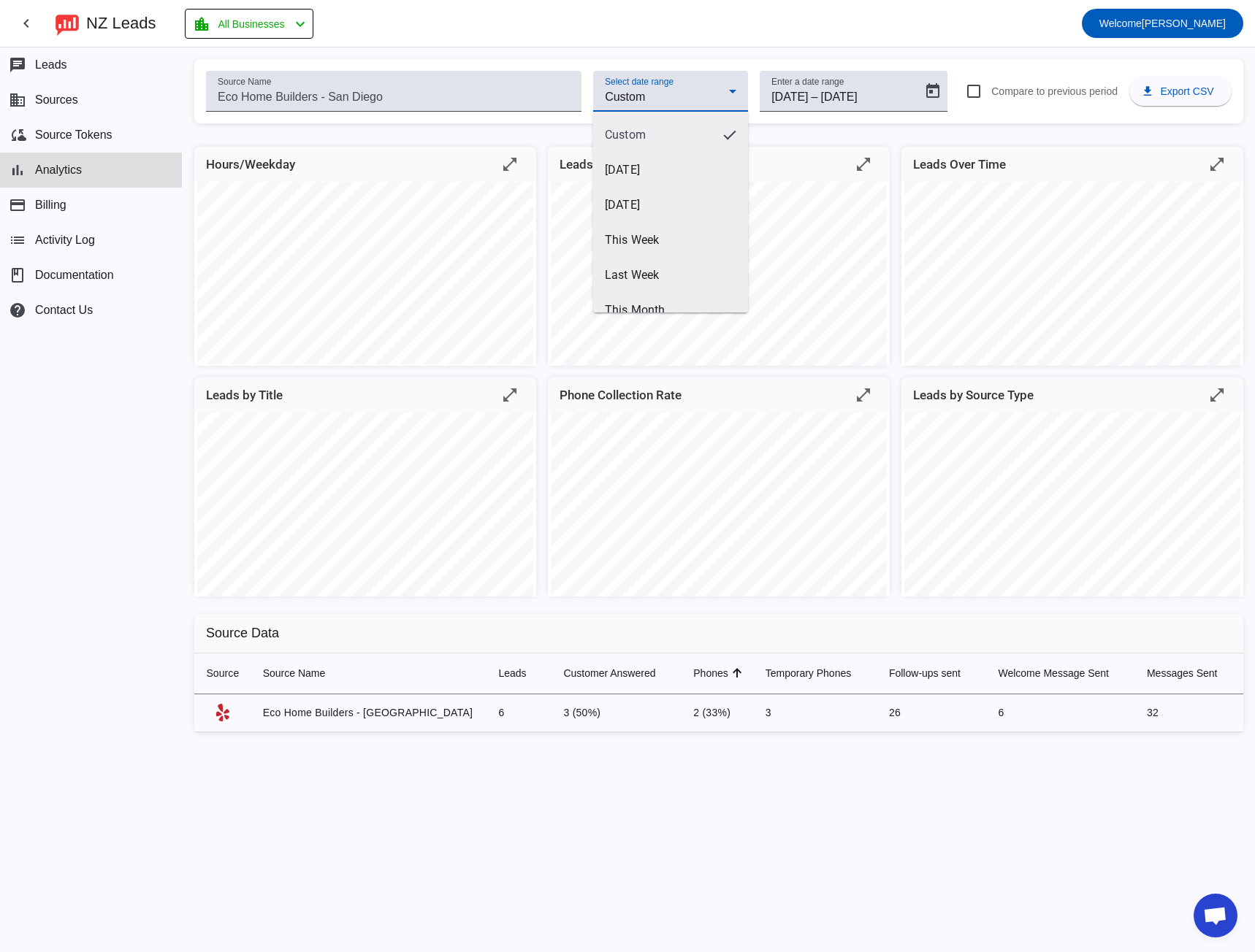
click at [704, 98] on div at bounding box center [627, 476] width 1255 height 952
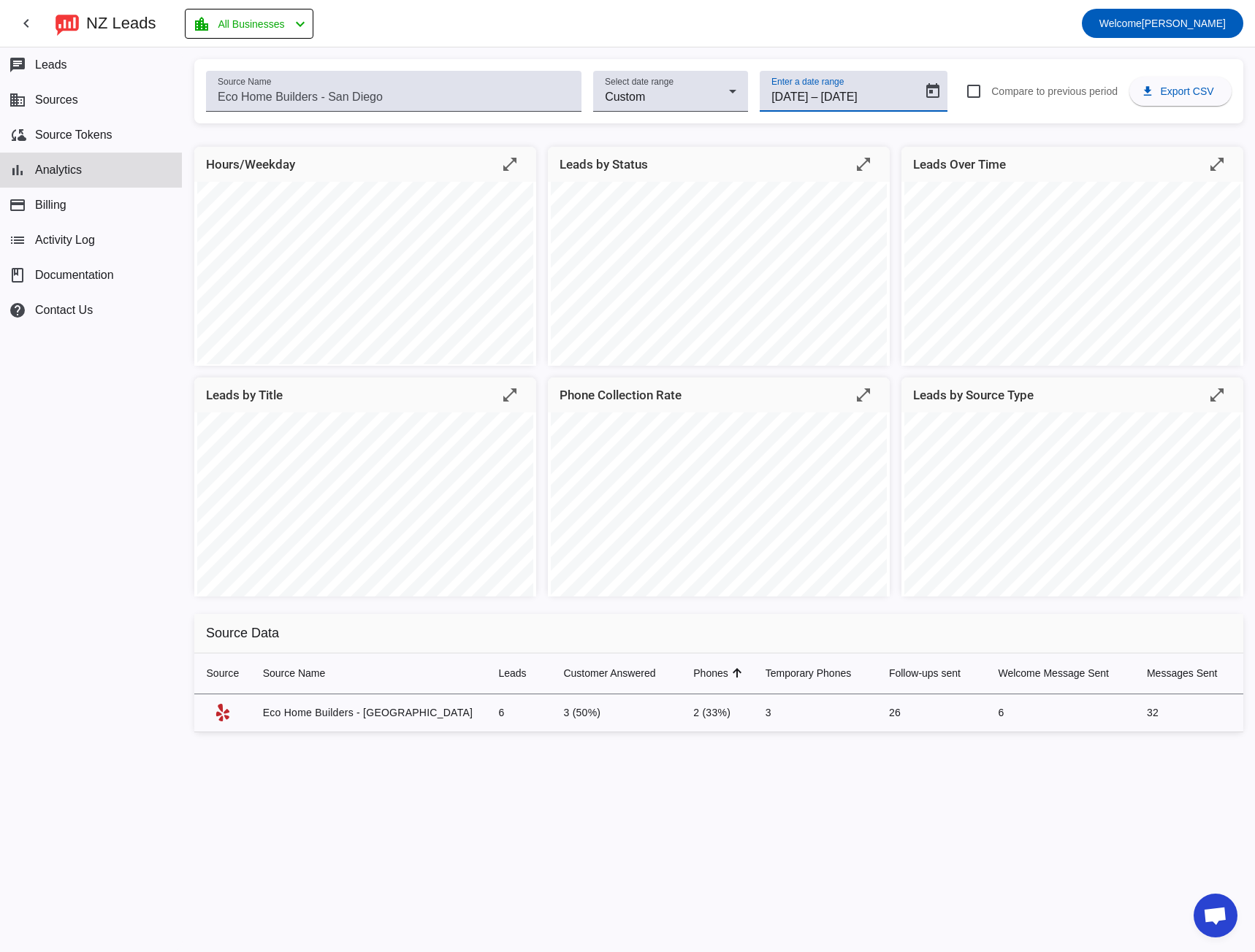
click at [851, 92] on input "[DATE]" at bounding box center [855, 97] width 69 height 18
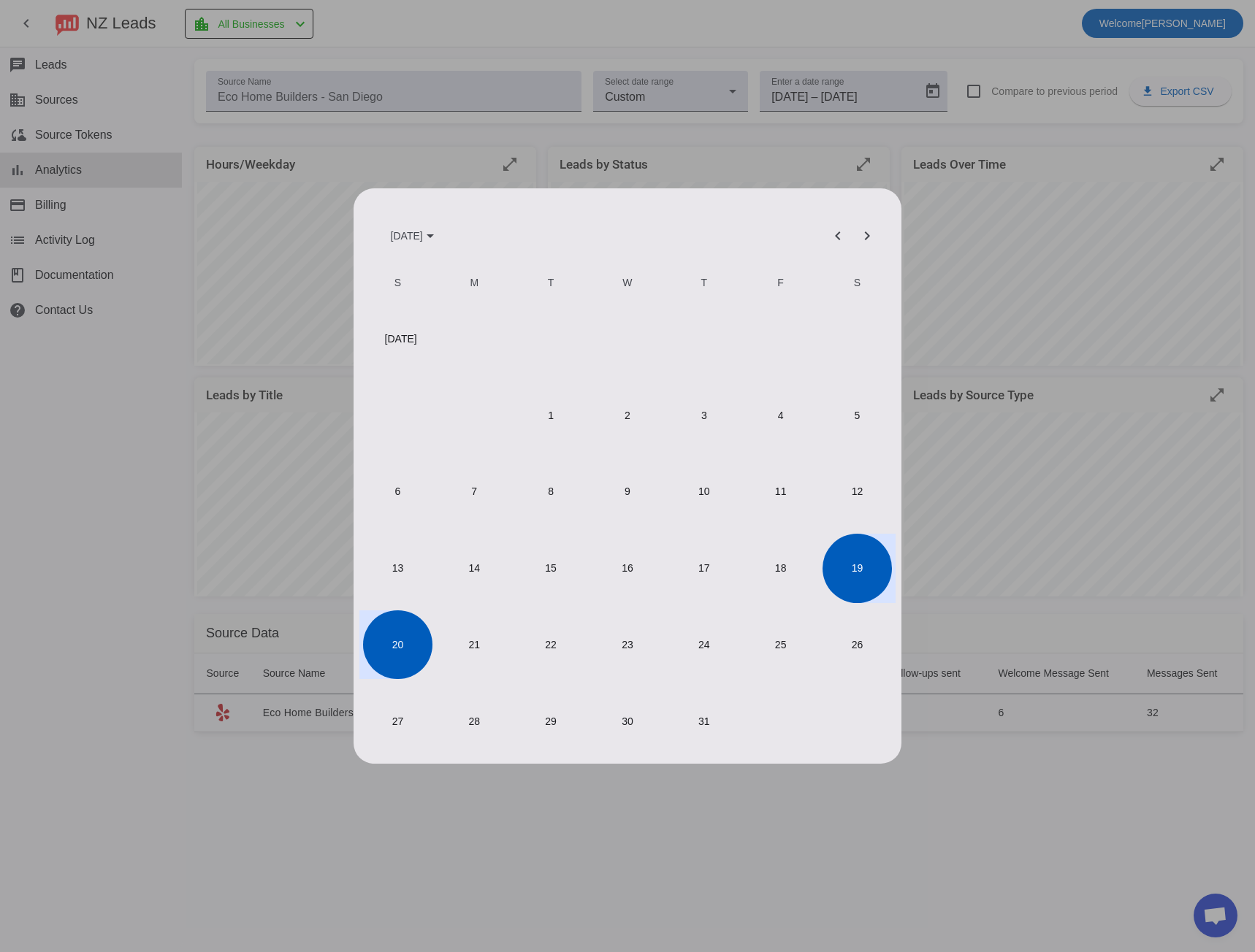
click at [859, 486] on span "12" at bounding box center [856, 490] width 68 height 68
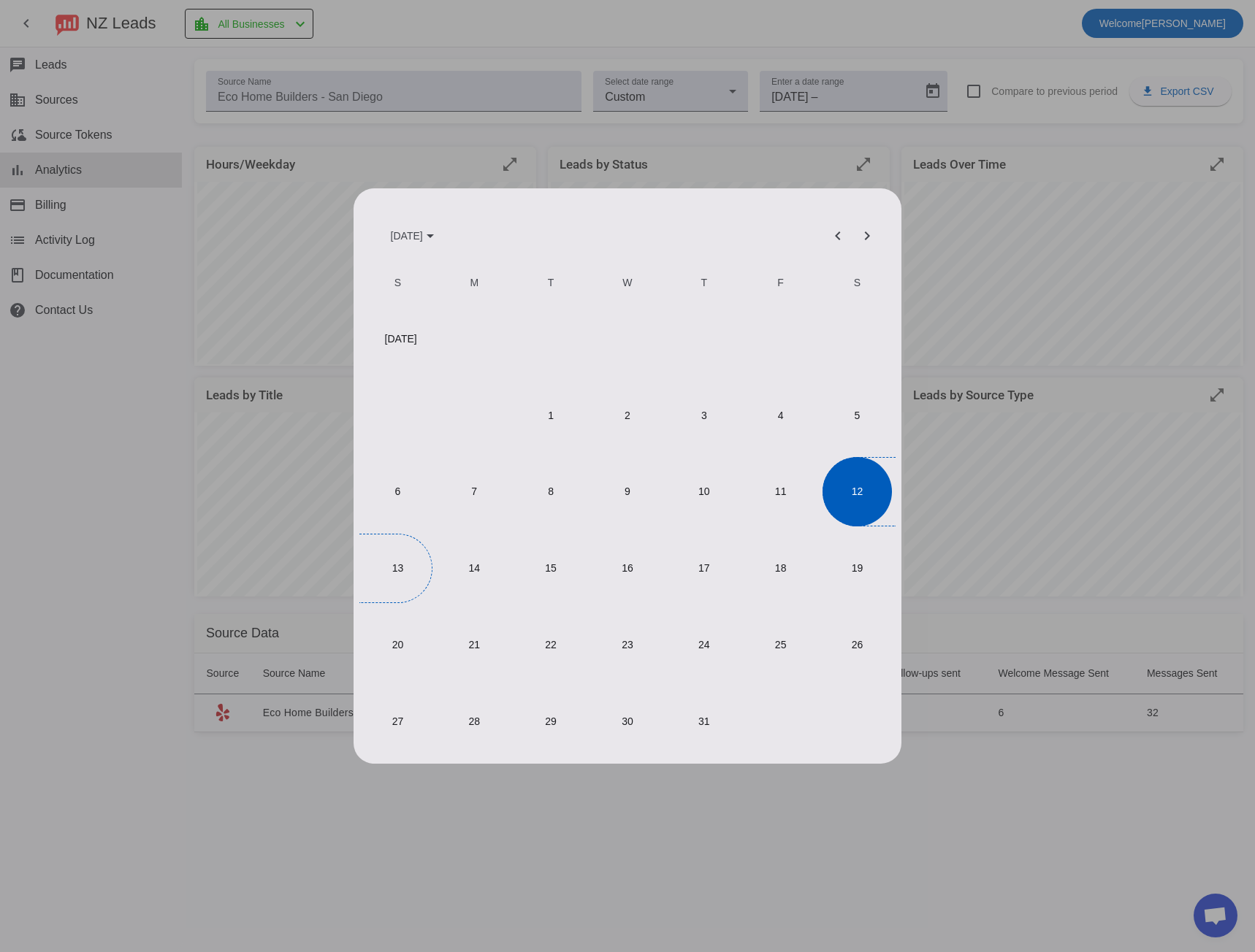
click at [393, 576] on span "13" at bounding box center [396, 567] width 68 height 68
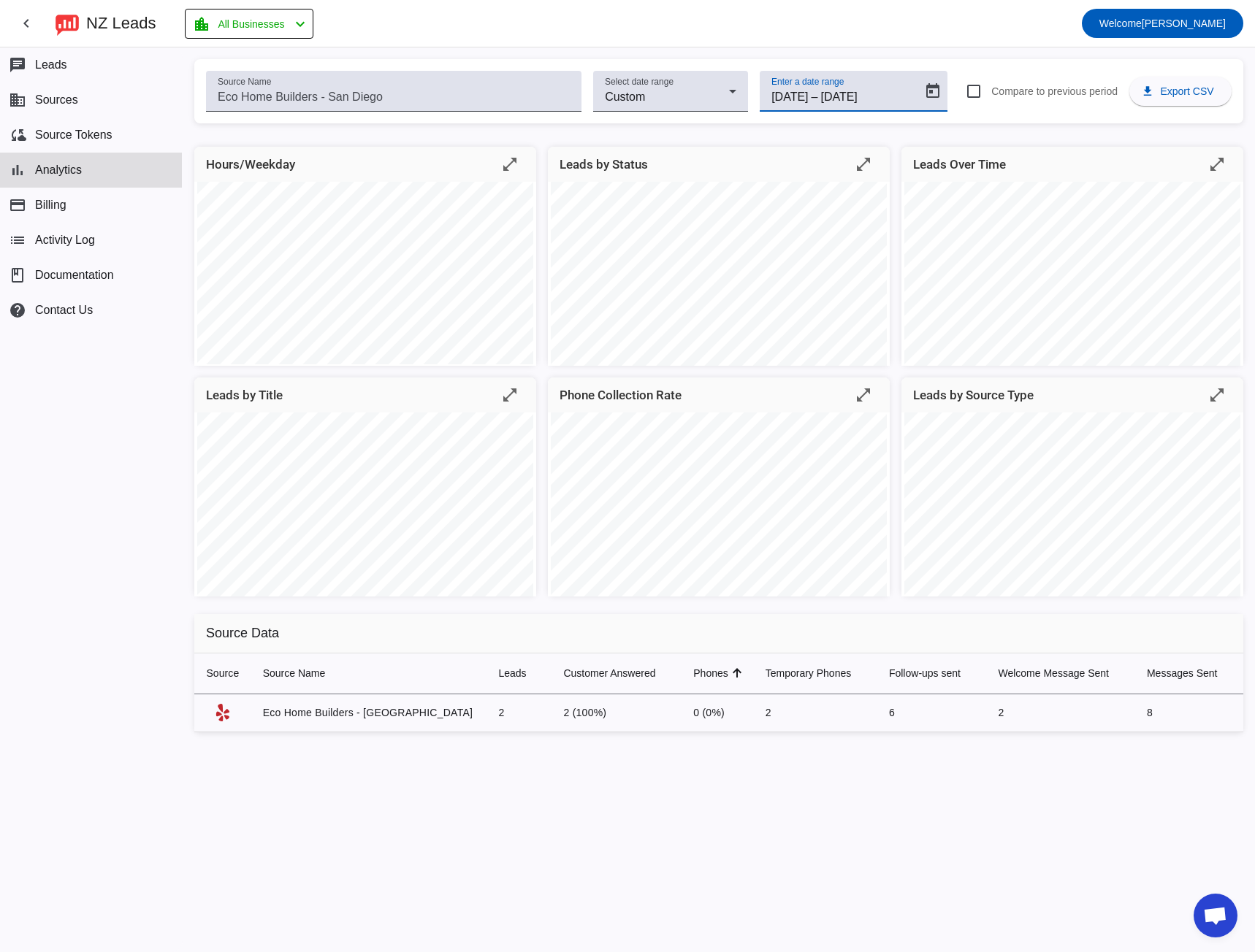
click at [859, 99] on input "[DATE]" at bounding box center [855, 97] width 69 height 18
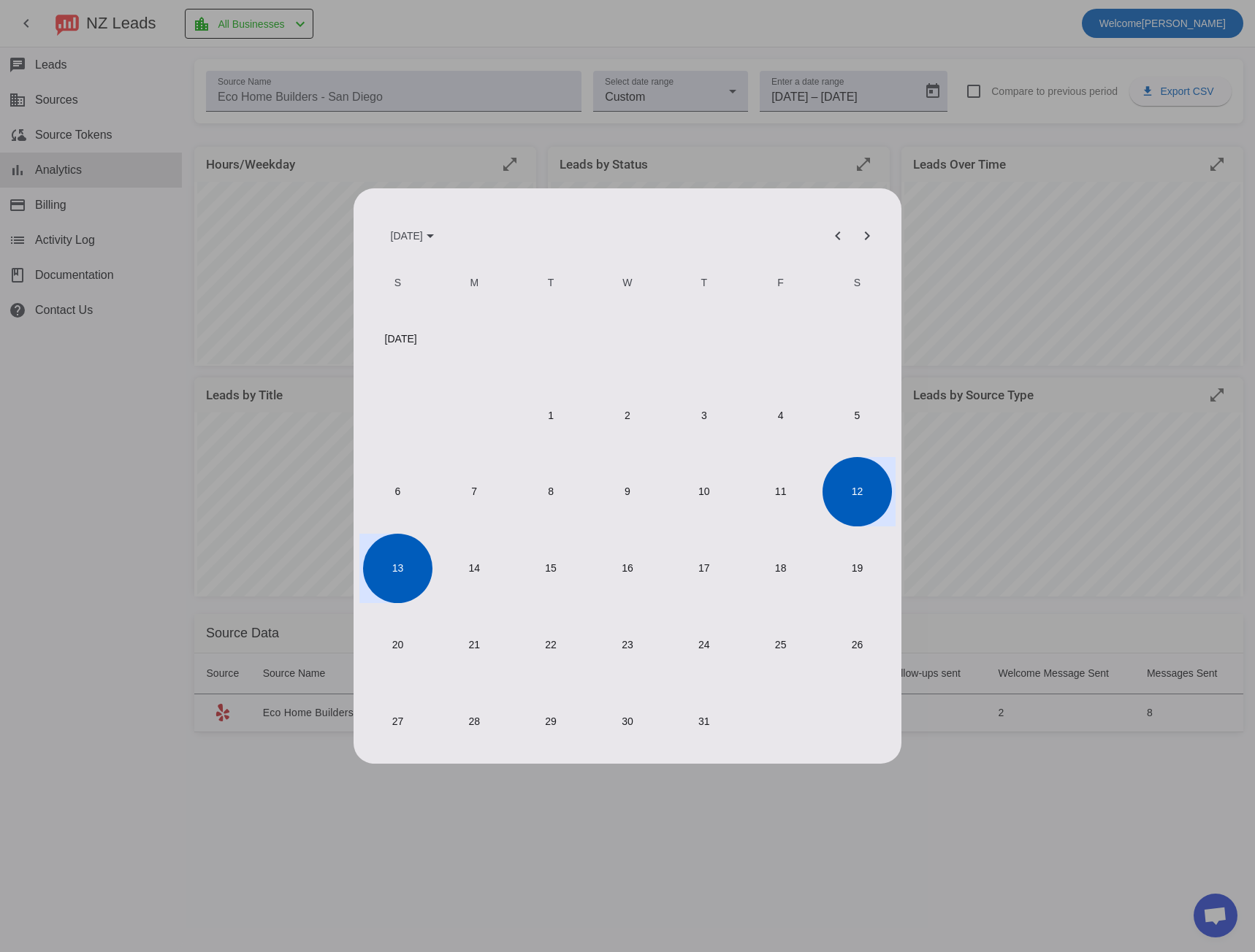
click at [554, 430] on span "1" at bounding box center [550, 414] width 68 height 68
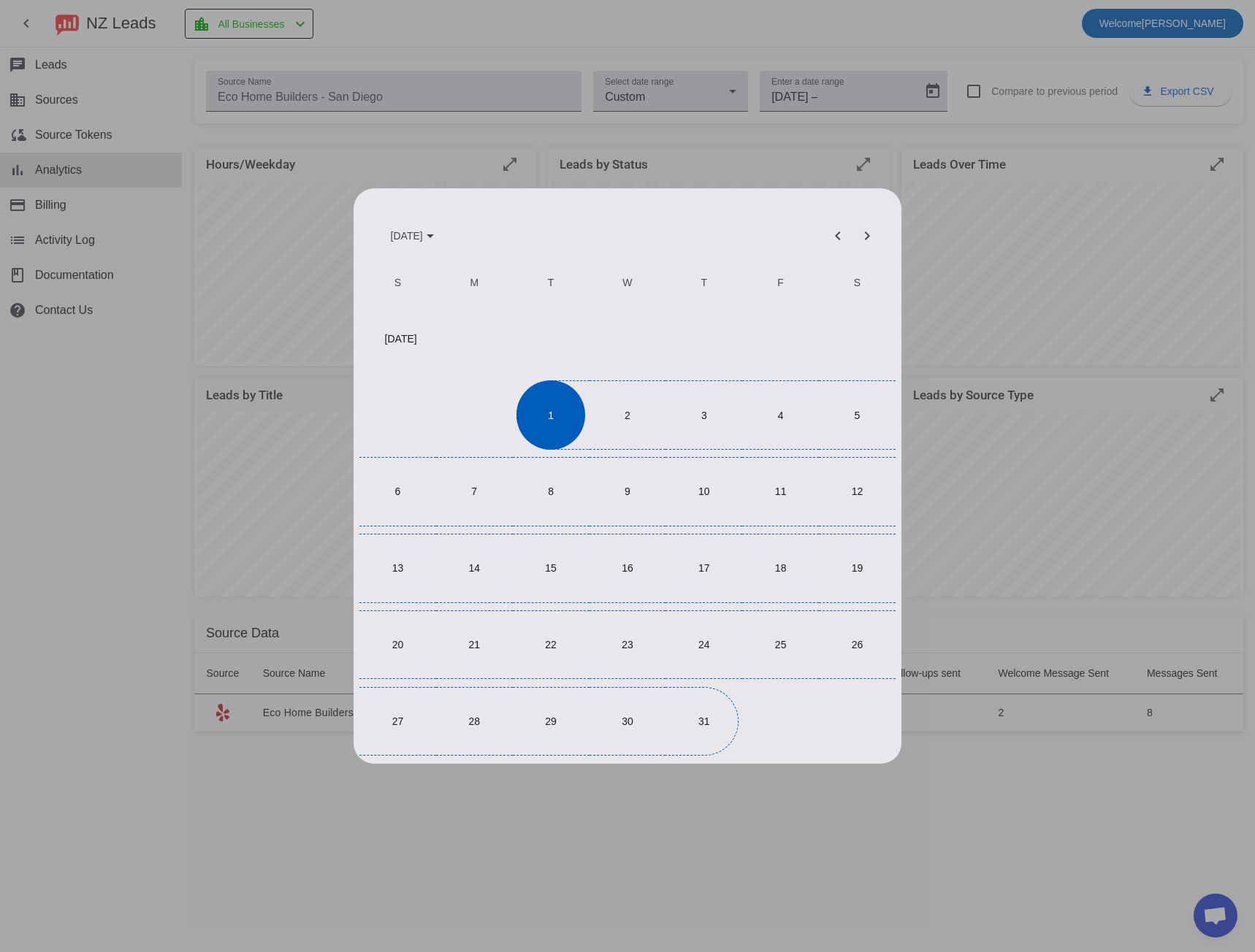
click at [687, 730] on span "31" at bounding box center [704, 720] width 68 height 68
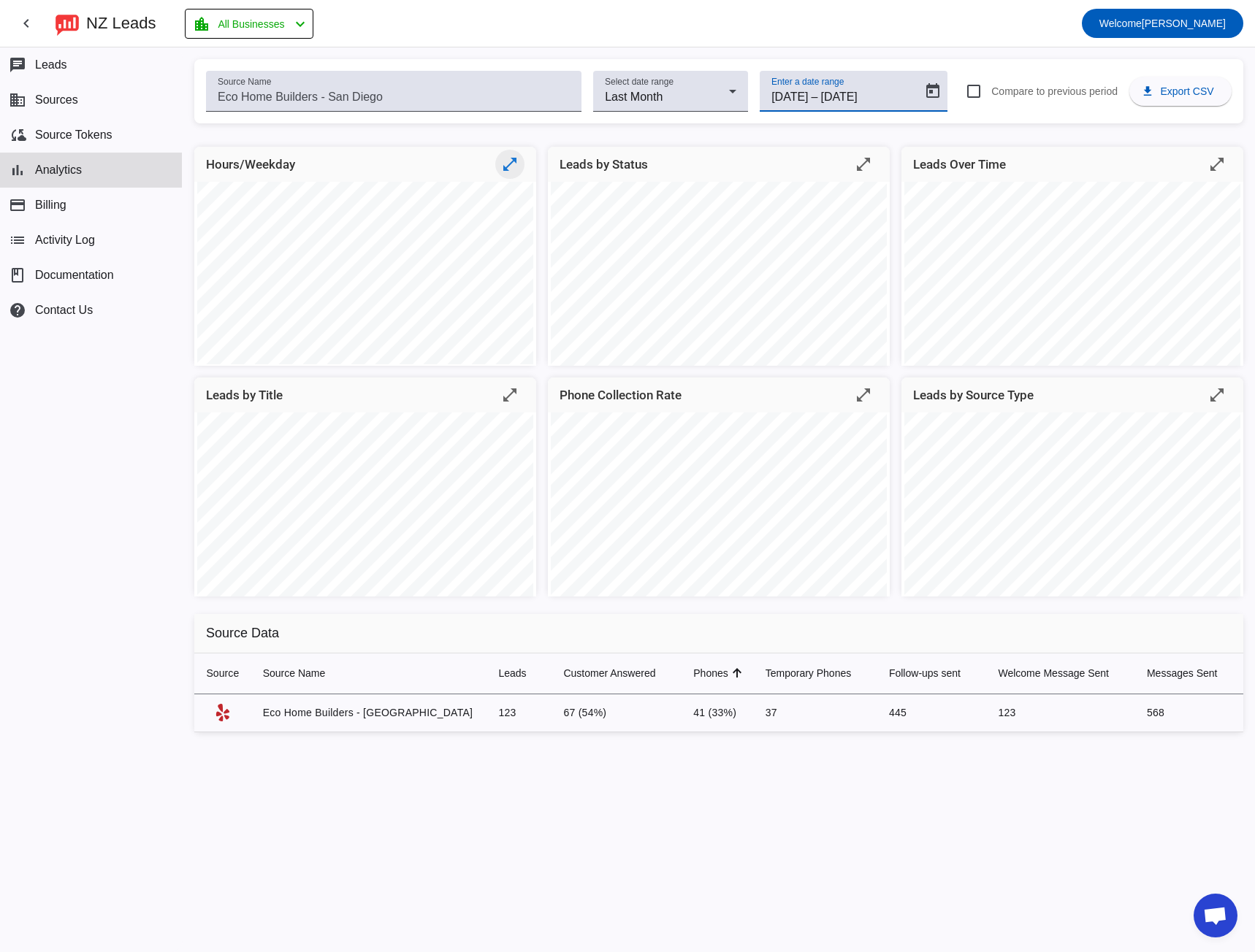
click at [508, 166] on mat-icon "open_in_full" at bounding box center [509, 163] width 18 height 18
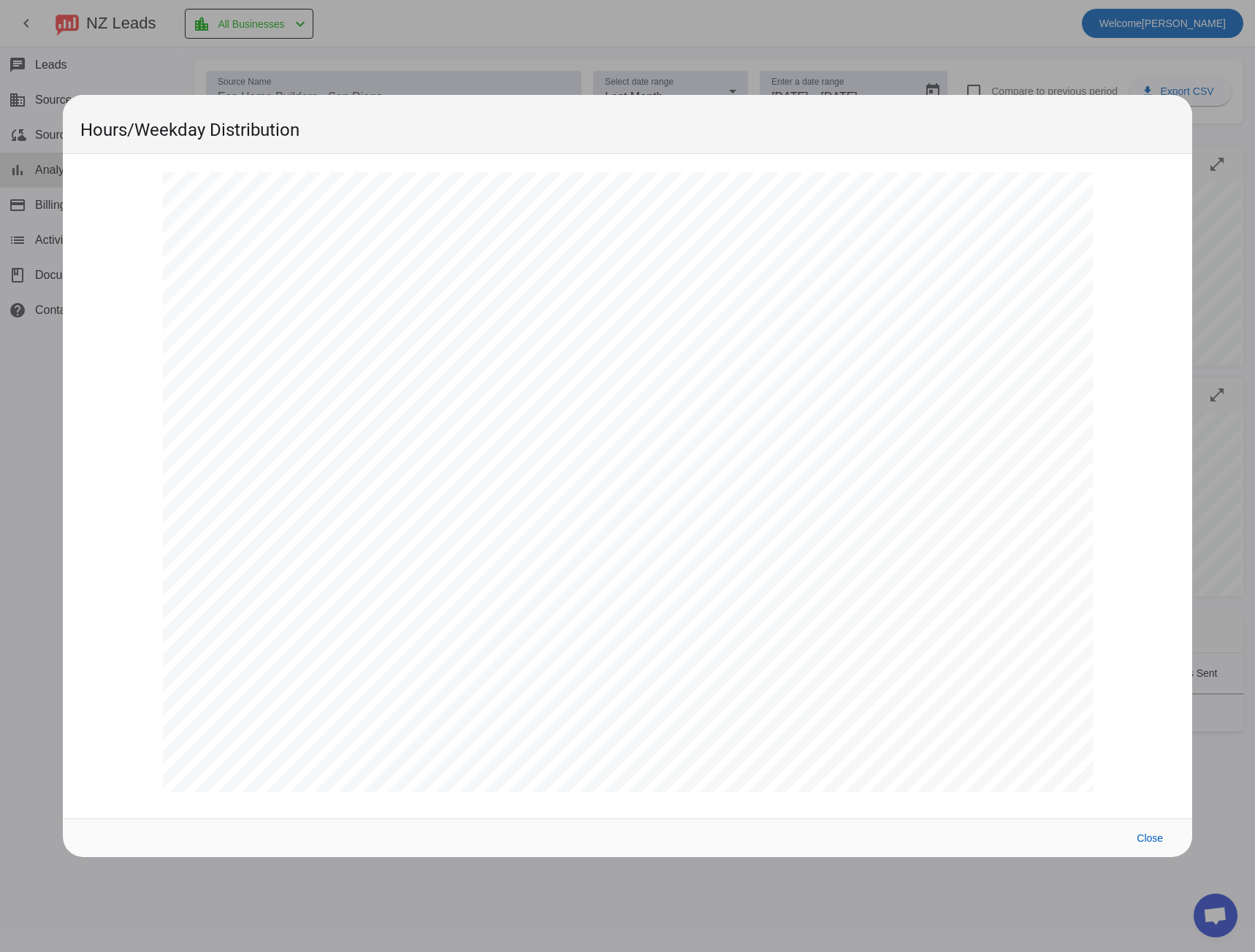
click at [1163, 178] on div at bounding box center [627, 486] width 1129 height 663
click at [1151, 845] on span at bounding box center [1149, 838] width 50 height 26
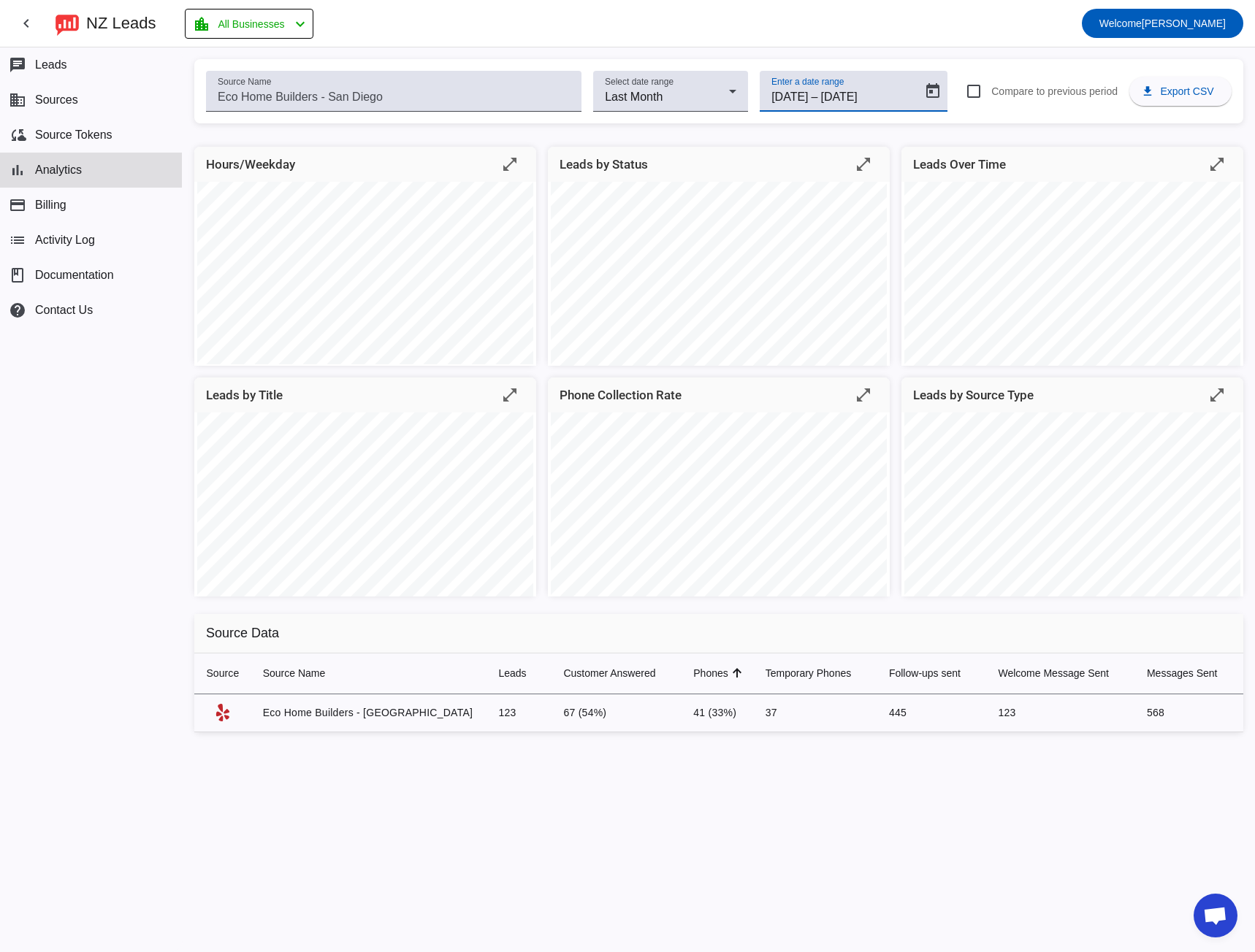
click at [841, 97] on input "[DATE]" at bounding box center [855, 97] width 69 height 18
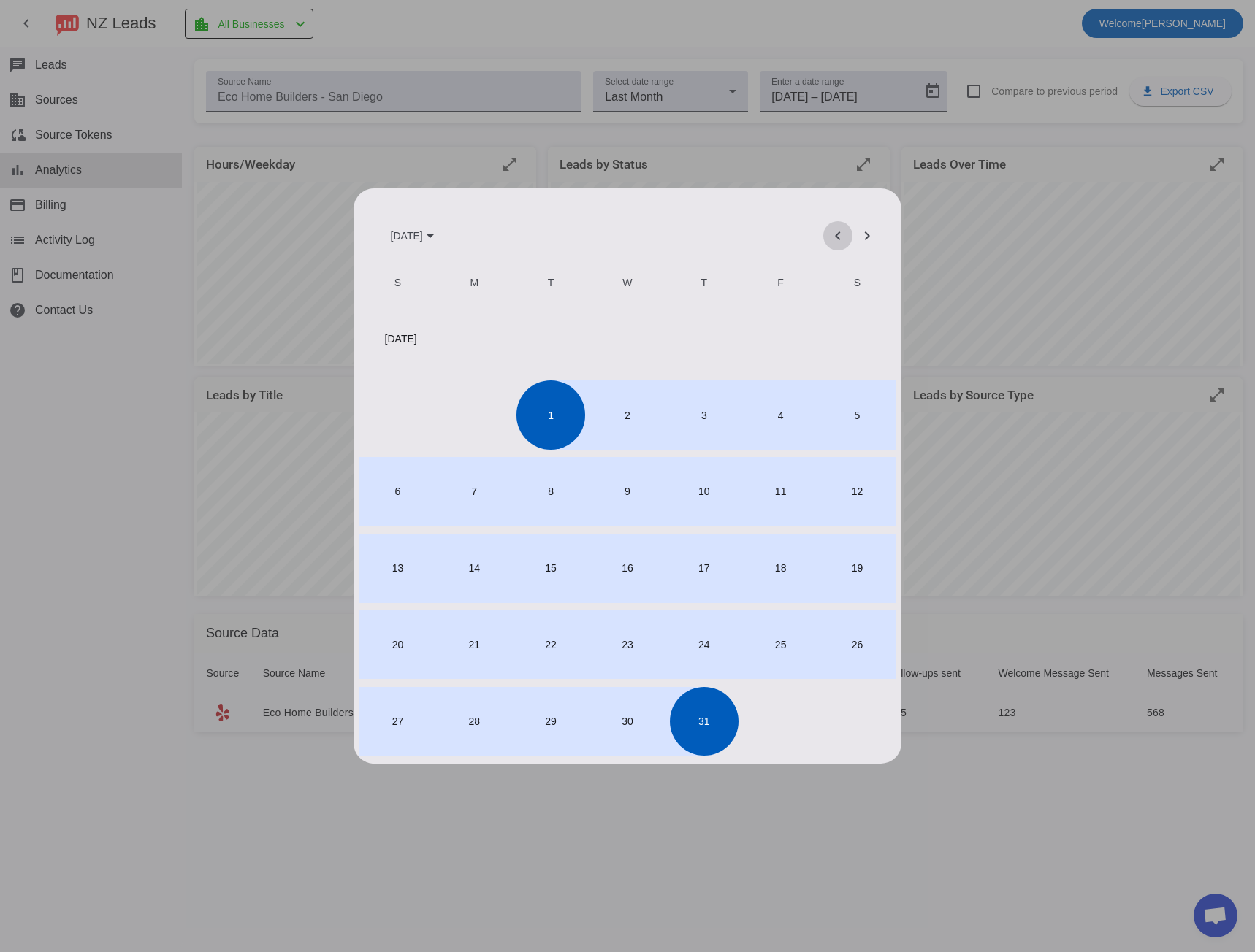
click at [835, 238] on span "Previous month" at bounding box center [838, 236] width 36 height 36
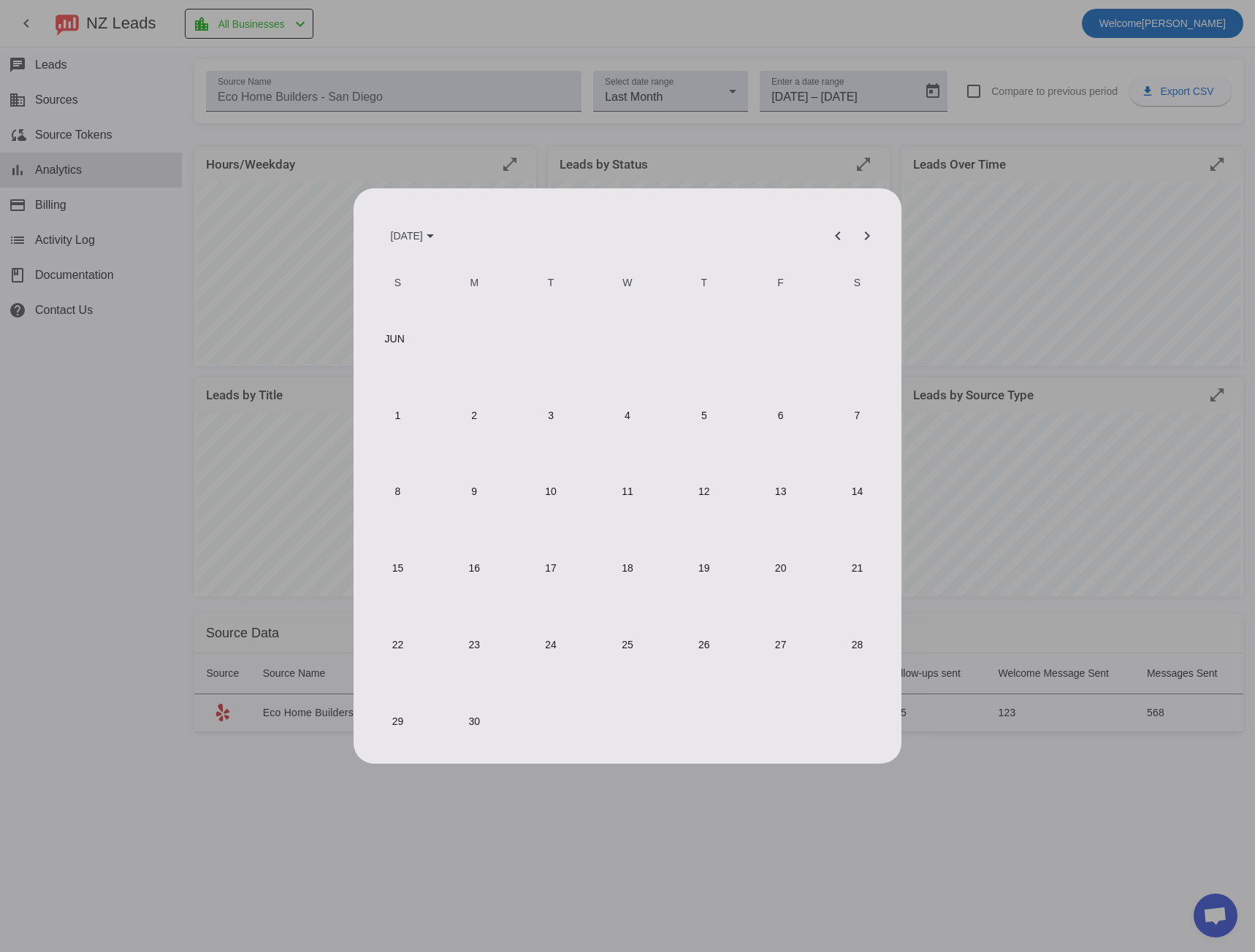
click at [392, 415] on span "1" at bounding box center [396, 414] width 68 height 68
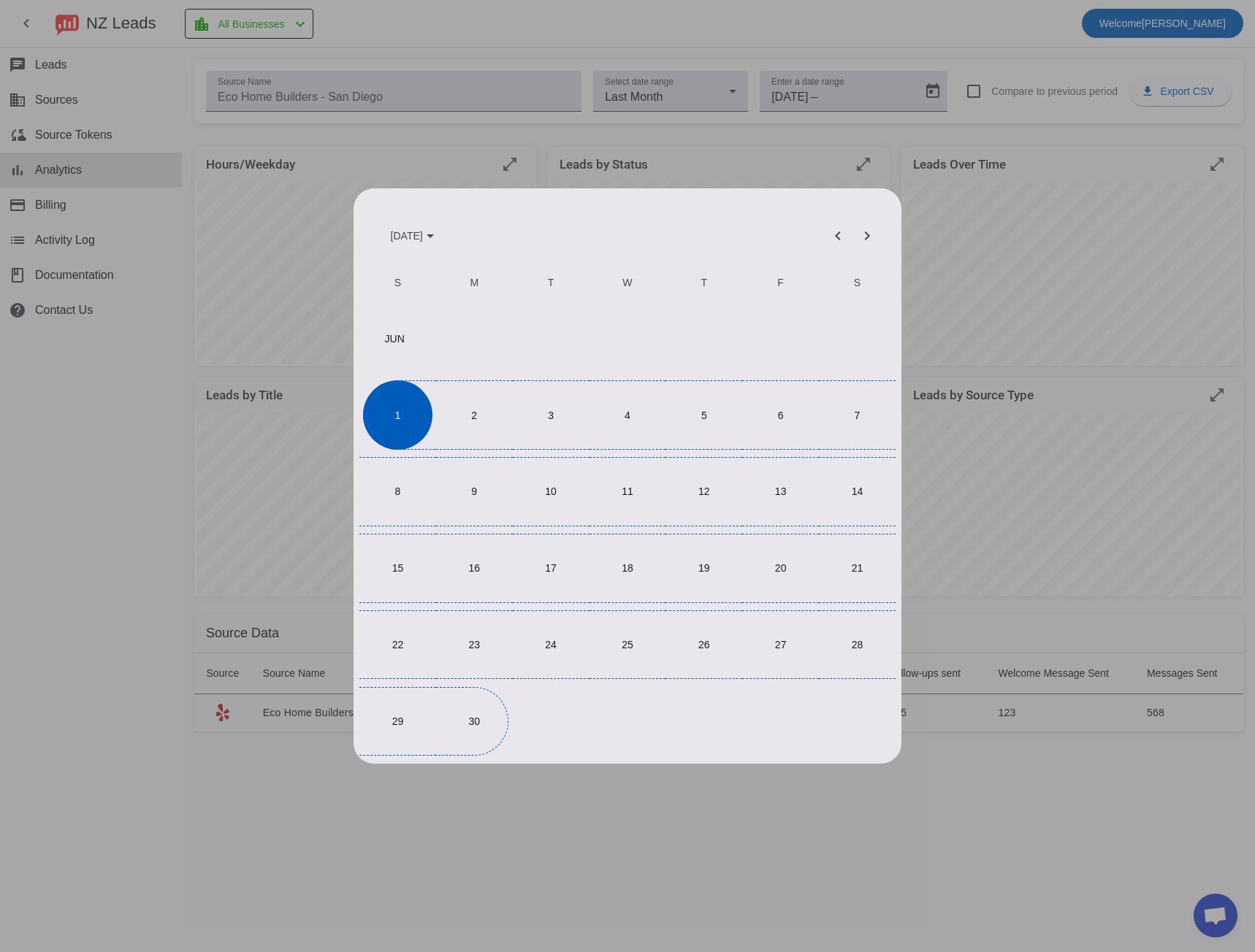
click at [463, 714] on span "30" at bounding box center [473, 720] width 68 height 68
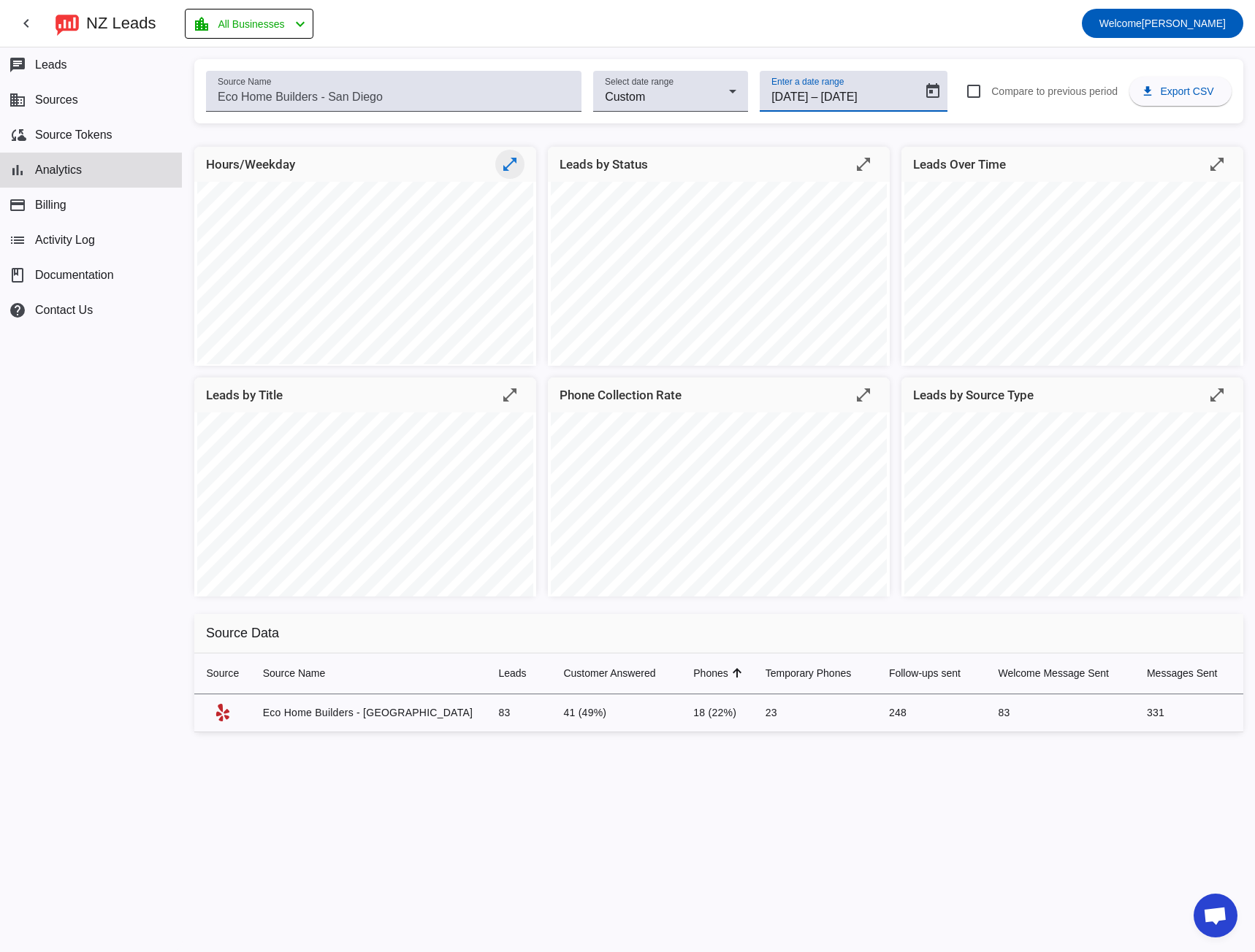
click at [513, 157] on mat-icon "open_in_full" at bounding box center [509, 163] width 18 height 18
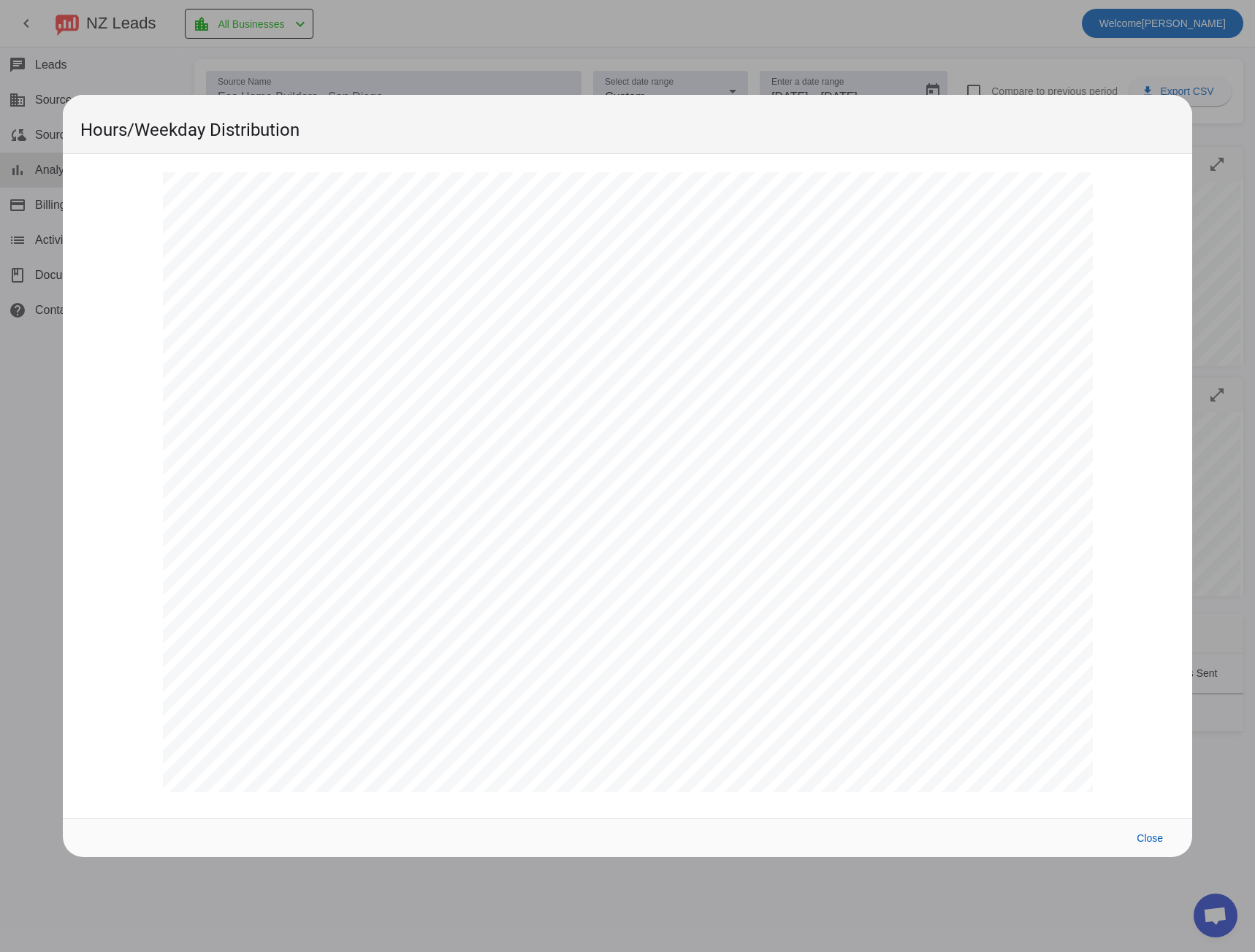
click at [687, 53] on div at bounding box center [627, 476] width 1255 height 952
